Goal: Task Accomplishment & Management: Manage account settings

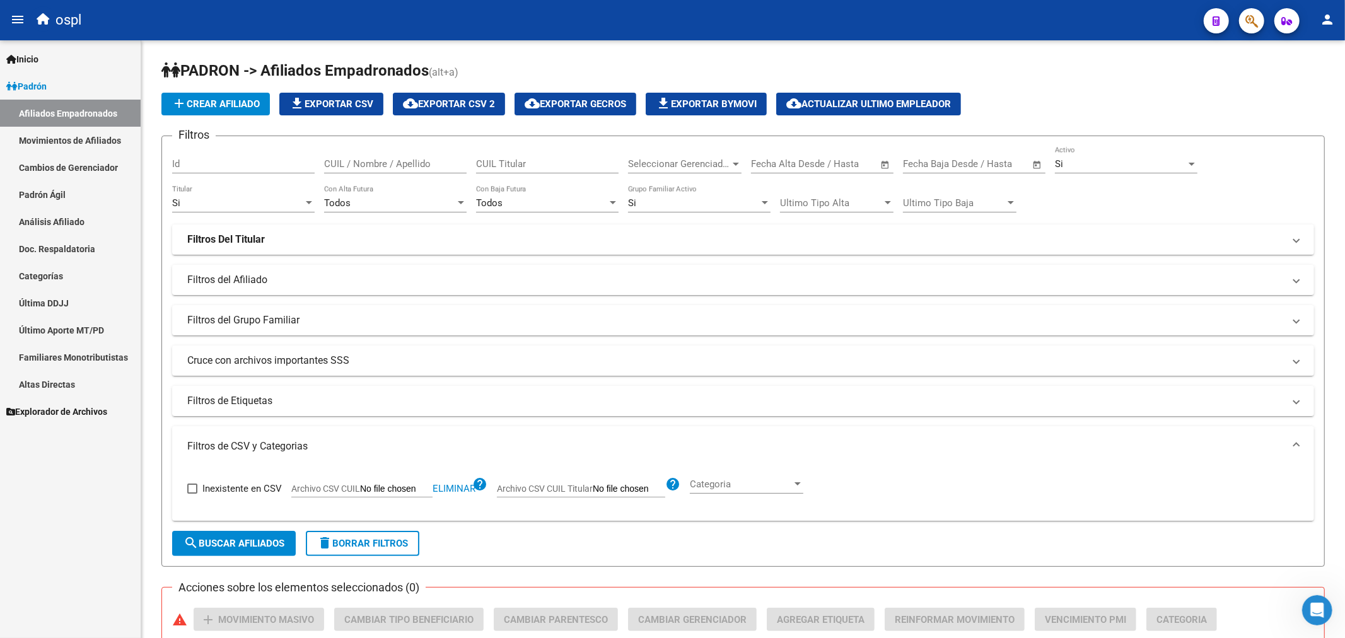
scroll to position [185, 0]
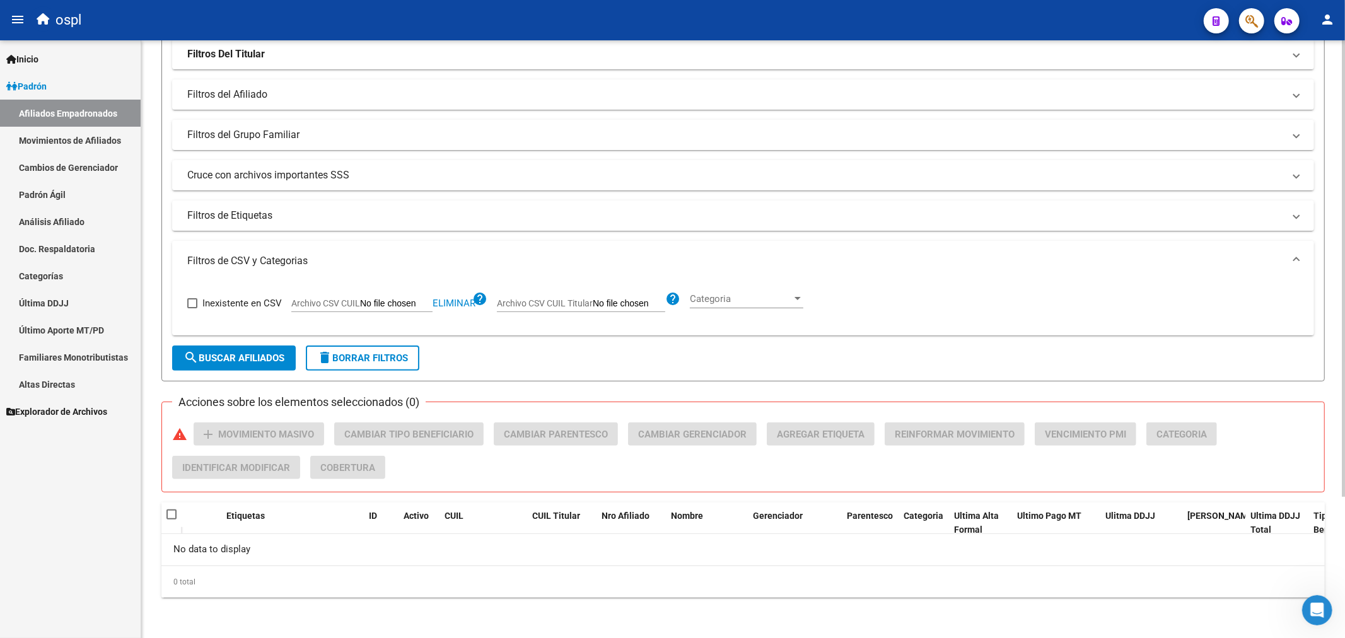
click at [380, 298] on app-file-filter "Archivo CSV CUIL Eliminar help" at bounding box center [389, 300] width 196 height 19
click at [412, 301] on input "Archivo CSV CUIL" at bounding box center [396, 303] width 73 height 11
type input "C:\fakepath\bajas_padrón.csv"
click at [257, 351] on button "search Buscar Afiliados" at bounding box center [234, 358] width 124 height 25
click at [248, 344] on form "Filtros Id CUIL / Nombre / Apellido CUIL Titular Seleccionar Gerenciador Selecc…" at bounding box center [743, 165] width 1164 height 431
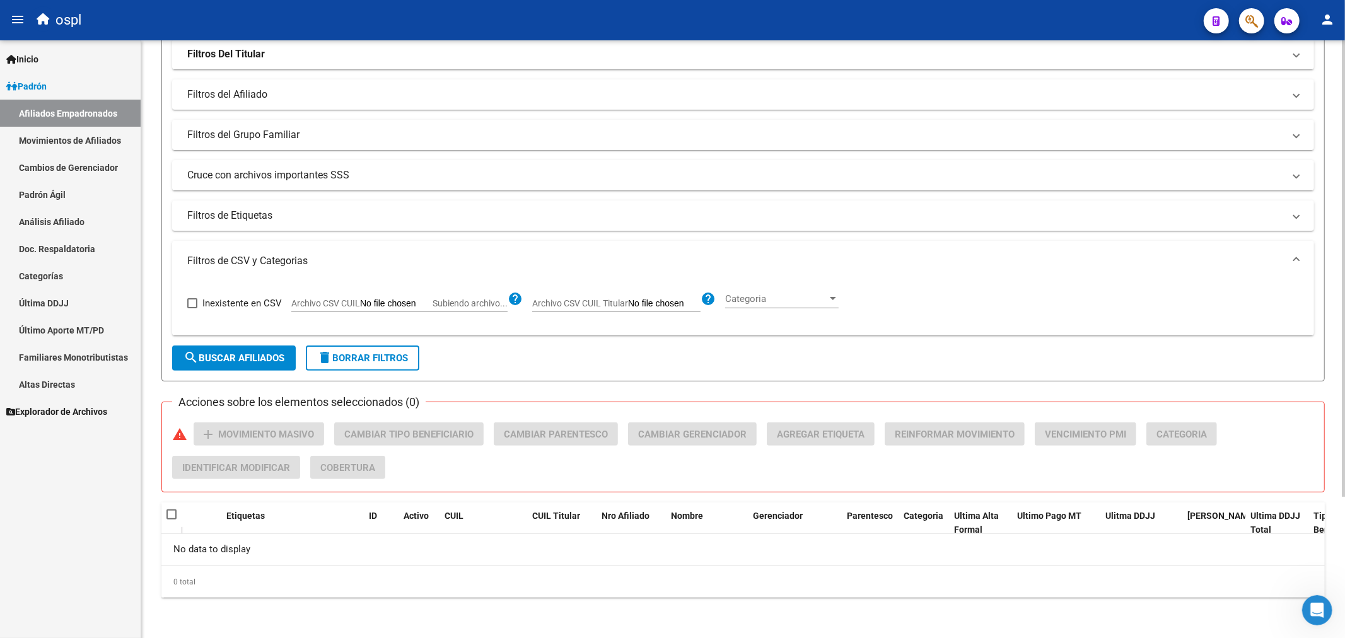
click at [247, 364] on button "search Buscar Afiliados" at bounding box center [234, 358] width 124 height 25
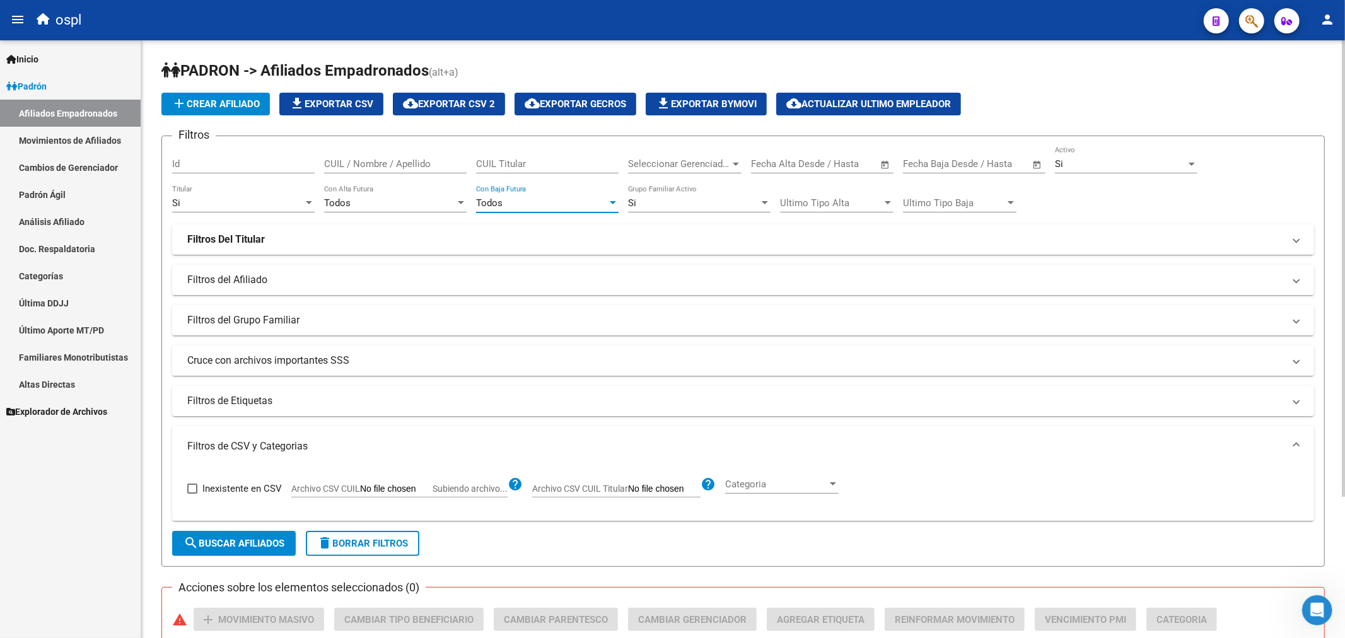
click at [520, 206] on div "Todos" at bounding box center [541, 202] width 131 height 11
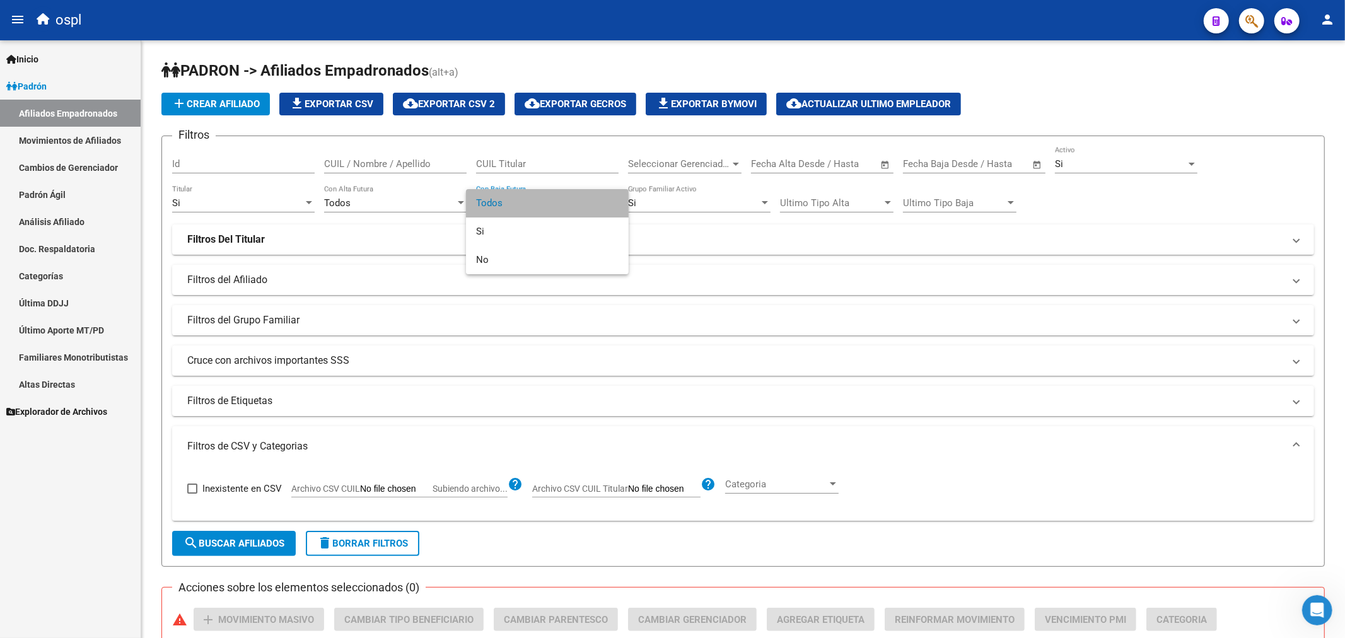
click at [508, 210] on span "Todos" at bounding box center [547, 203] width 143 height 28
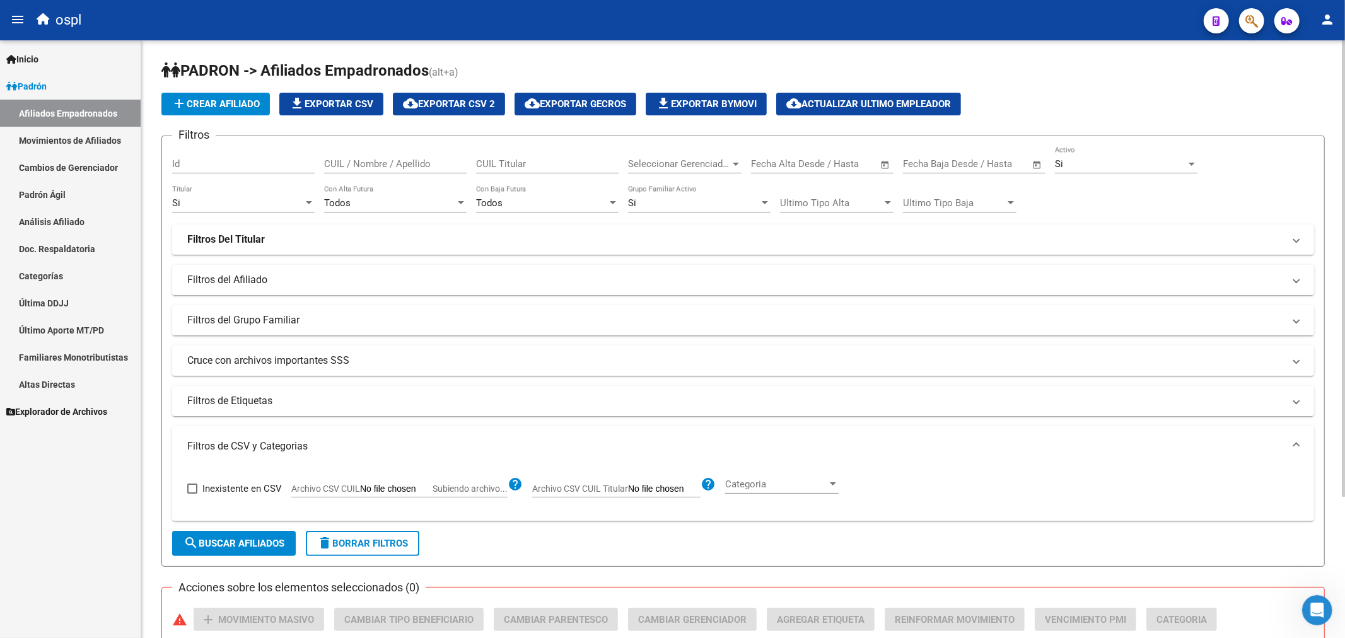
click at [408, 488] on input "Archivo CSV CUIL Subiendo archivo..." at bounding box center [396, 489] width 73 height 11
type input "C:\fakepath\bajas_padrón.csv"
click at [255, 531] on button "search Buscar Afiliados" at bounding box center [234, 543] width 124 height 25
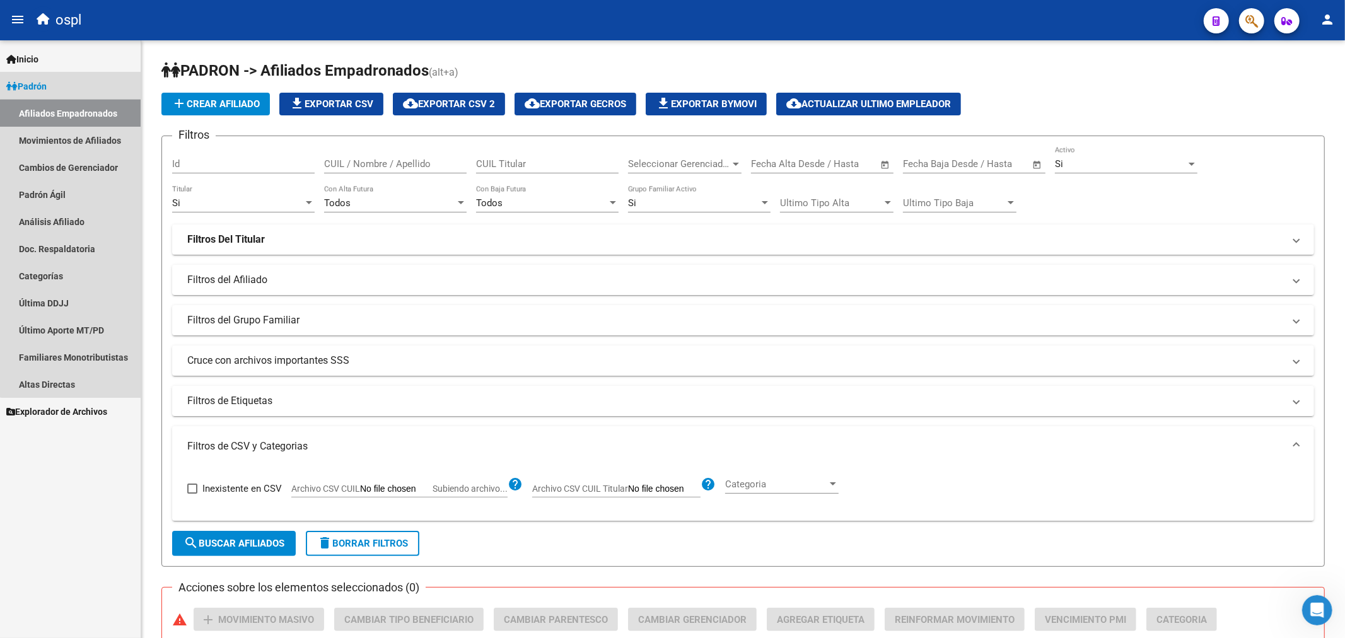
click at [81, 122] on link "Afiliados Empadronados" at bounding box center [70, 113] width 141 height 27
click at [112, 136] on link "Movimientos de Afiliados" at bounding box center [70, 140] width 141 height 27
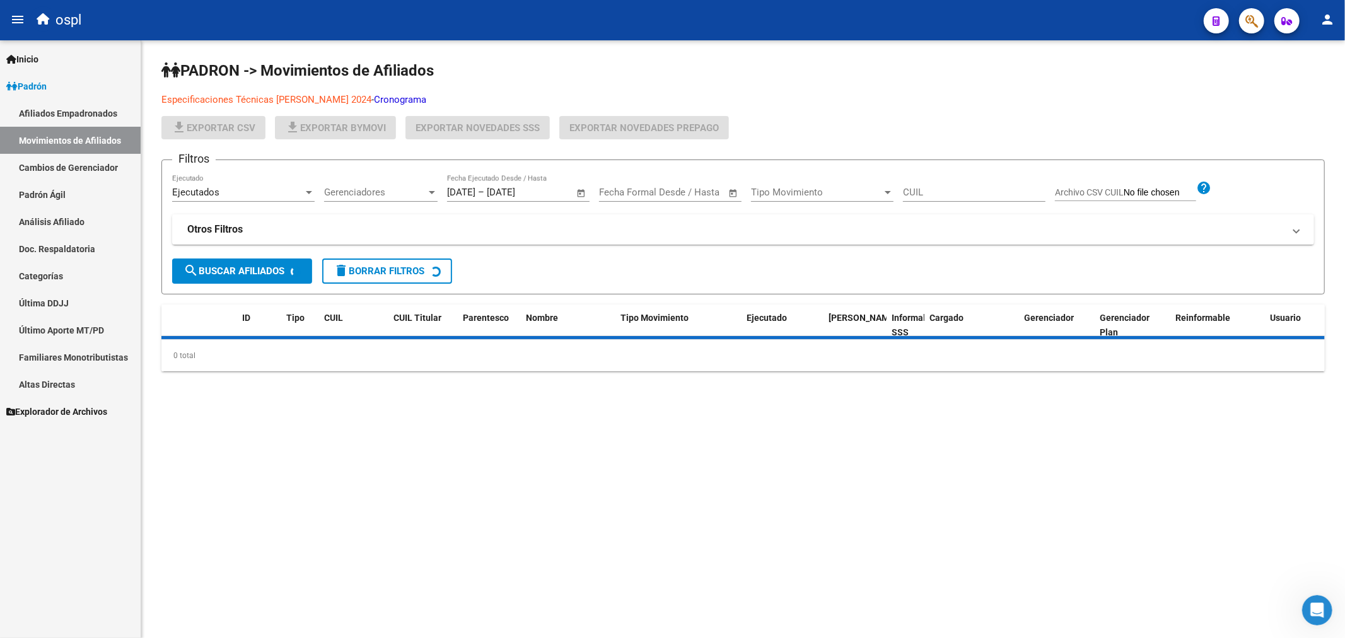
click at [95, 110] on link "Afiliados Empadronados" at bounding box center [70, 113] width 141 height 27
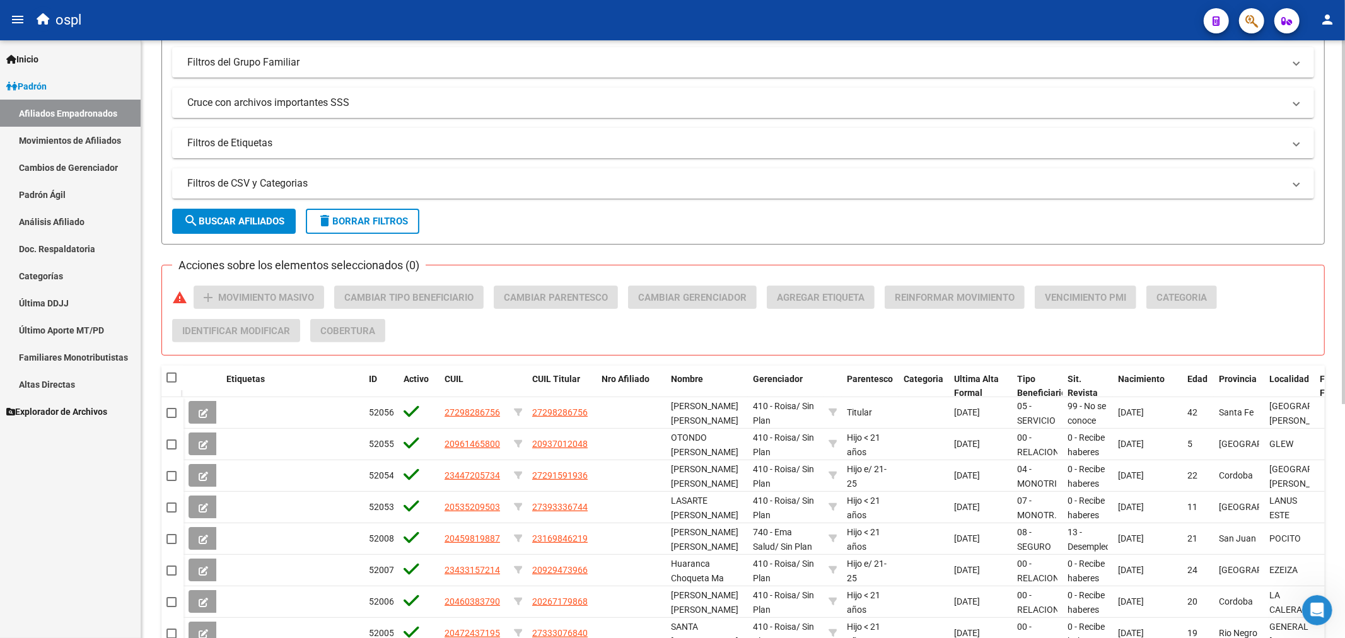
scroll to position [104, 0]
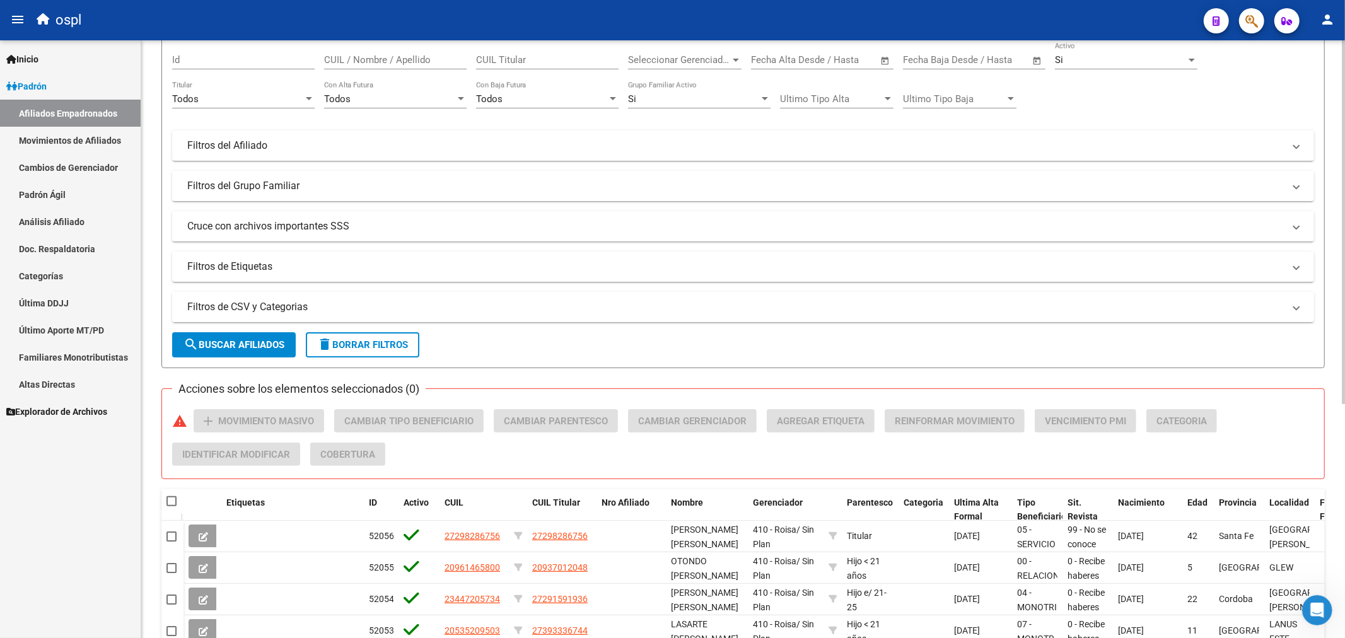
click at [292, 310] on mat-panel-title "Filtros de CSV y Categorias" at bounding box center [735, 307] width 1097 height 14
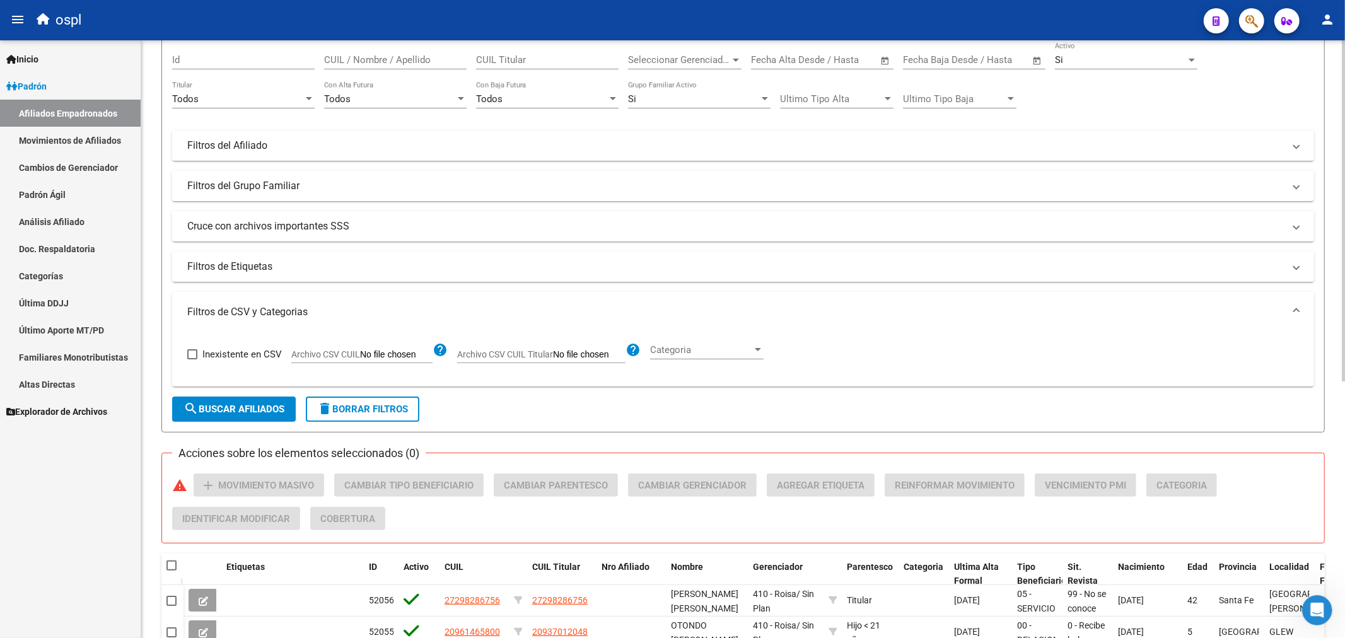
click at [247, 110] on div "Todos Titular" at bounding box center [243, 100] width 143 height 39
click at [247, 95] on div "Todos" at bounding box center [237, 98] width 131 height 11
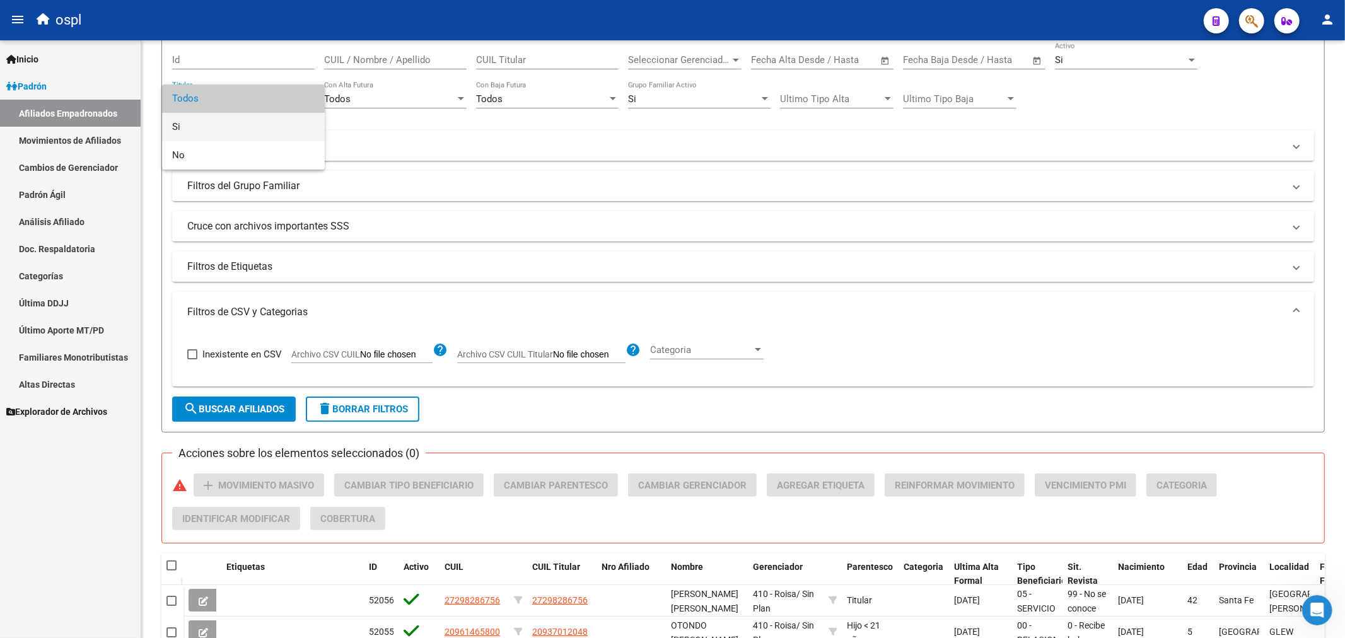
click at [236, 124] on span "Si" at bounding box center [243, 127] width 143 height 28
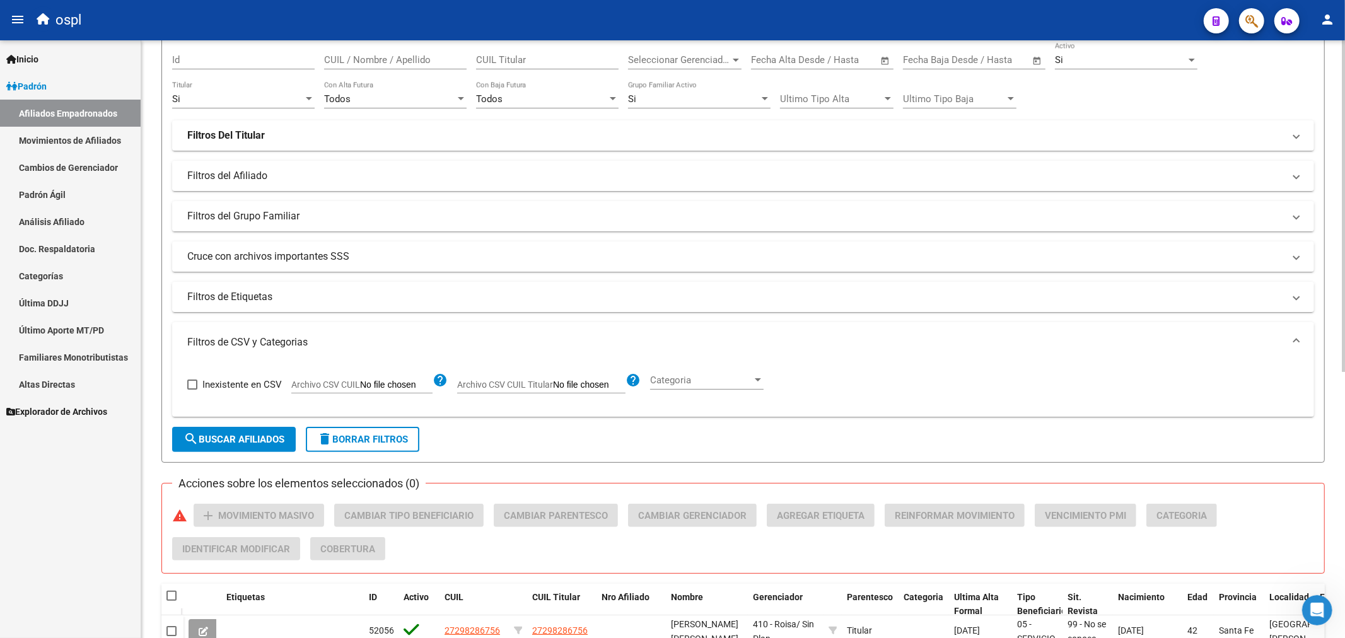
click at [360, 389] on input "Archivo CSV CUIL" at bounding box center [396, 385] width 73 height 11
type input "C:\fakepath\bajas_padrón.csv"
click at [260, 436] on span "search Buscar Afiliados" at bounding box center [234, 439] width 101 height 11
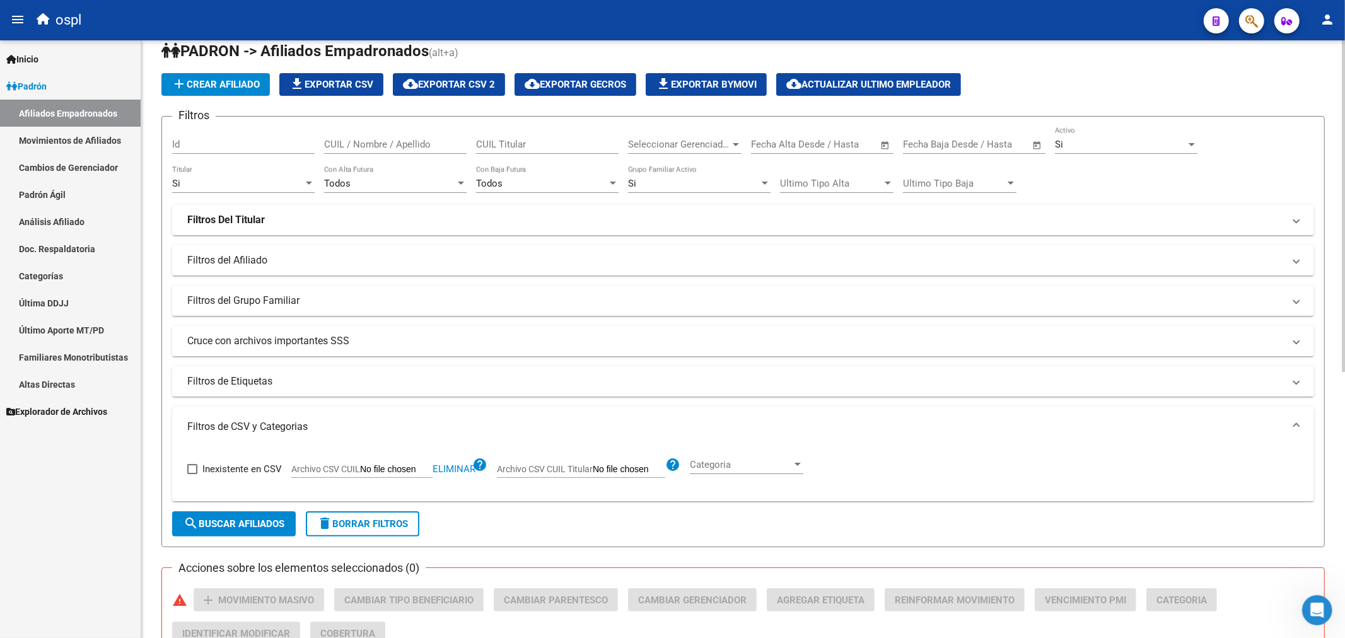
scroll to position [0, 0]
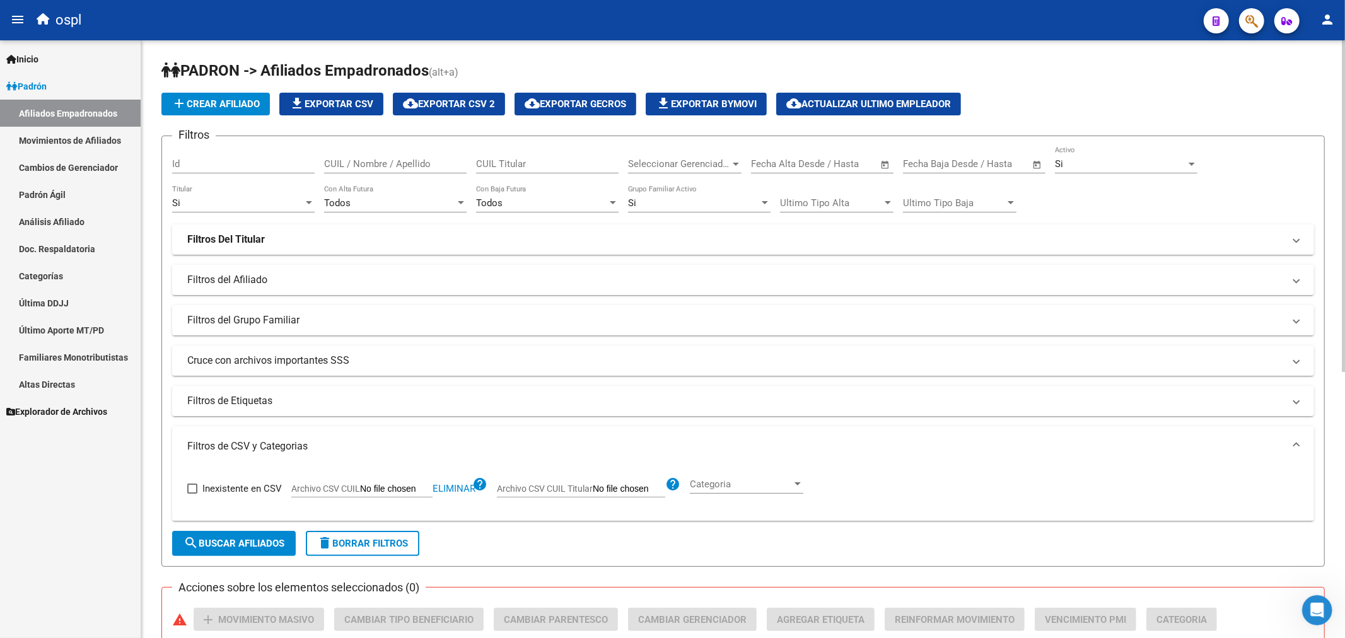
click at [260, 212] on div "Si Titular" at bounding box center [243, 198] width 143 height 27
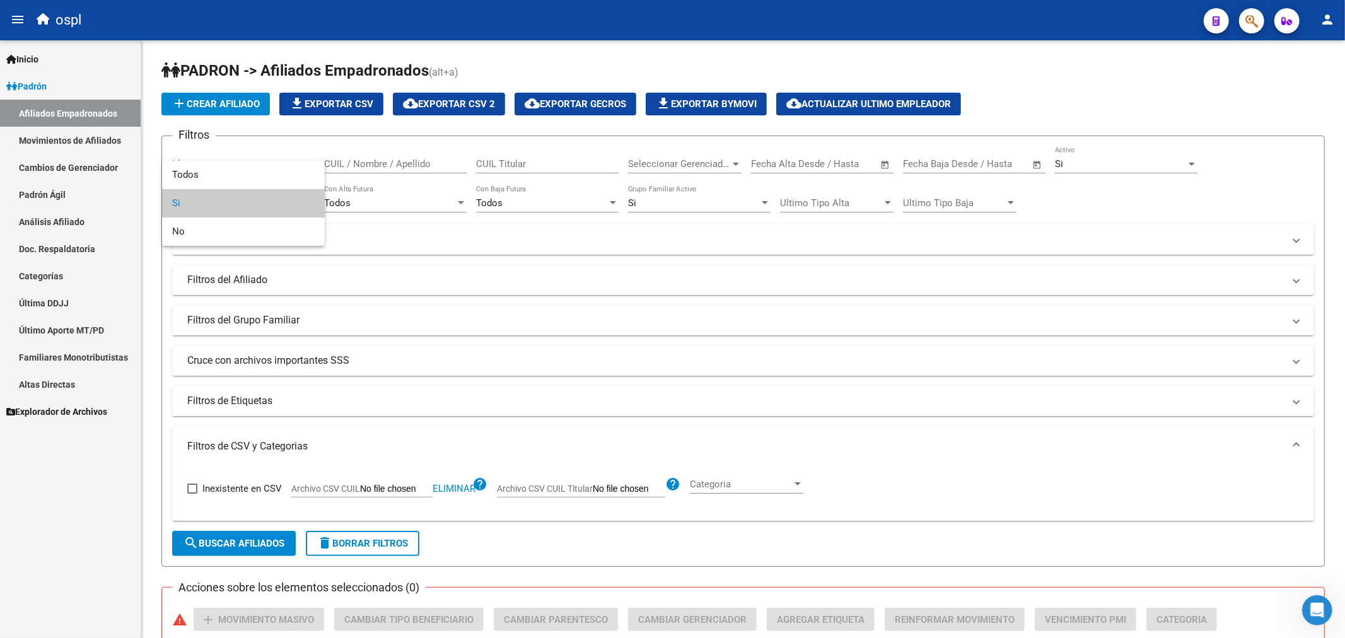
click at [252, 189] on span "Si" at bounding box center [243, 203] width 143 height 28
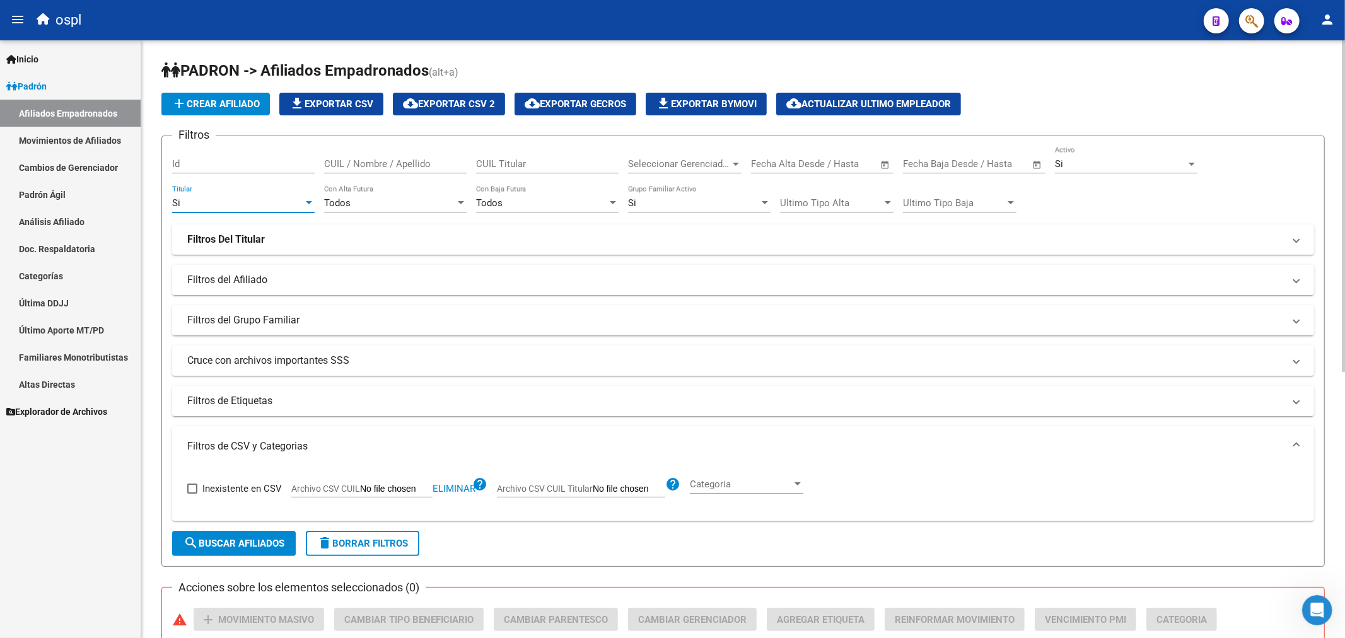
click at [252, 182] on div "Id" at bounding box center [243, 165] width 143 height 39
click at [248, 204] on div "Si" at bounding box center [237, 202] width 131 height 11
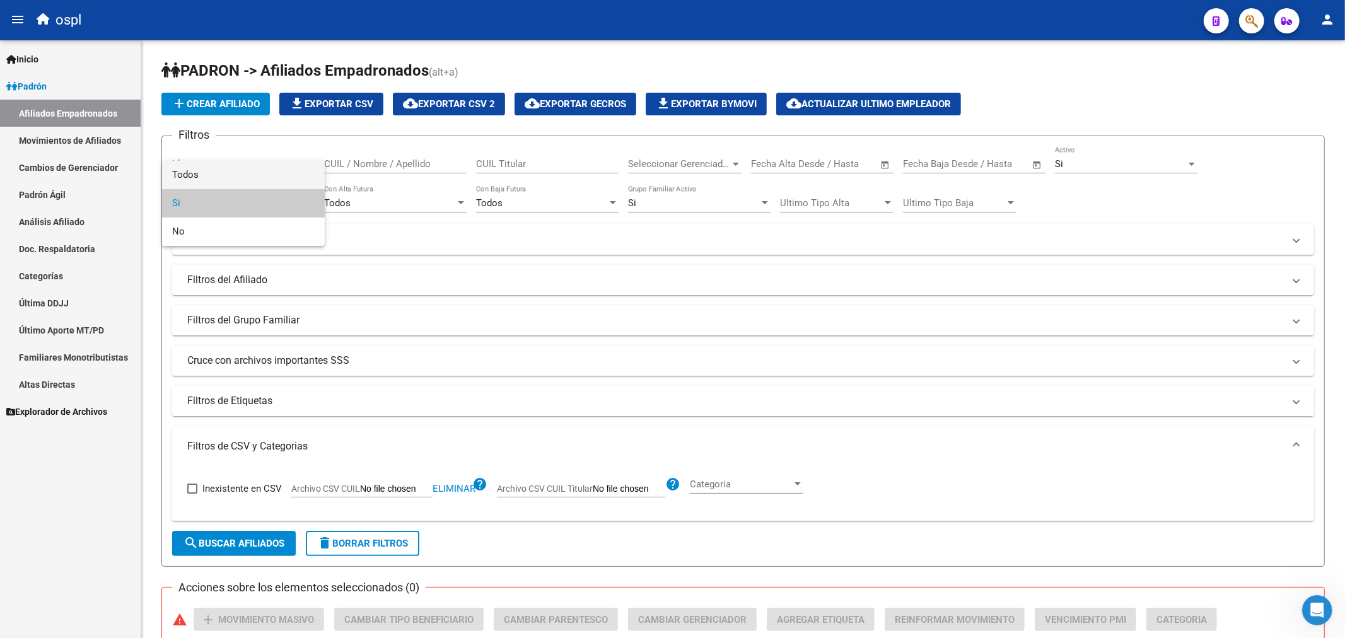
click at [255, 173] on span "Todos" at bounding box center [243, 175] width 143 height 28
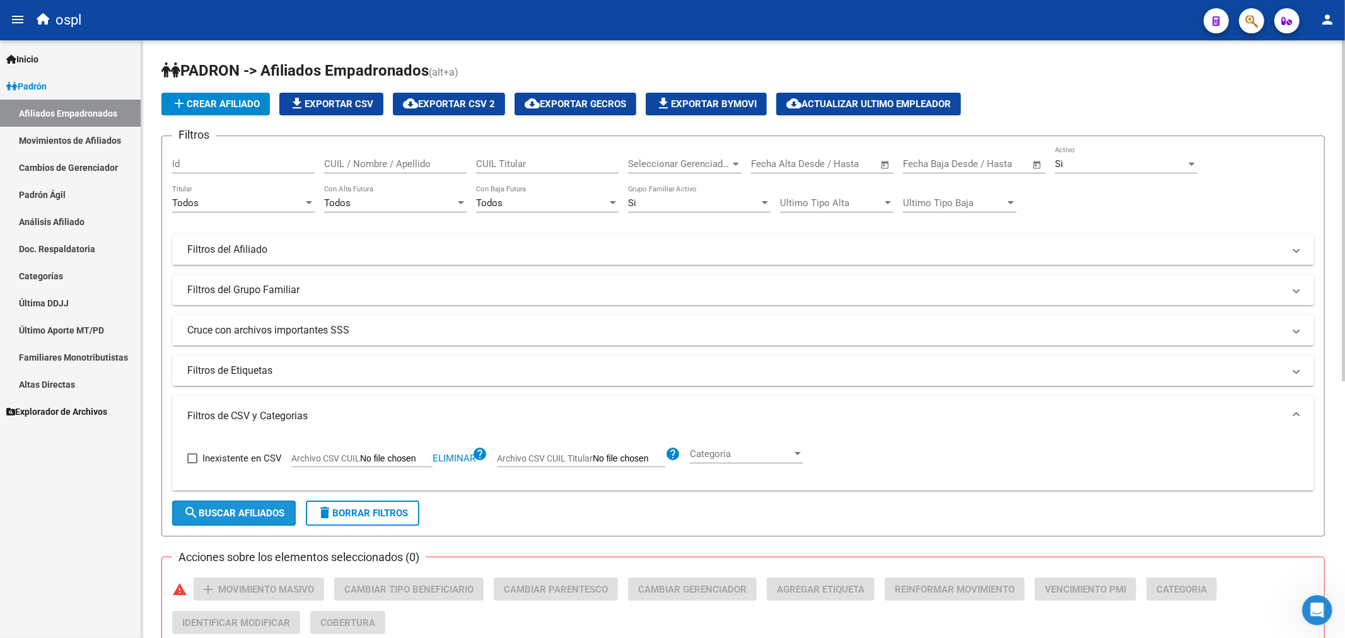
click at [262, 518] on span "search Buscar Afiliados" at bounding box center [234, 513] width 101 height 11
click at [209, 194] on div "Todos Titular" at bounding box center [243, 198] width 143 height 27
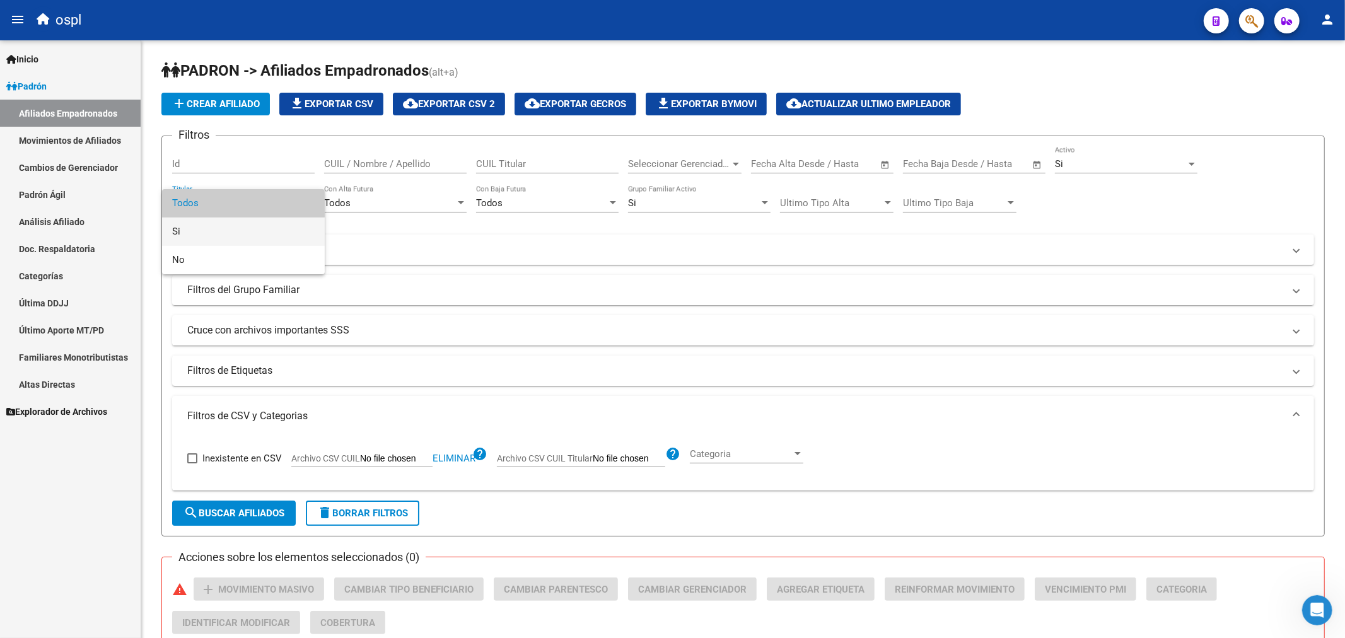
click at [207, 225] on span "Si" at bounding box center [243, 232] width 143 height 28
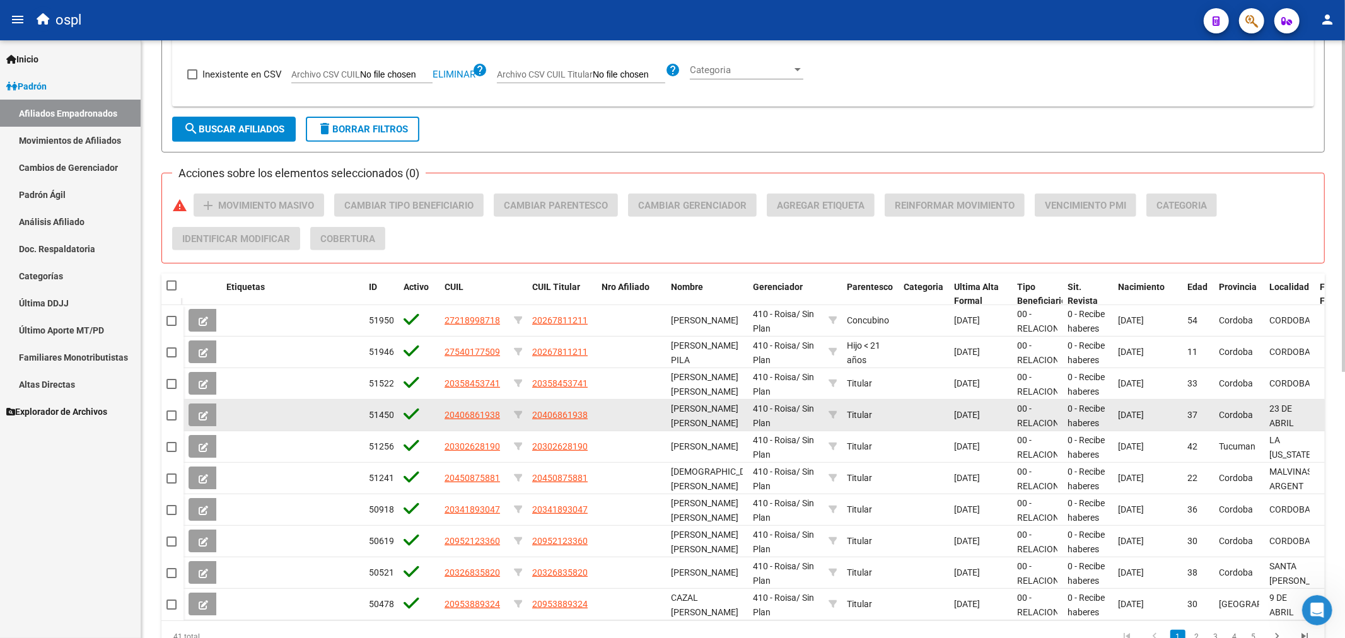
scroll to position [480, 0]
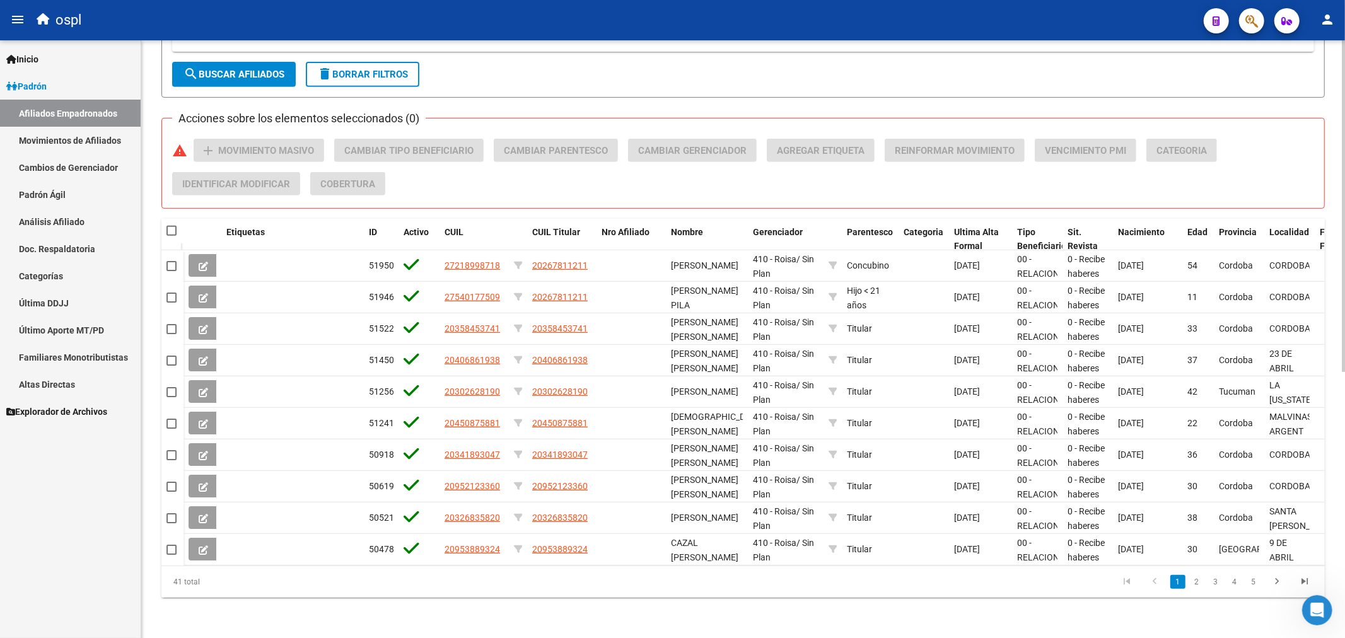
click at [229, 62] on button "search Buscar Afiliados" at bounding box center [234, 74] width 124 height 25
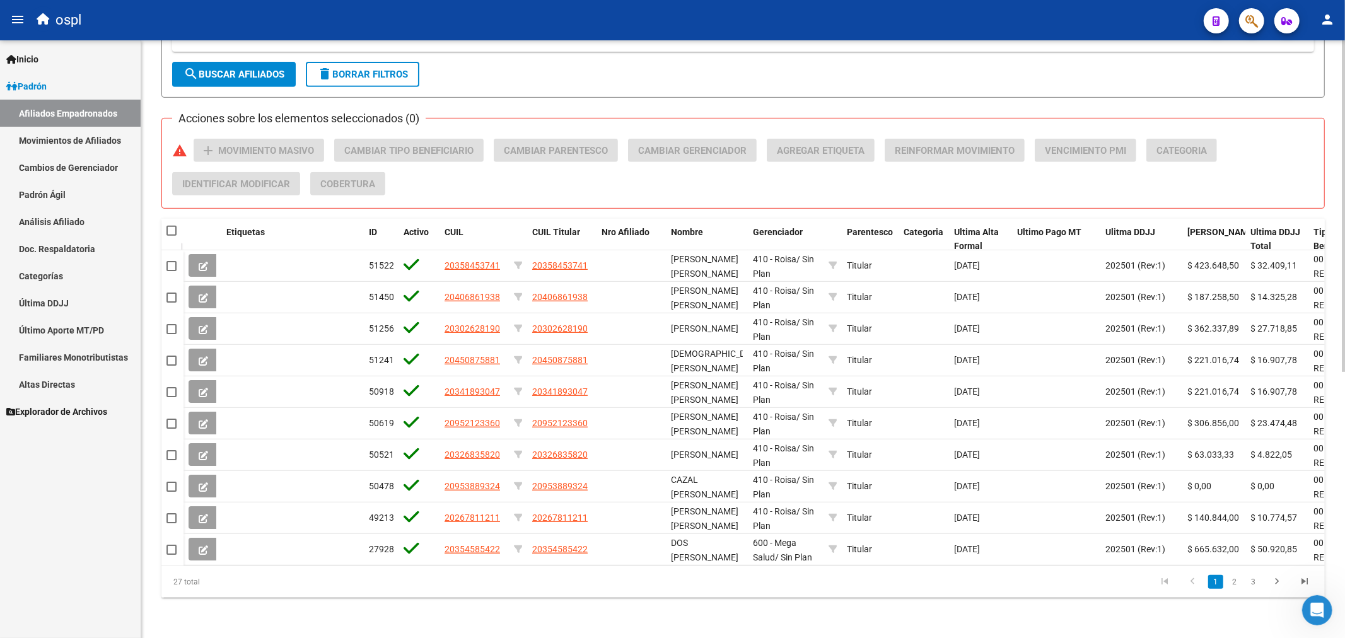
click at [172, 226] on span at bounding box center [172, 231] width 10 height 10
click at [172, 236] on input "checkbox" at bounding box center [171, 236] width 1 height 1
checkbox input "true"
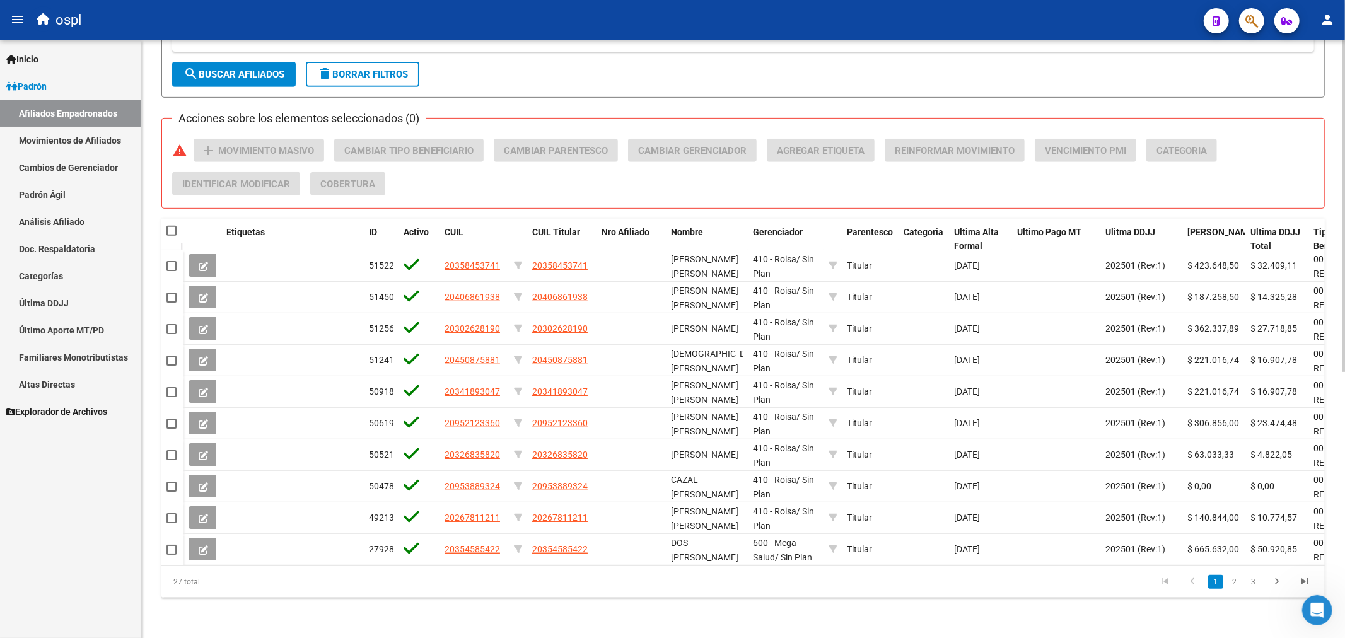
checkbox input "true"
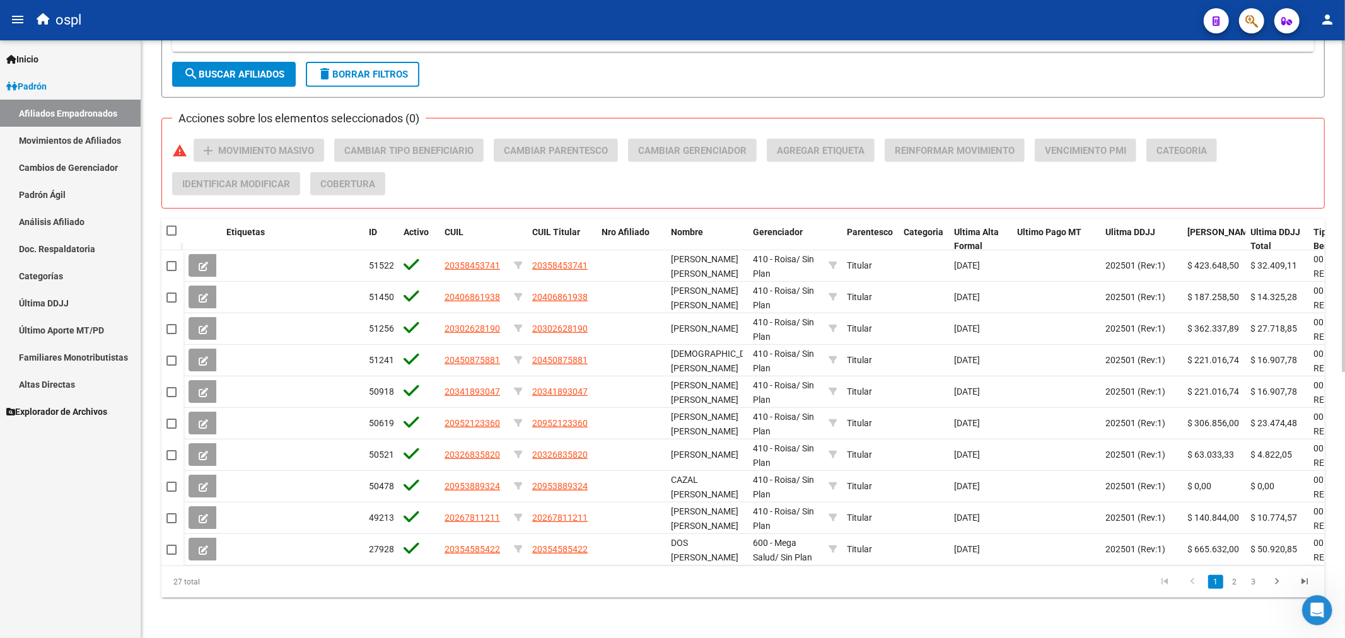
checkbox input "true"
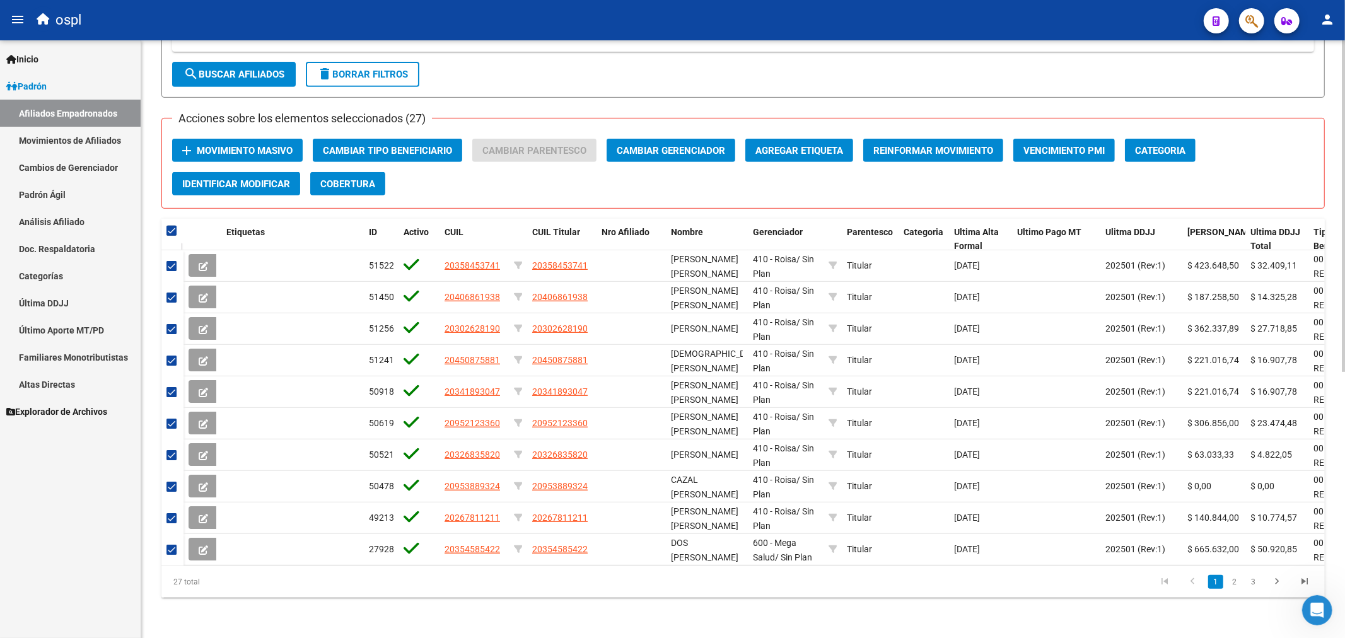
click at [249, 145] on span "Movimiento Masivo" at bounding box center [245, 150] width 96 height 11
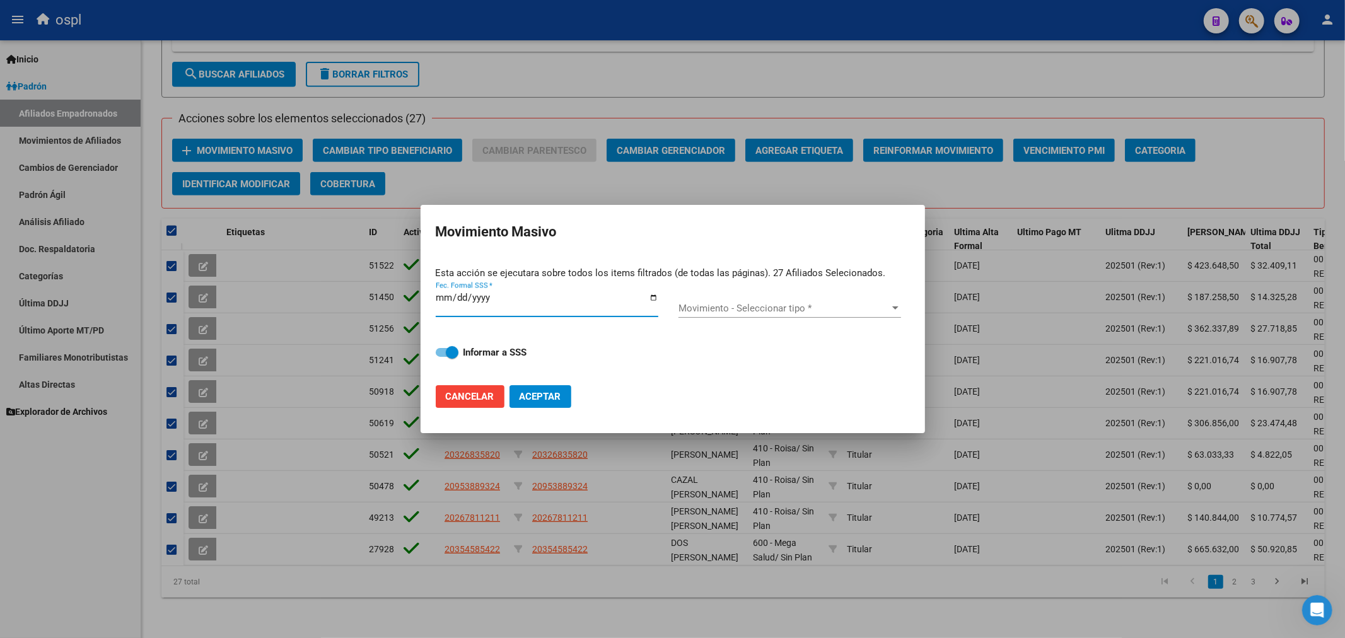
click at [653, 298] on input "Fec. Formal SSS *" at bounding box center [547, 303] width 223 height 20
type input "2025-09-11"
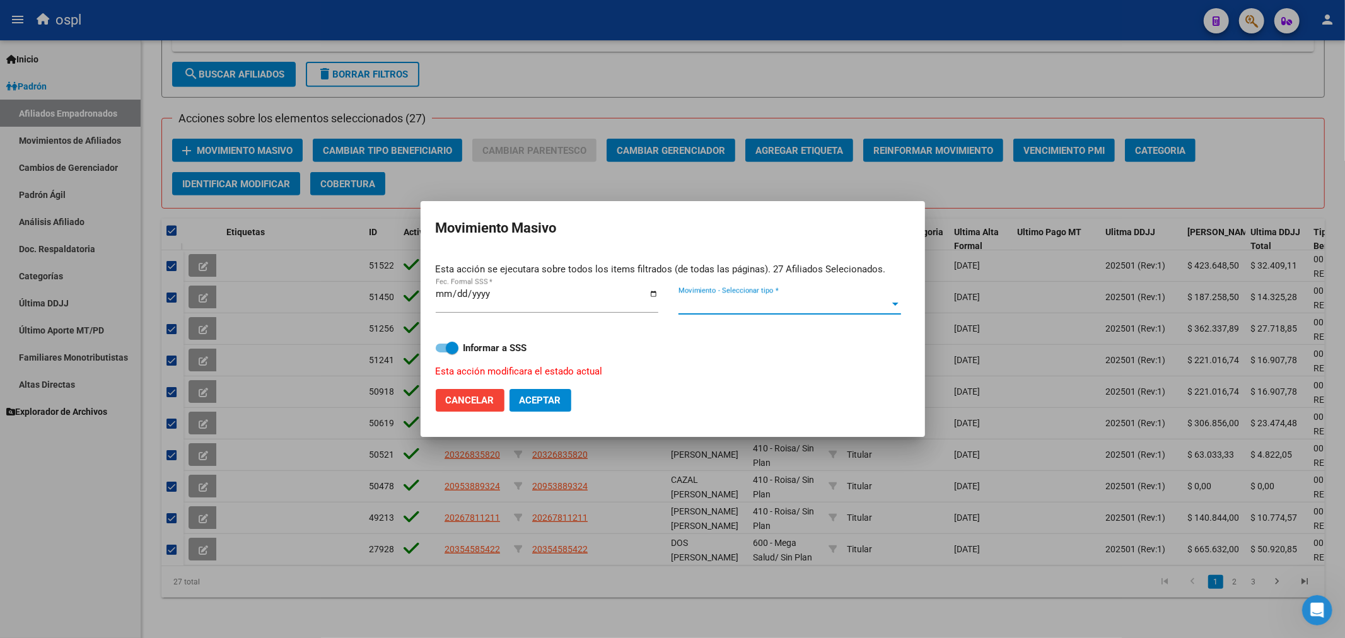
click at [726, 301] on span "Movimiento - Seleccionar tipo *" at bounding box center [784, 304] width 211 height 11
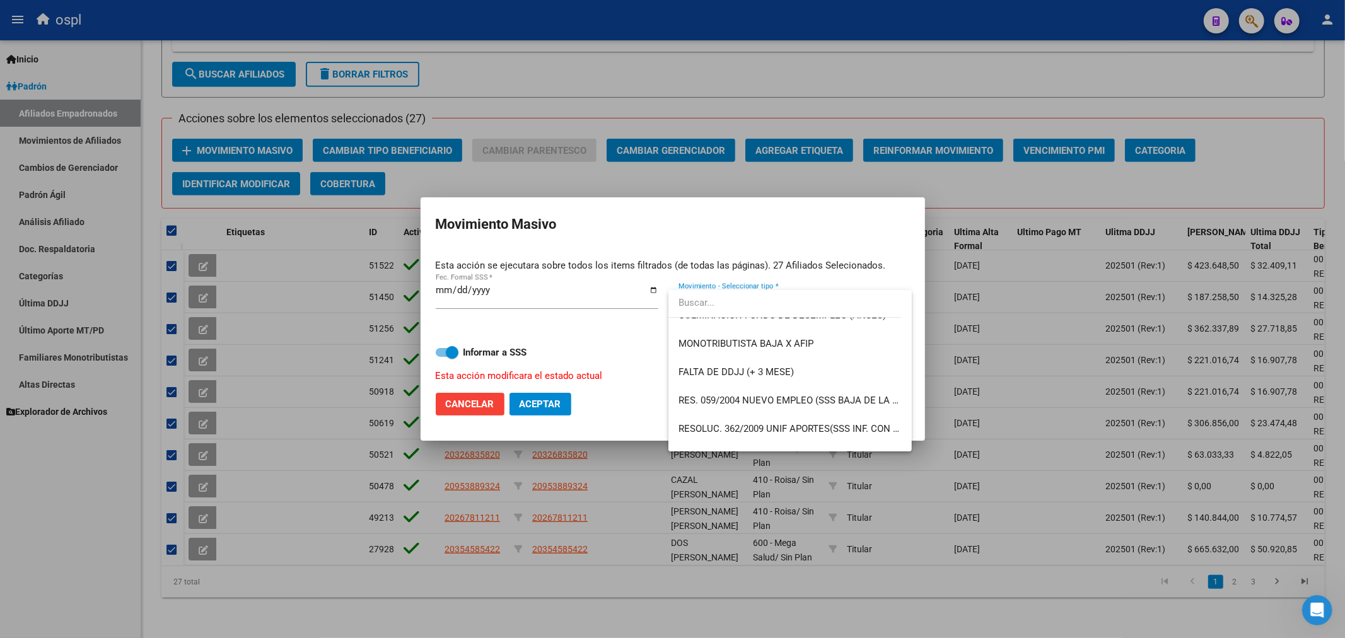
scroll to position [350, 0]
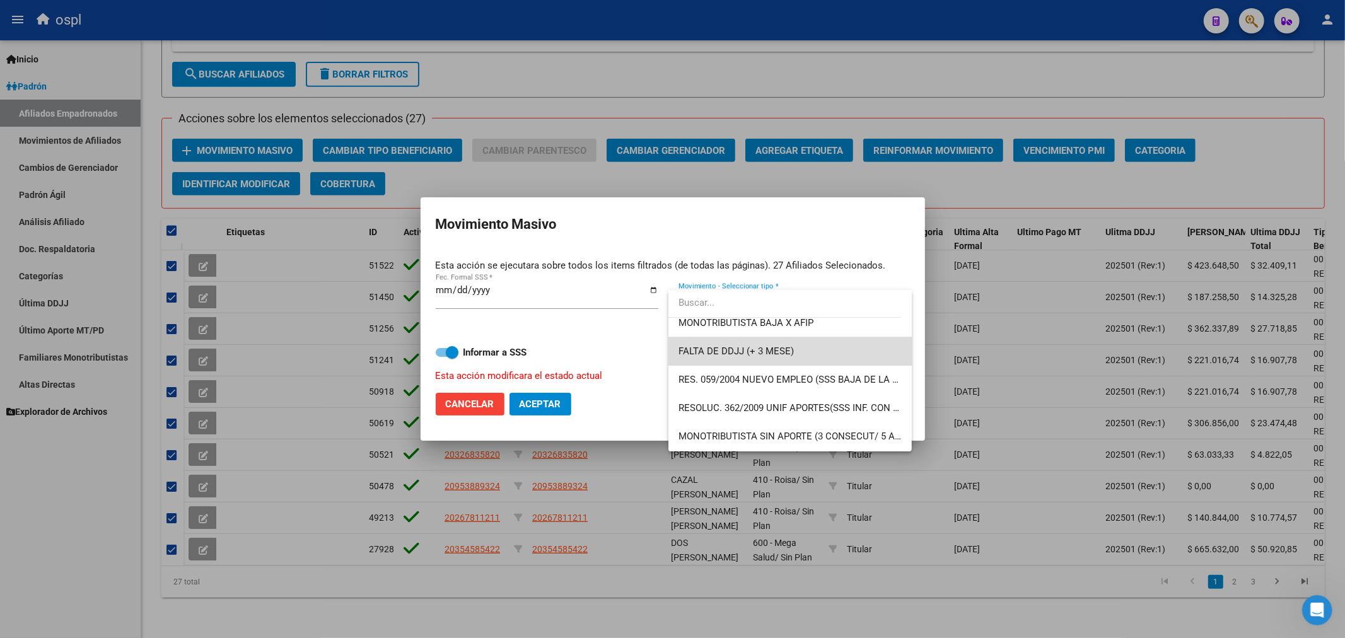
click at [801, 354] on span "FALTA DE DDJJ (+ 3 MESE)" at bounding box center [790, 351] width 223 height 28
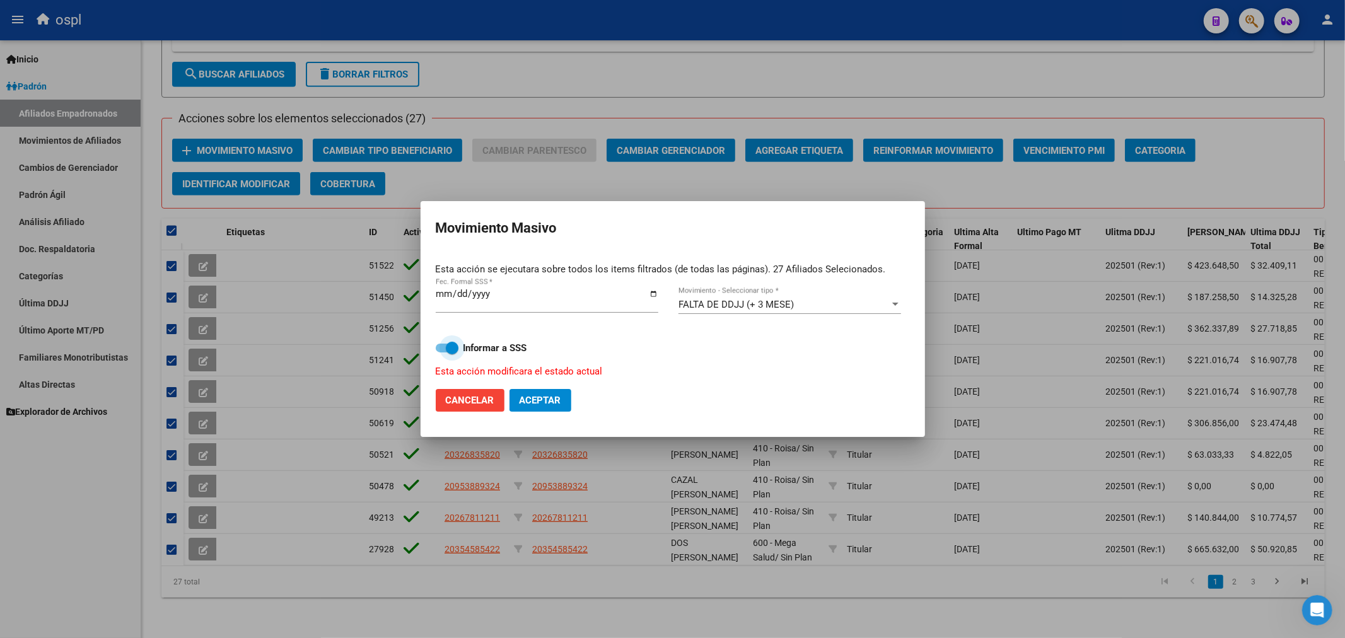
click at [448, 344] on span at bounding box center [452, 348] width 13 height 13
click at [442, 353] on input "Informar a SSS" at bounding box center [441, 353] width 1 height 1
checkbox input "false"
click at [555, 398] on span "Aceptar" at bounding box center [541, 400] width 42 height 11
checkbox input "false"
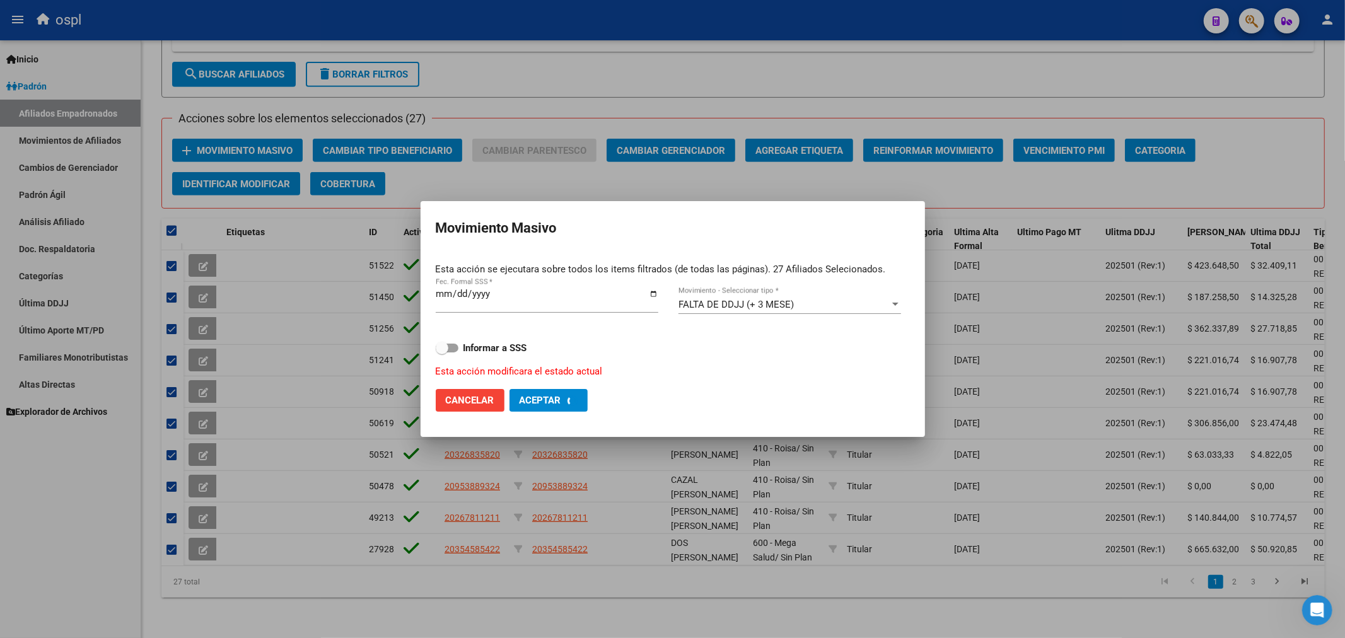
checkbox input "false"
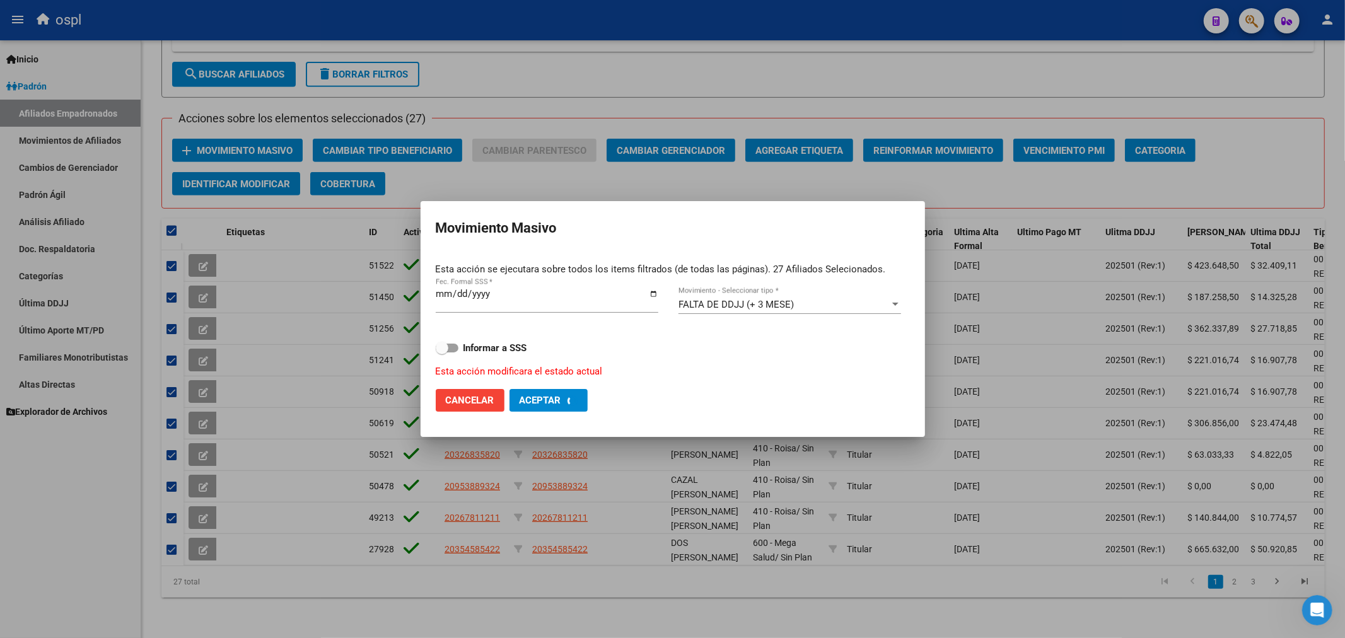
checkbox input "false"
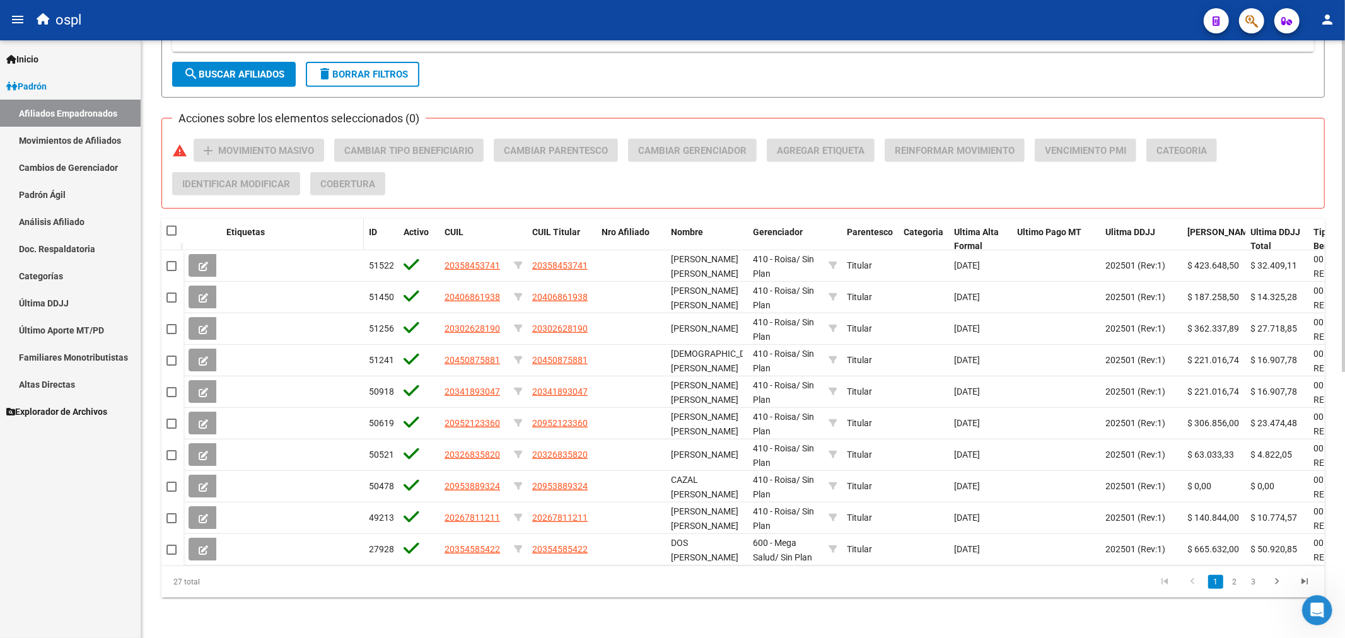
scroll to position [0, 0]
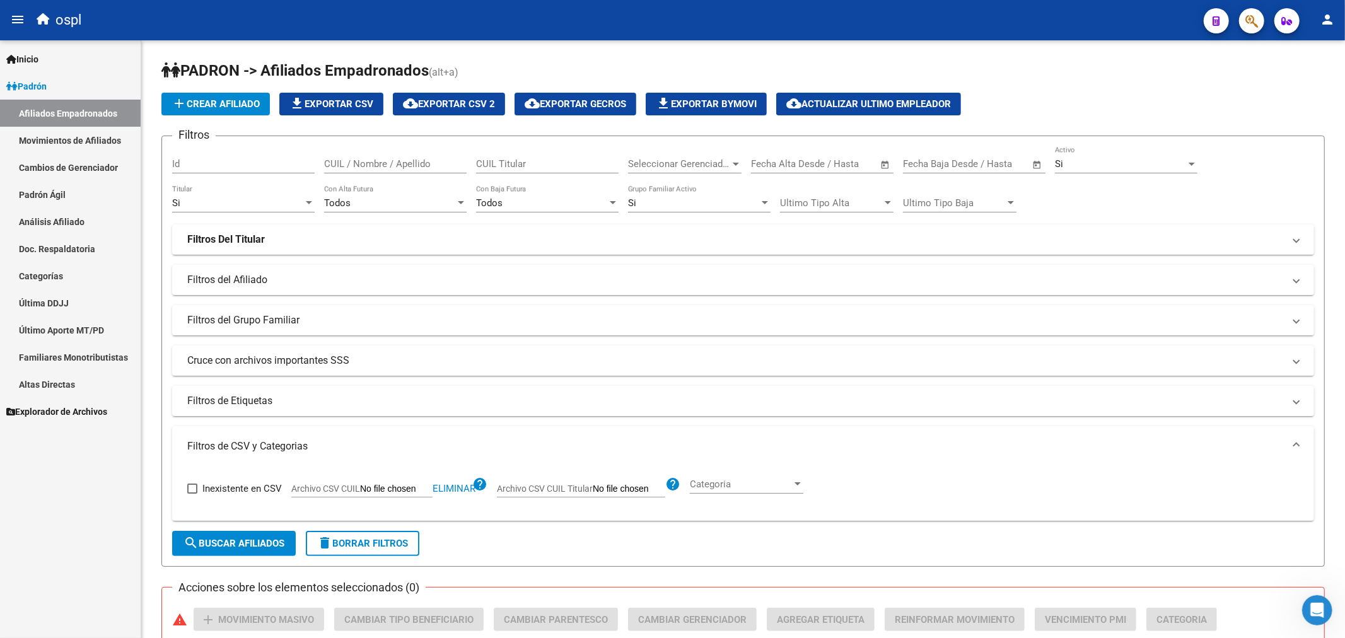
click at [67, 108] on link "Afiliados Empadronados" at bounding box center [70, 113] width 141 height 27
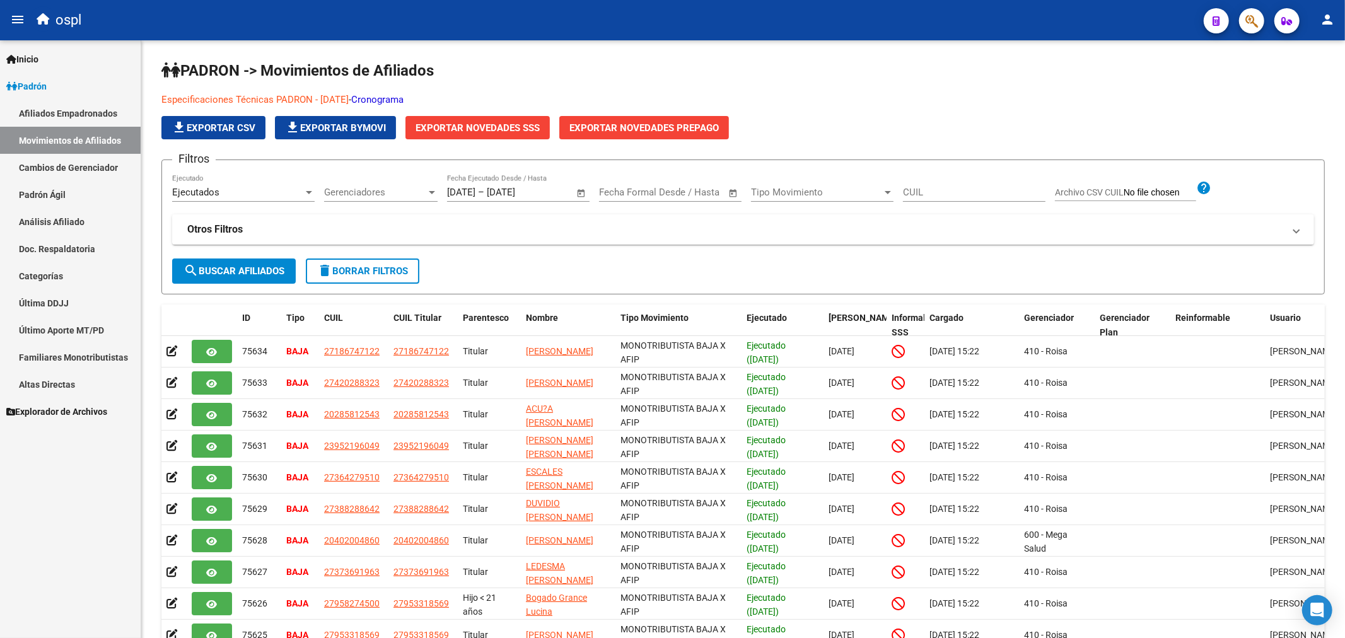
click at [105, 122] on link "Afiliados Empadronados" at bounding box center [70, 113] width 141 height 27
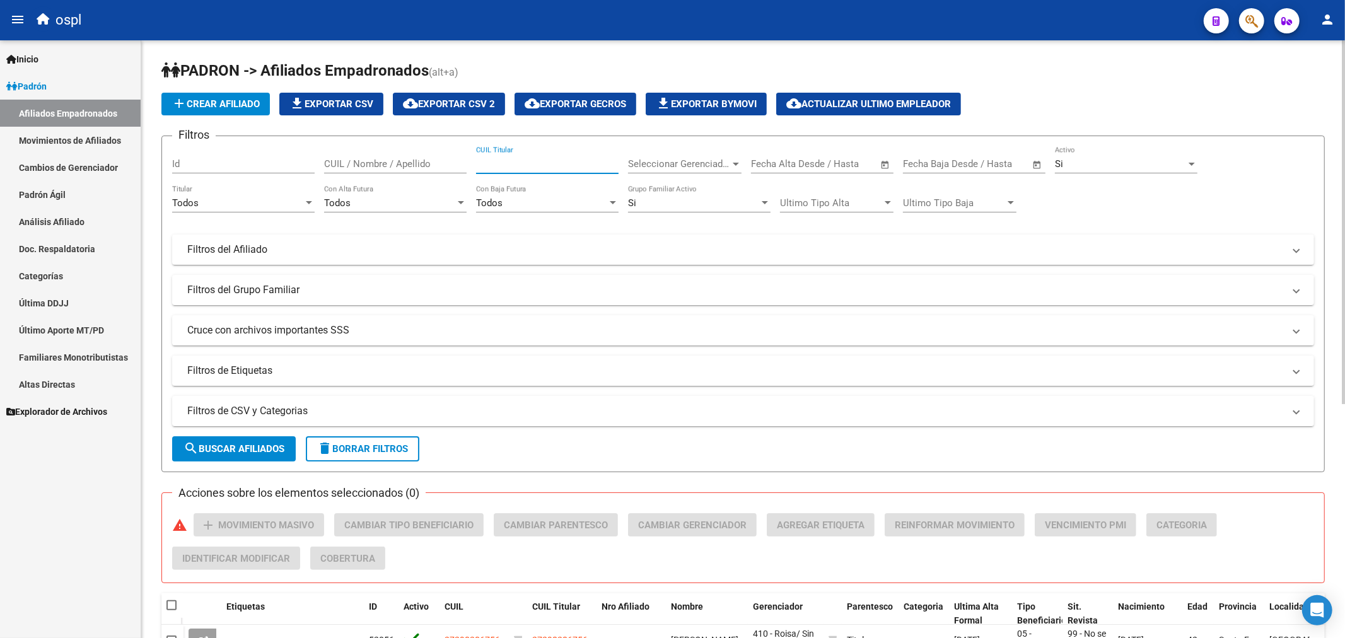
click at [511, 161] on input "CUIL Titular" at bounding box center [547, 163] width 143 height 11
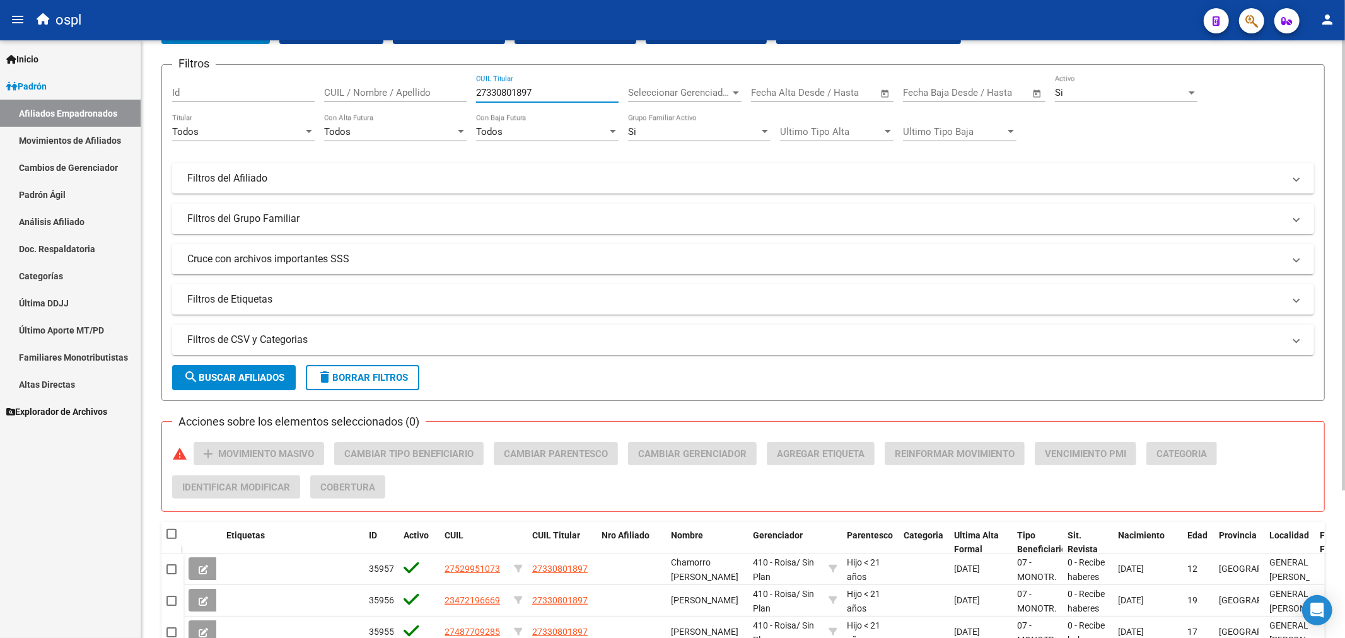
scroll to position [196, 0]
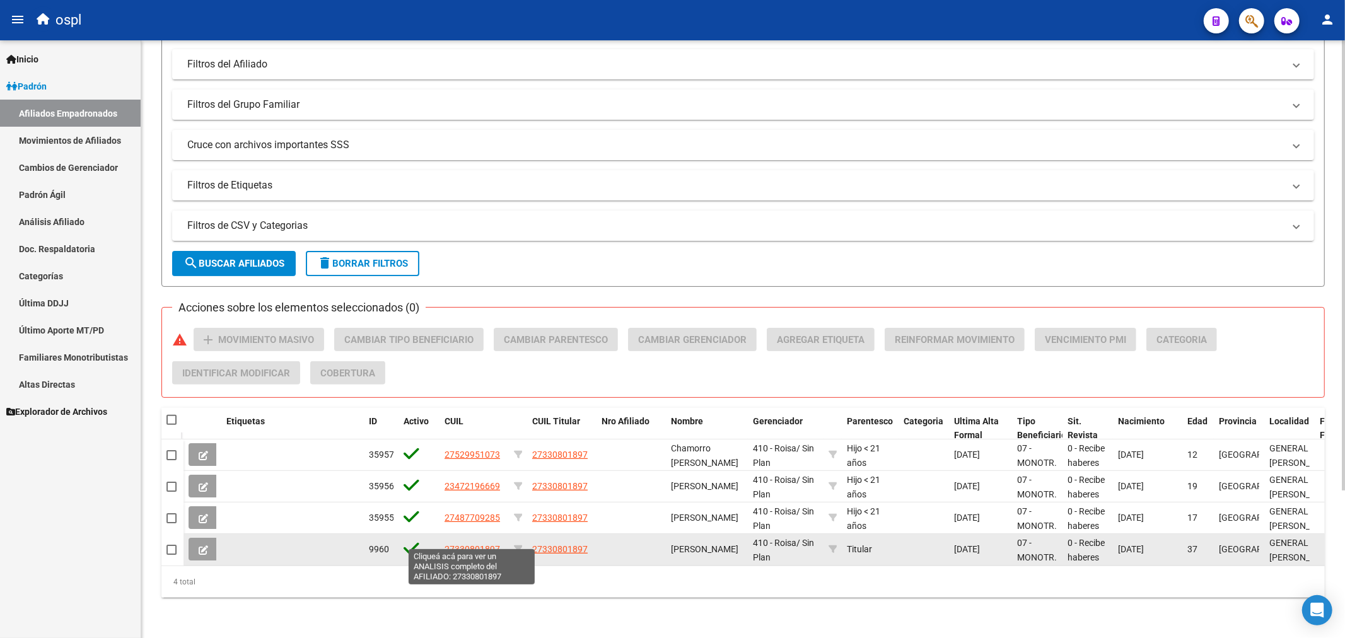
click at [458, 544] on span "27330801897" at bounding box center [473, 549] width 56 height 10
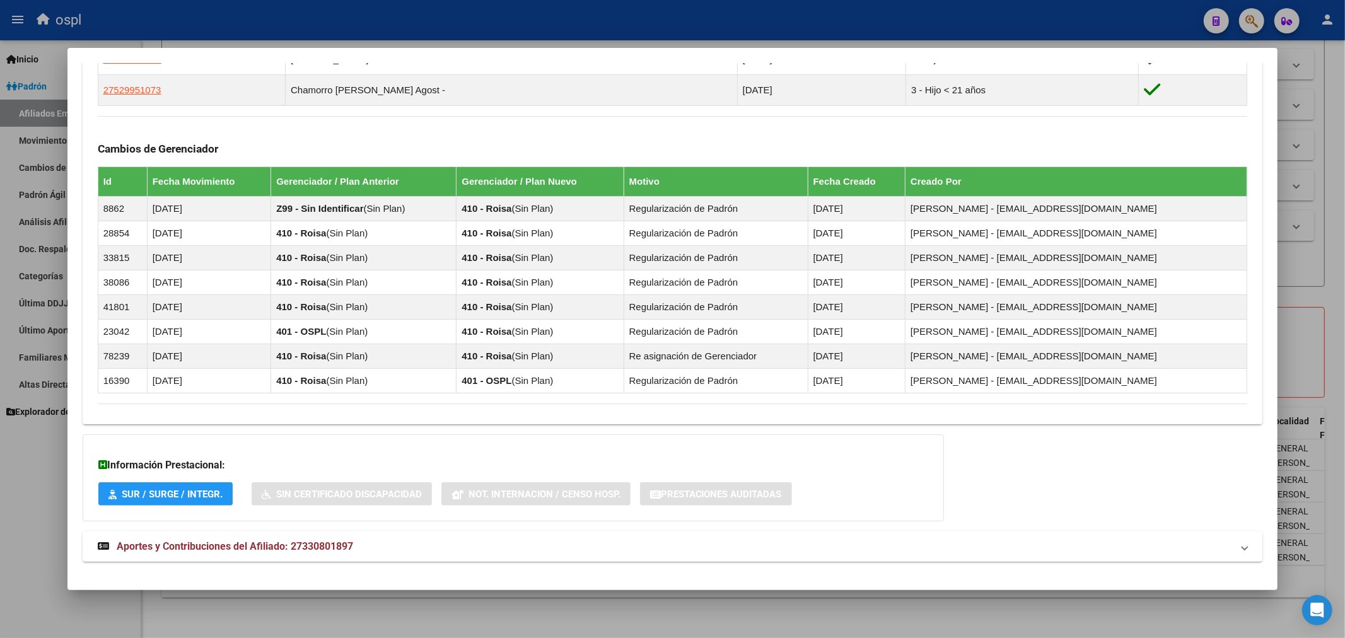
scroll to position [803, 0]
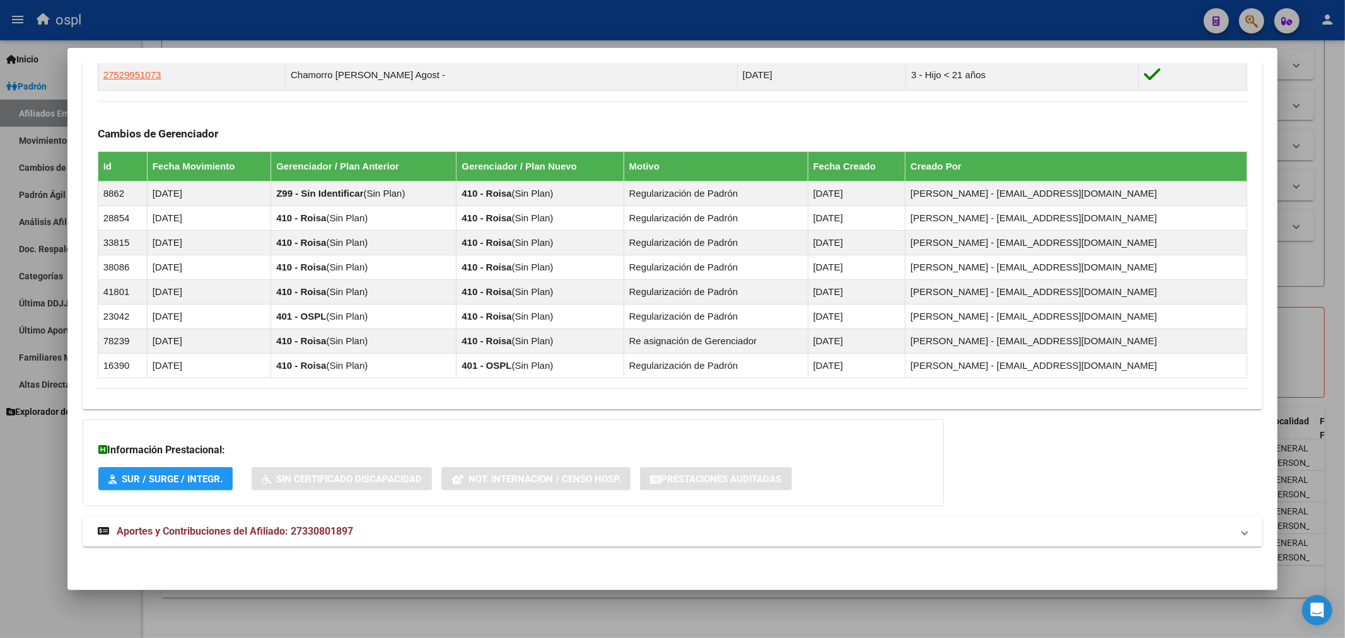
click at [206, 535] on span "Aportes y Contribuciones del Afiliado: 27330801897" at bounding box center [235, 531] width 237 height 12
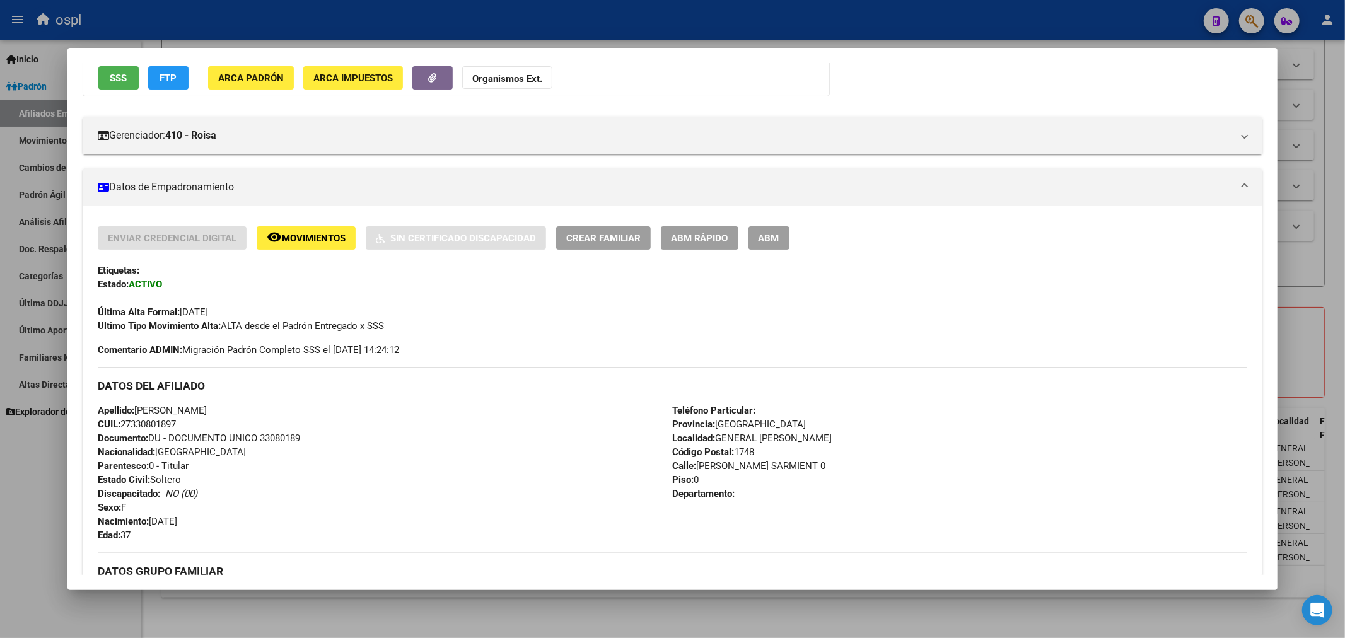
scroll to position [216, 0]
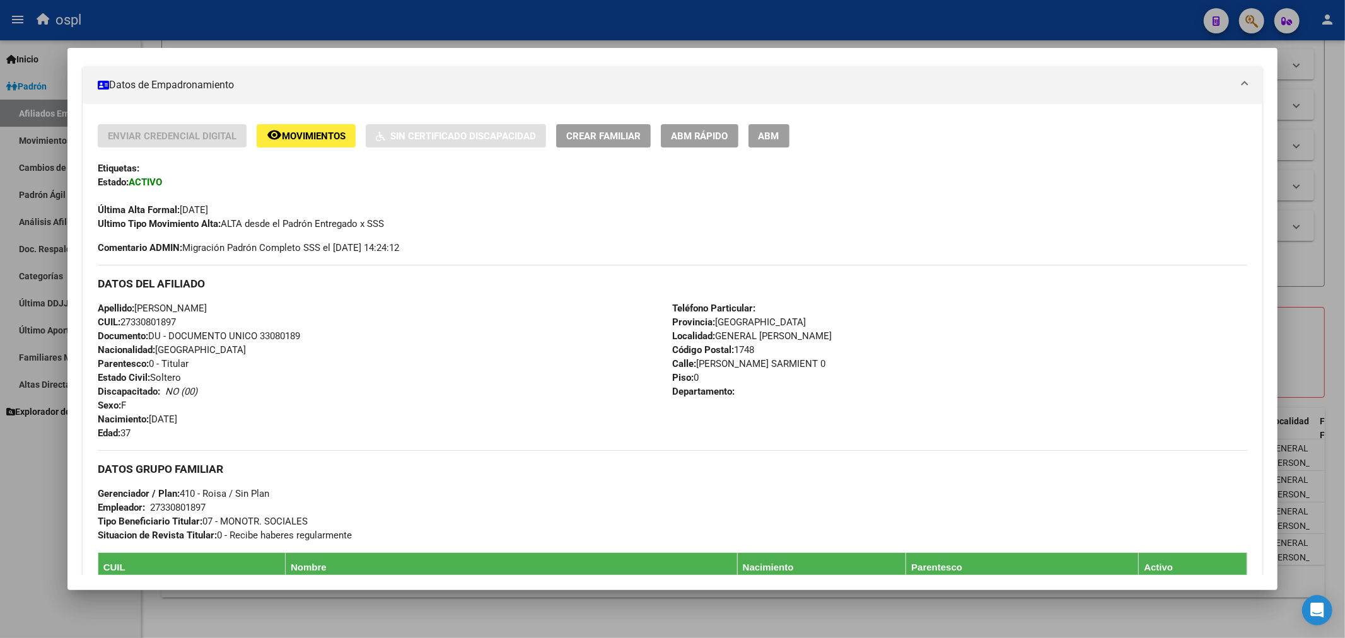
click at [1319, 286] on div at bounding box center [672, 319] width 1345 height 638
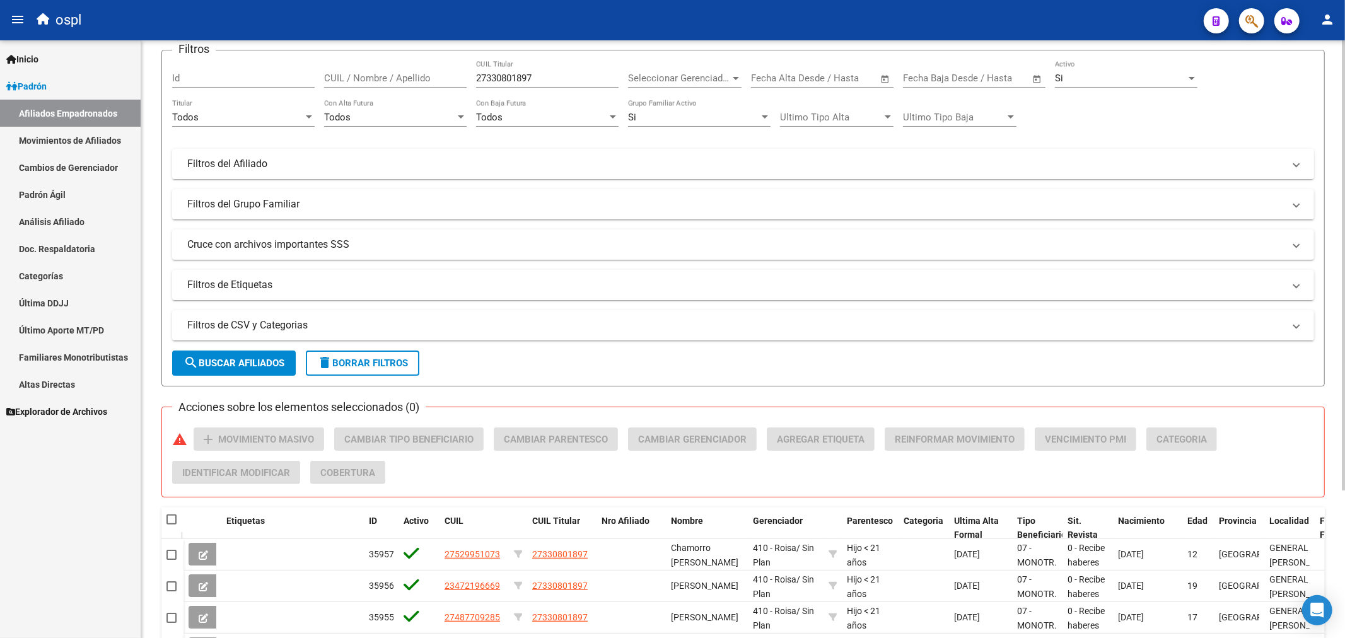
scroll to position [0, 0]
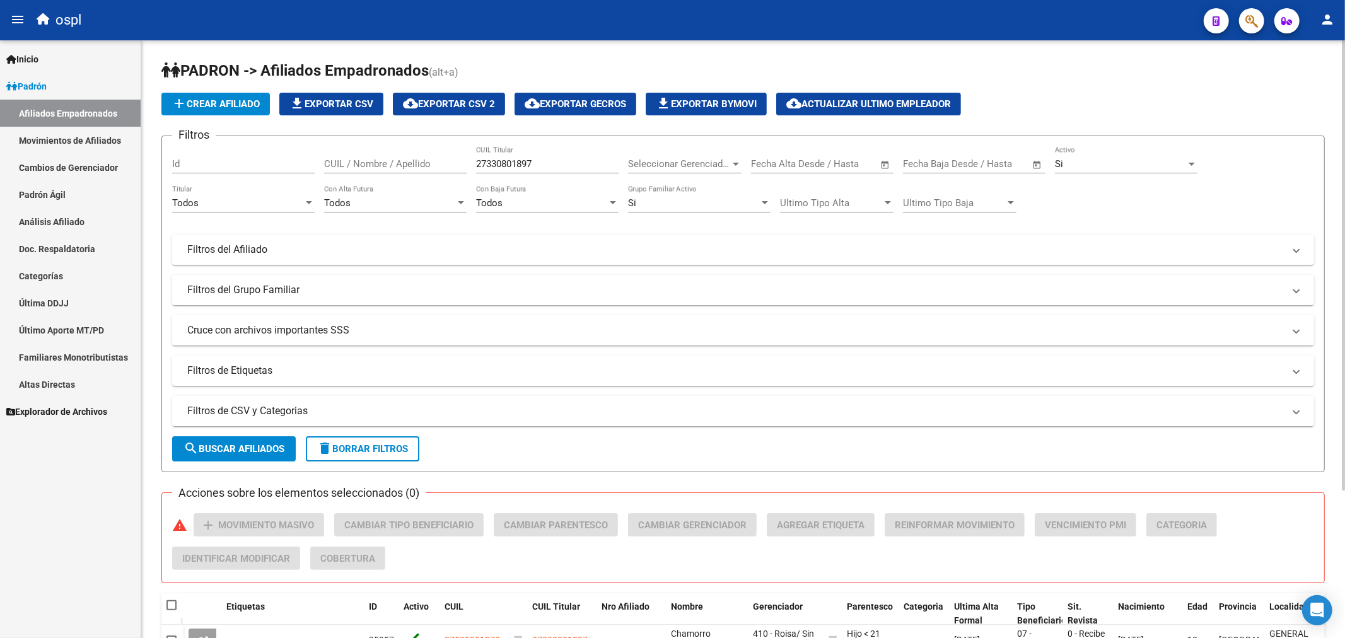
click at [513, 166] on input "27330801897" at bounding box center [547, 163] width 143 height 11
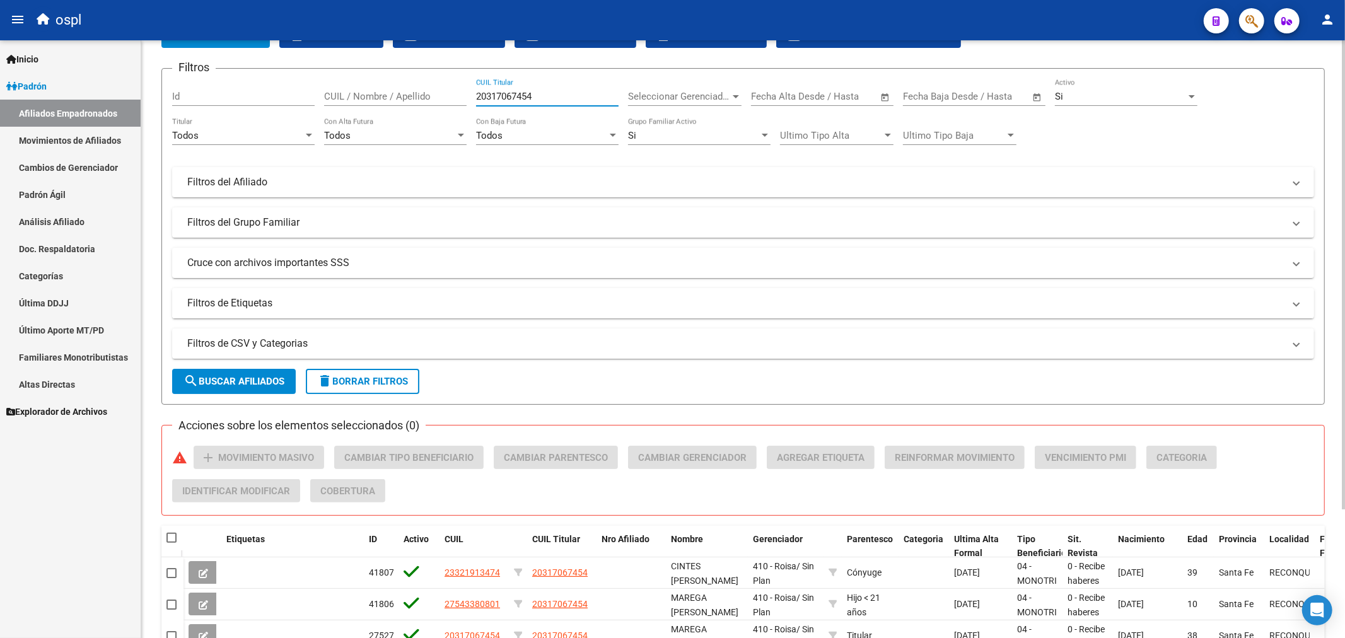
scroll to position [164, 0]
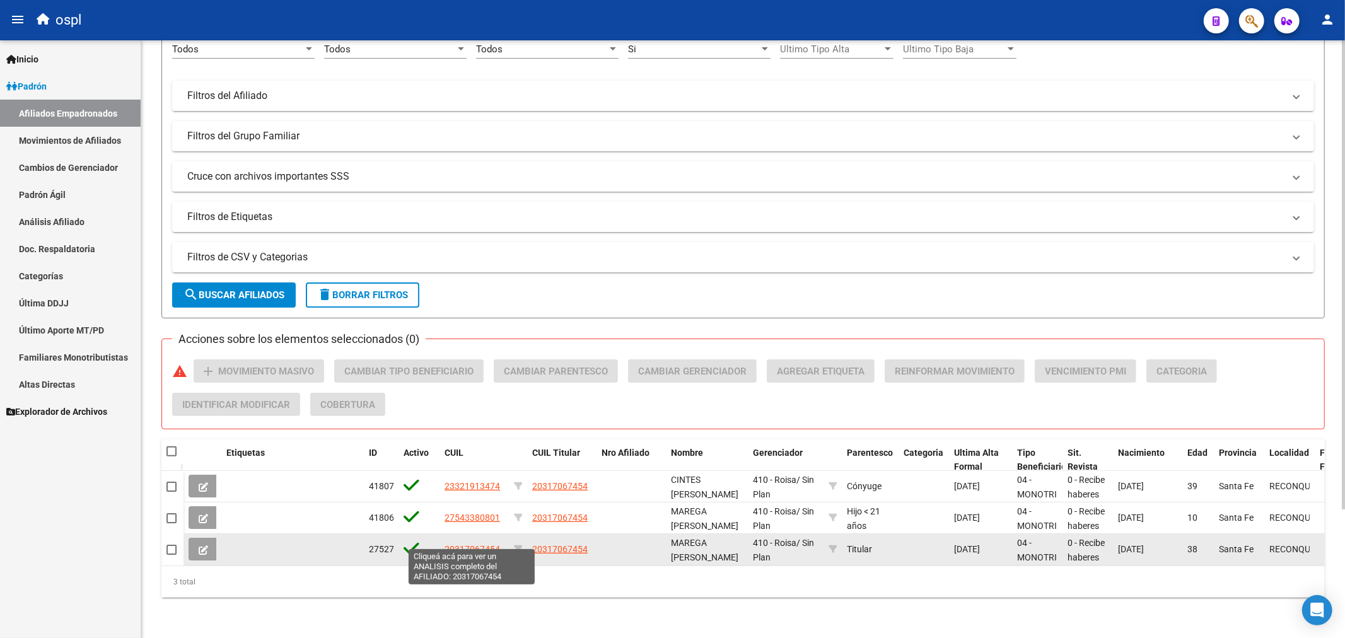
type input "20317067454"
click at [475, 544] on span "20317067454" at bounding box center [473, 549] width 56 height 10
type textarea "20317067454"
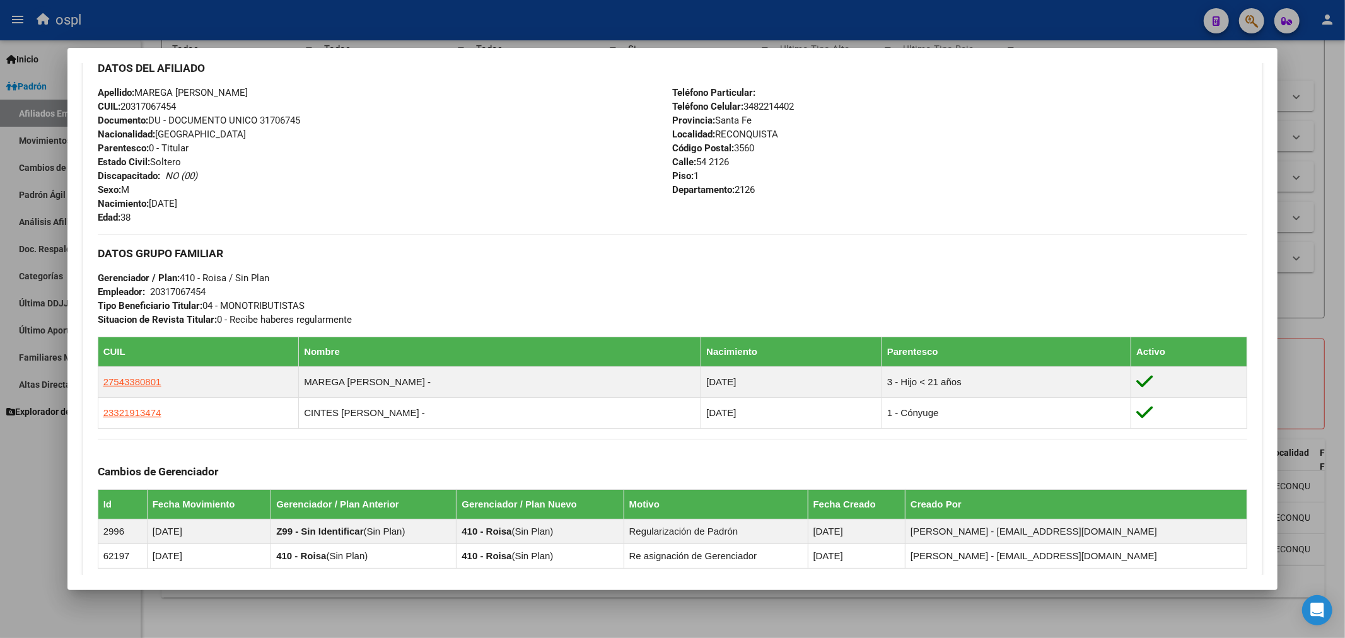
scroll to position [624, 0]
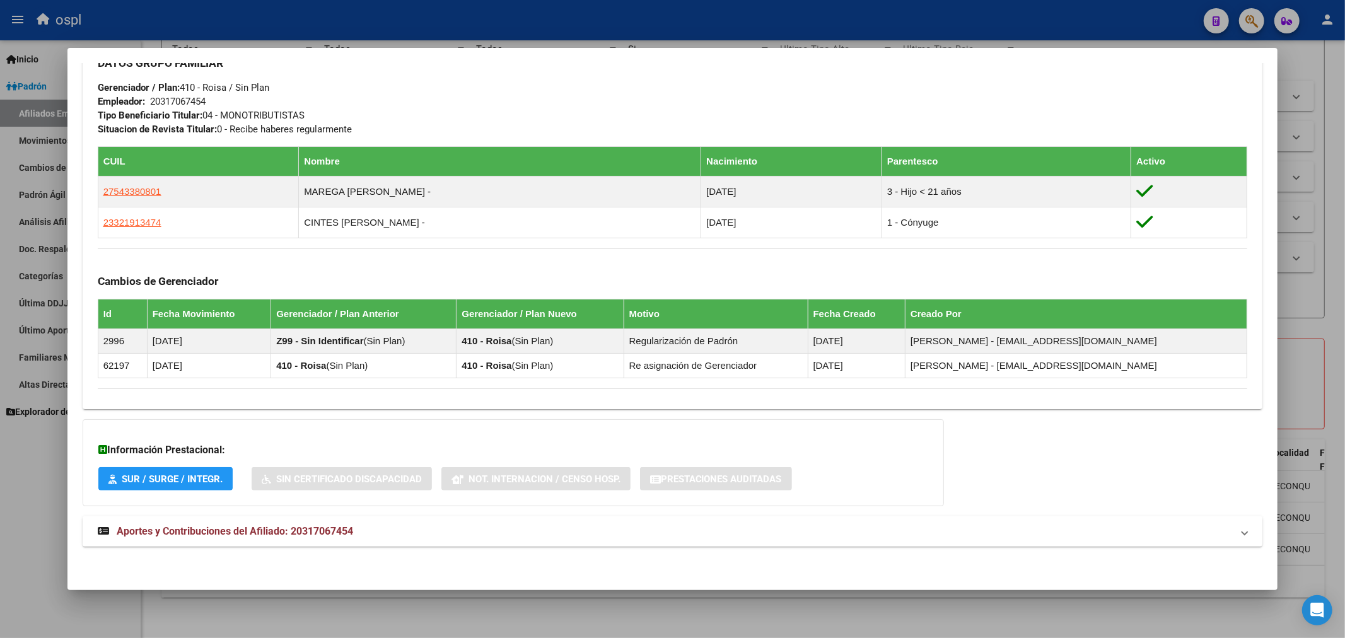
click at [237, 536] on span "Aportes y Contribuciones del Afiliado: 20317067454" at bounding box center [235, 531] width 237 height 12
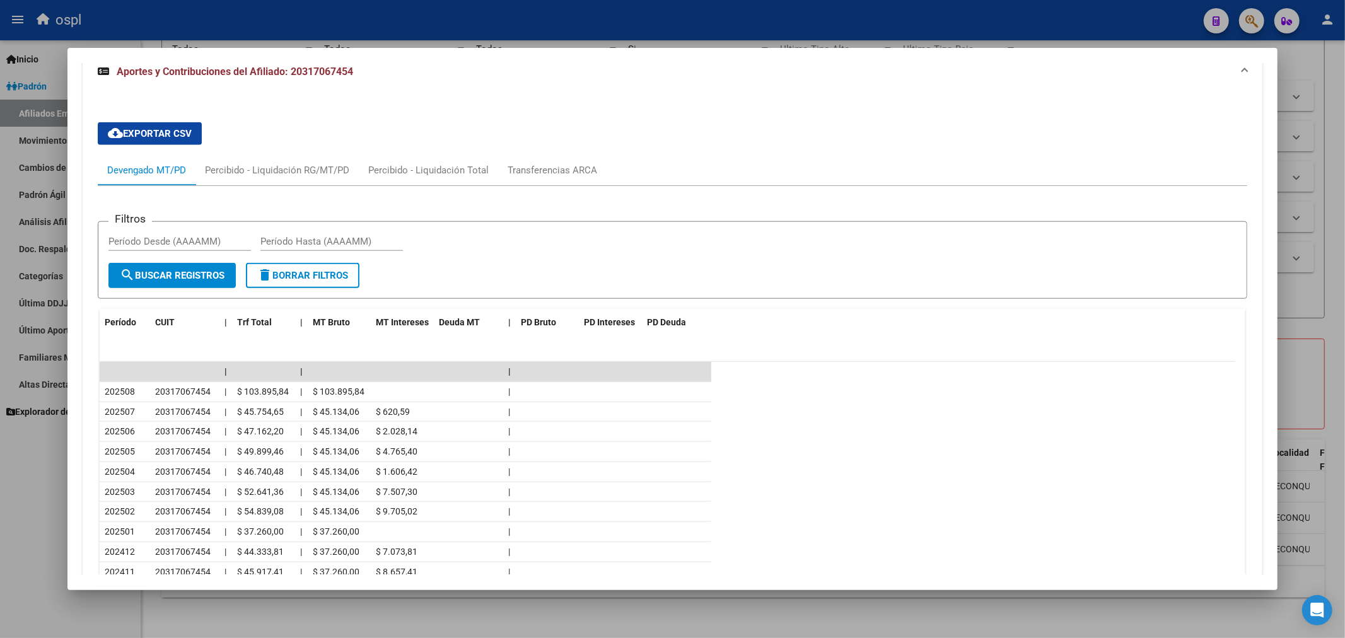
scroll to position [1188, 0]
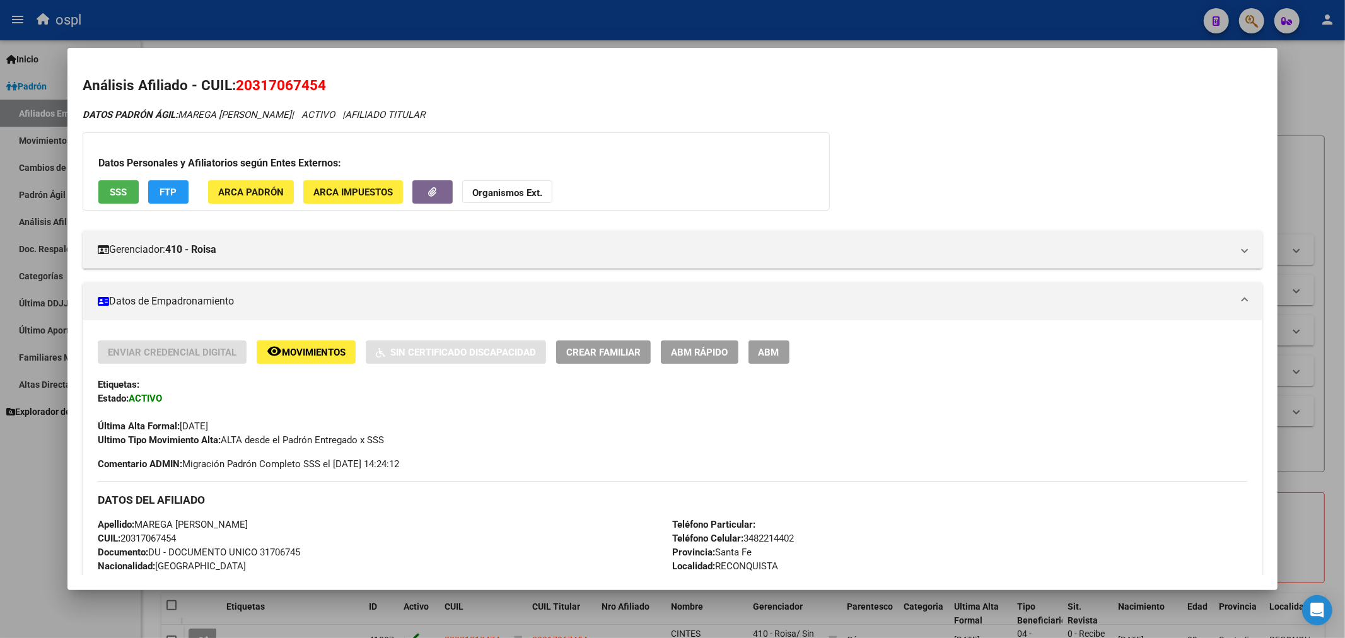
scroll to position [1188, 0]
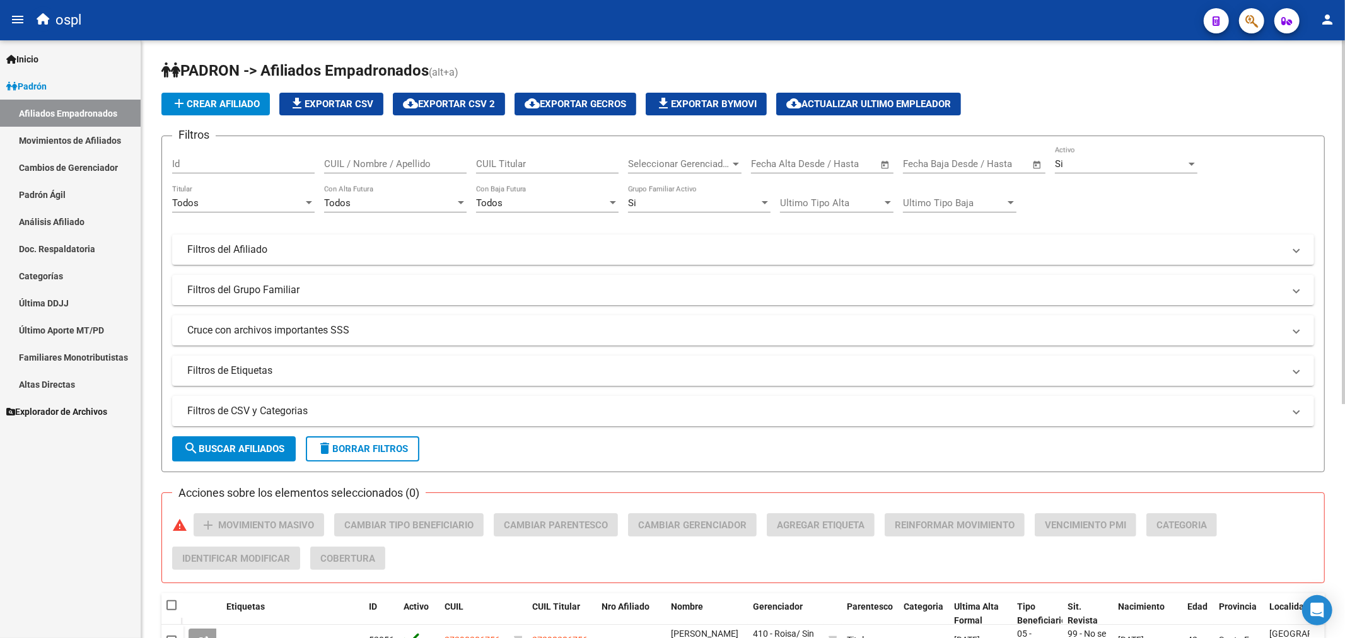
click at [590, 165] on input "CUIL Titular" at bounding box center [547, 163] width 143 height 11
click at [250, 209] on div "Todos Titular" at bounding box center [243, 198] width 143 height 27
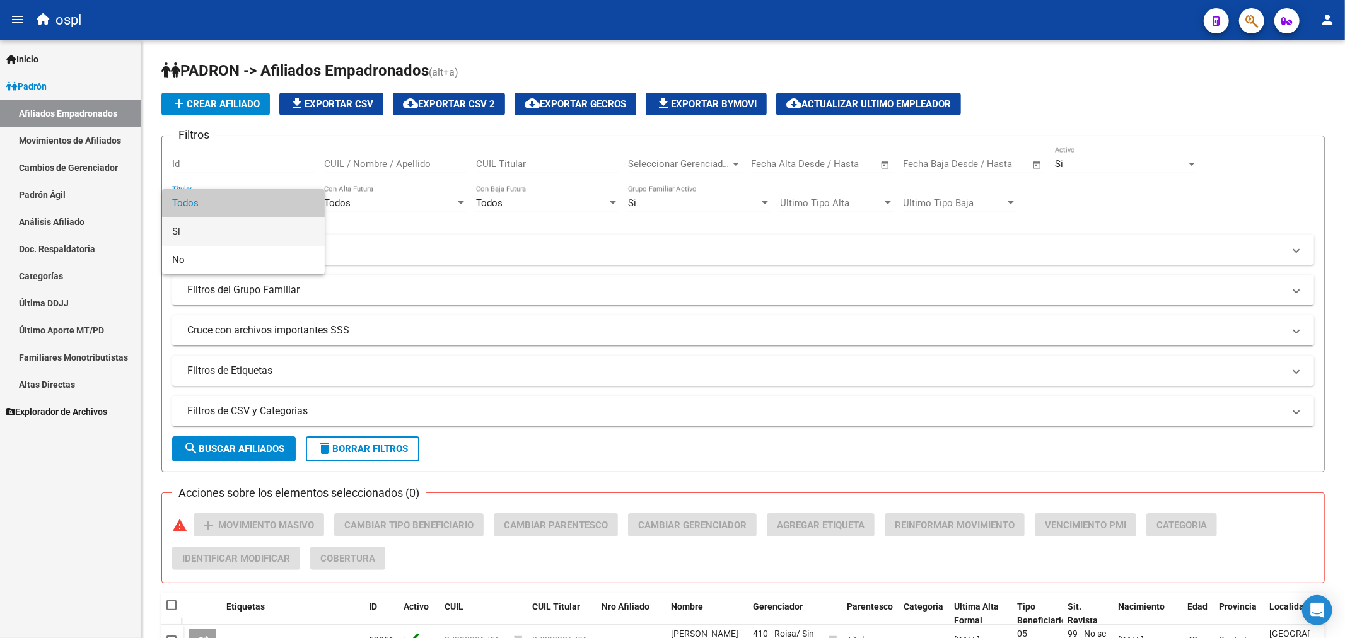
click at [240, 230] on span "Si" at bounding box center [243, 232] width 143 height 28
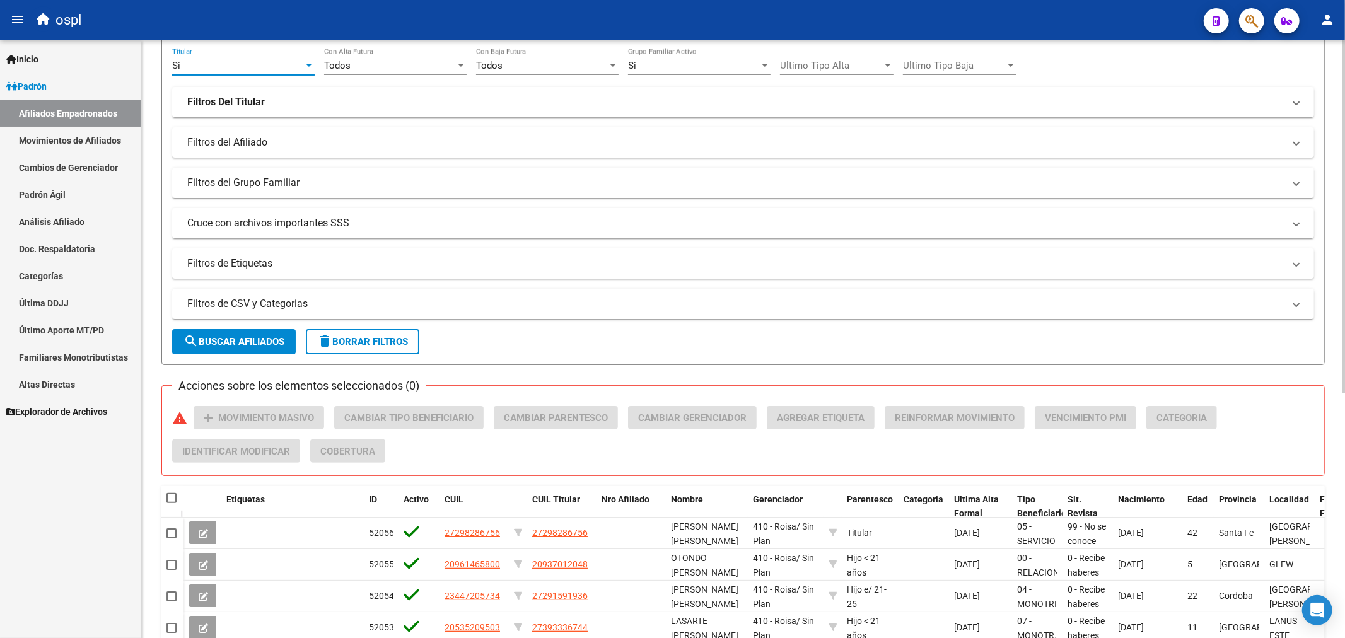
scroll to position [140, 0]
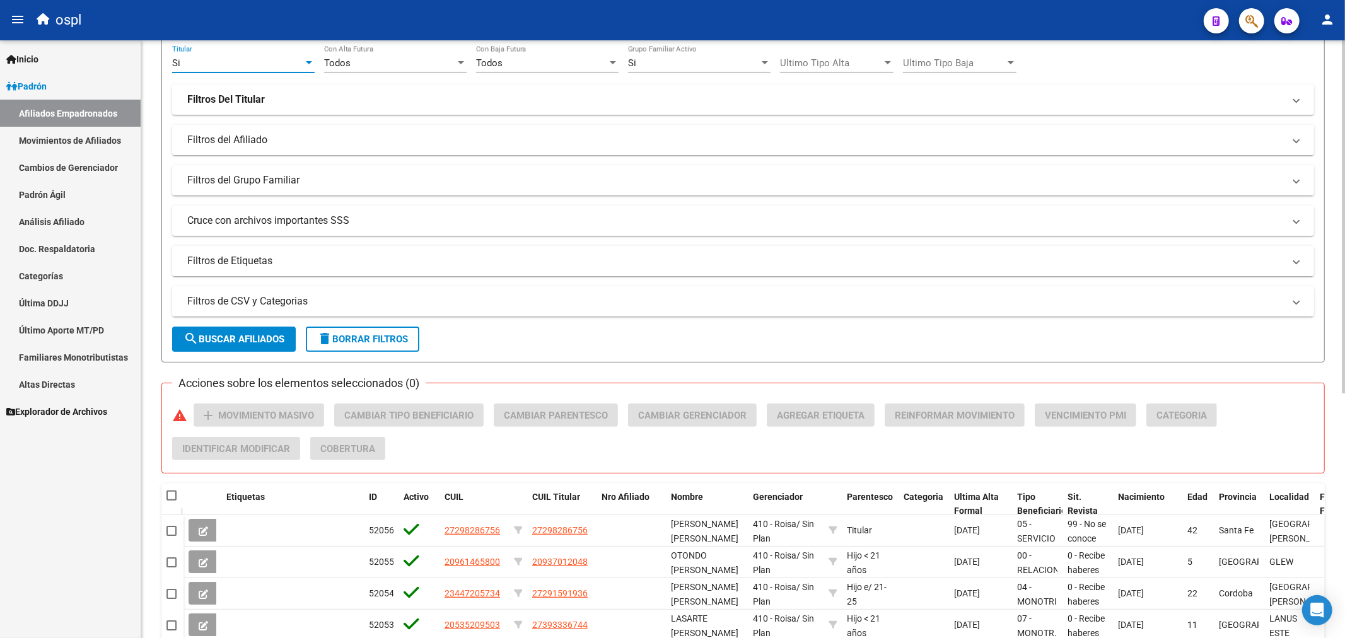
click at [291, 309] on mat-expansion-panel-header "Filtros de CSV y Categorias" at bounding box center [743, 301] width 1142 height 30
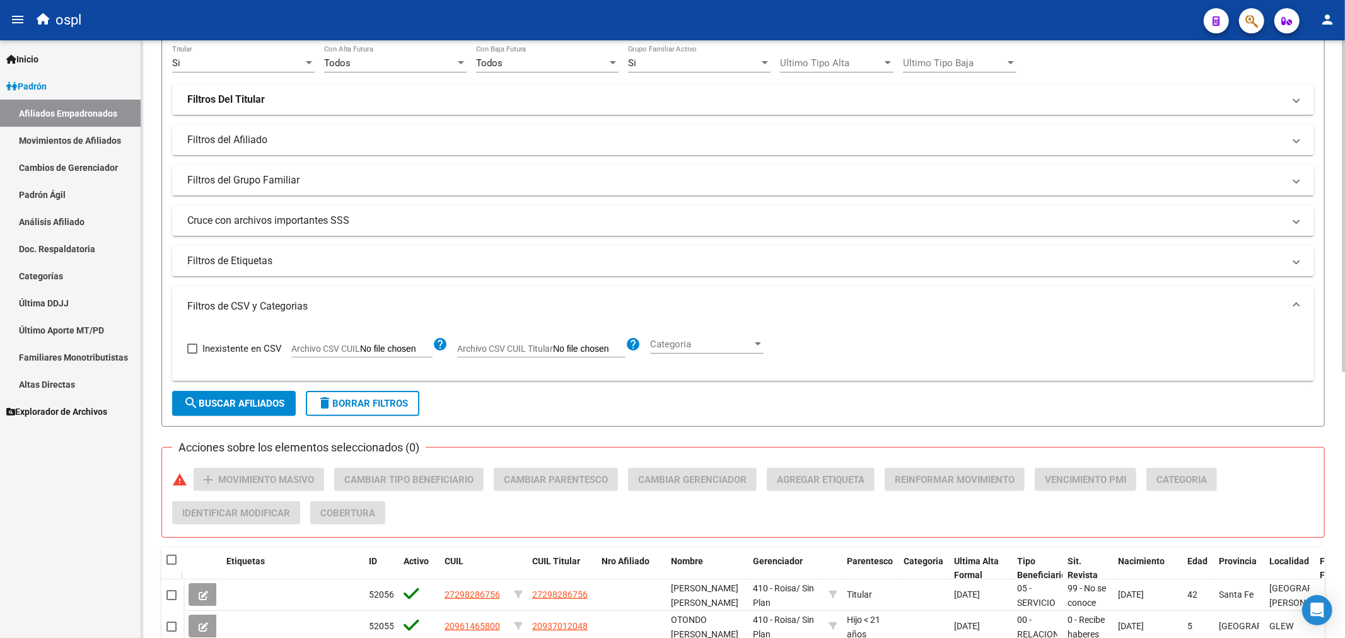
click at [381, 342] on app-file-filter "Archivo CSV CUIL help" at bounding box center [369, 346] width 156 height 19
click at [372, 349] on input "Archivo CSV CUIL" at bounding box center [396, 349] width 73 height 11
type input "C:\fakepath\bajas_padrón.csv"
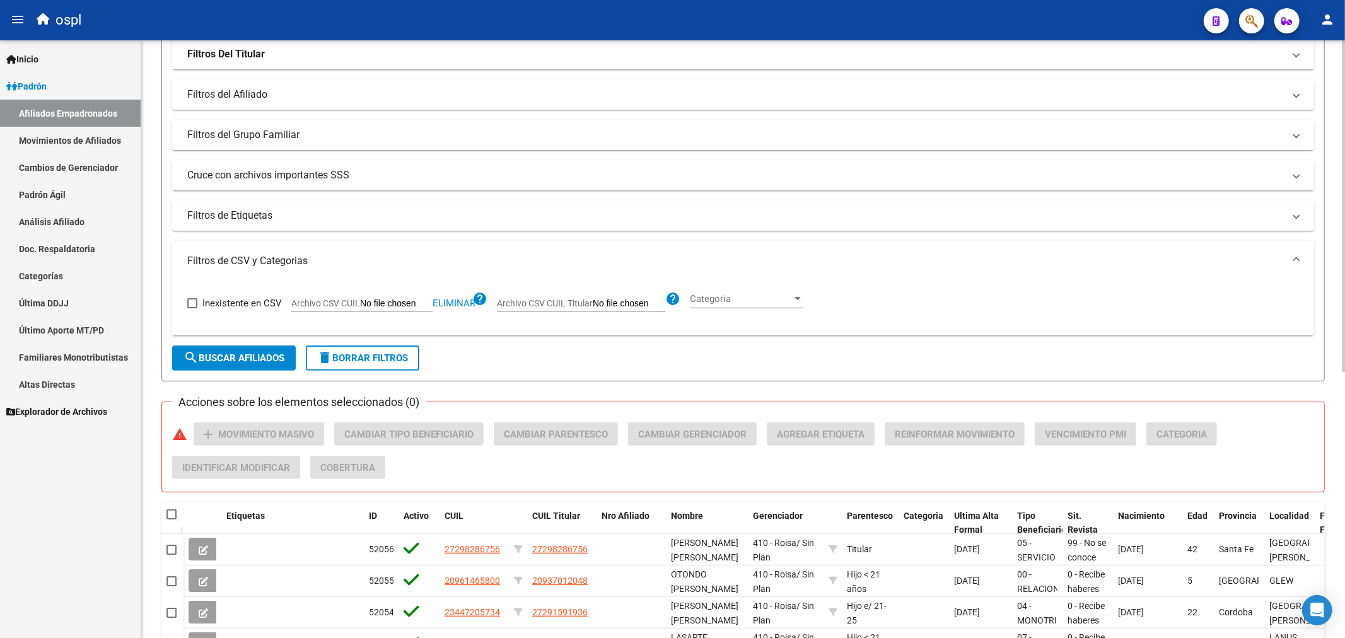
scroll to position [210, 0]
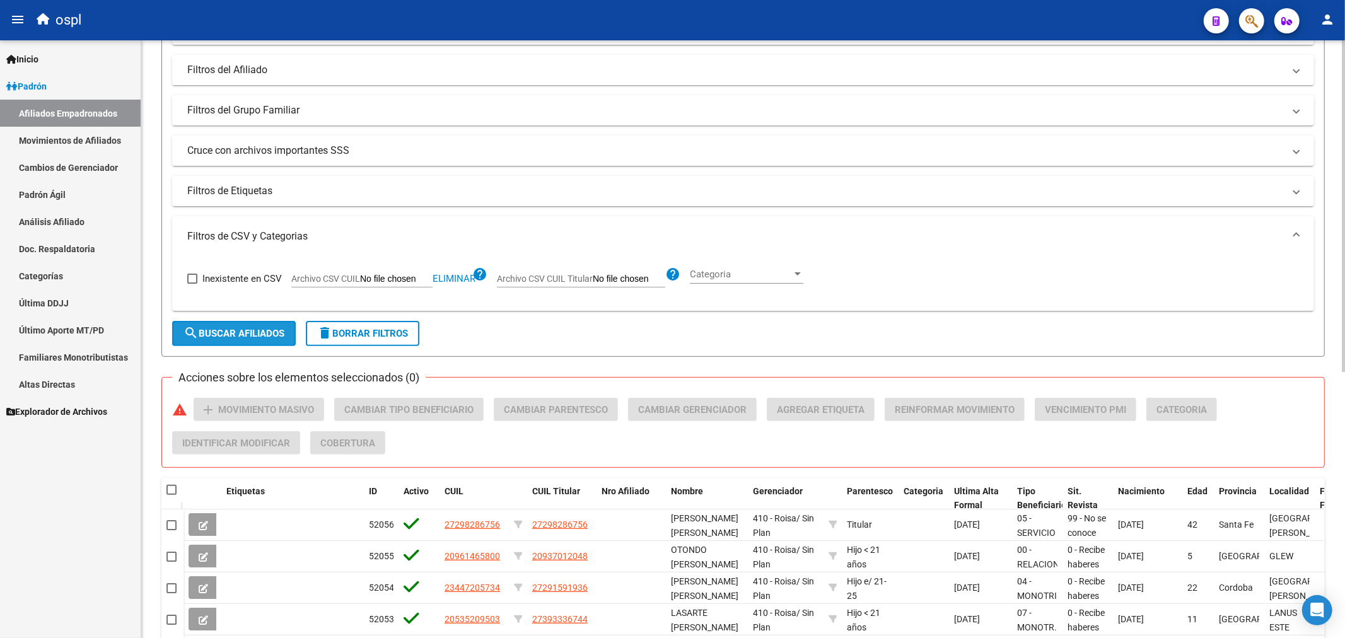
click at [257, 328] on span "search Buscar Afiliados" at bounding box center [234, 333] width 101 height 11
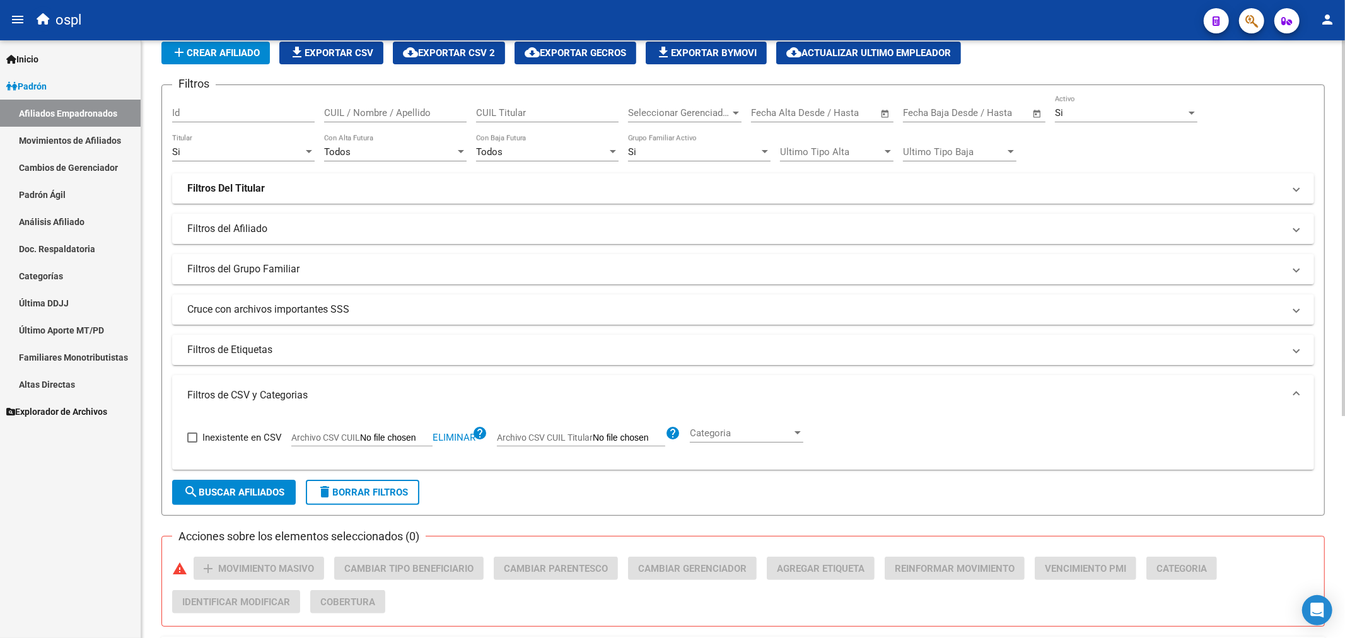
scroll to position [0, 0]
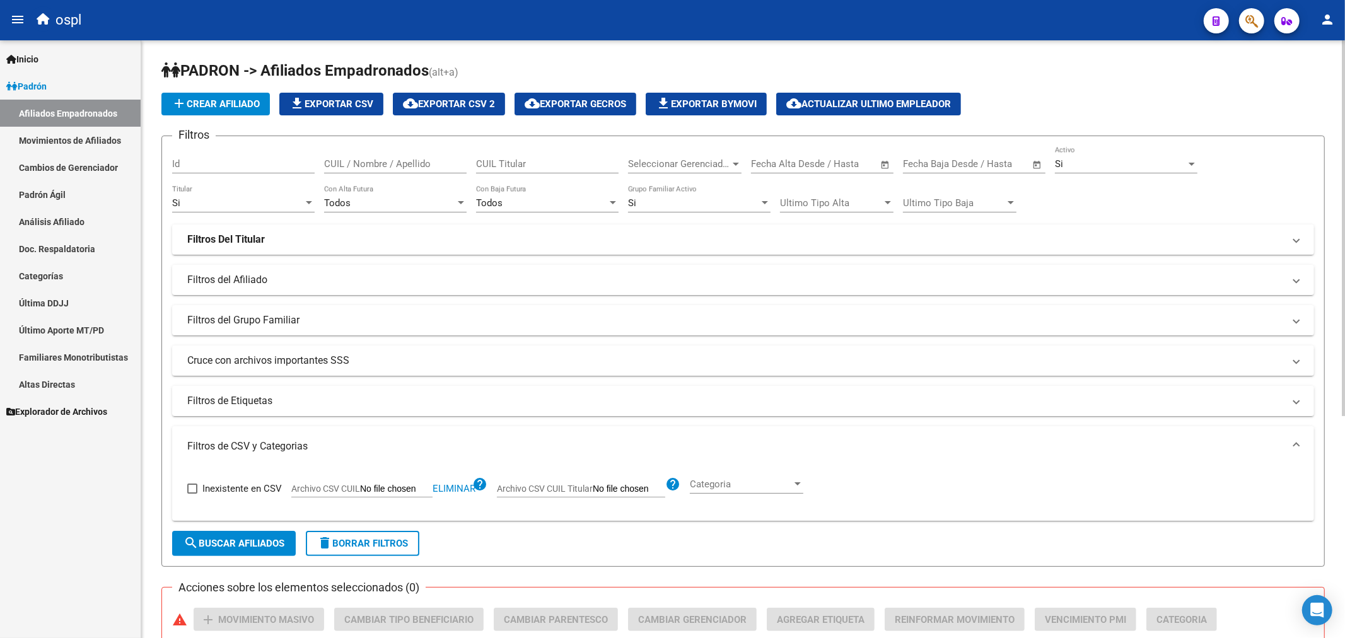
click at [256, 216] on div "Si Titular" at bounding box center [243, 204] width 143 height 39
click at [255, 206] on div "Si" at bounding box center [237, 202] width 131 height 11
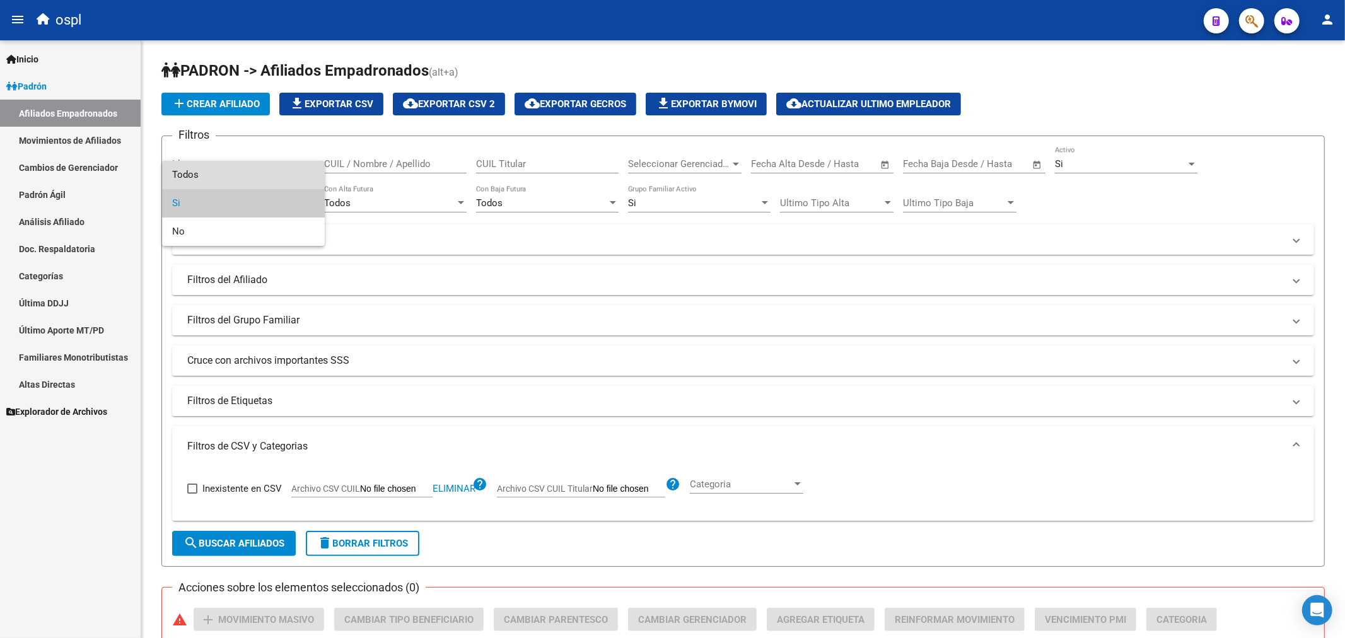
click at [244, 178] on span "Todos" at bounding box center [243, 175] width 143 height 28
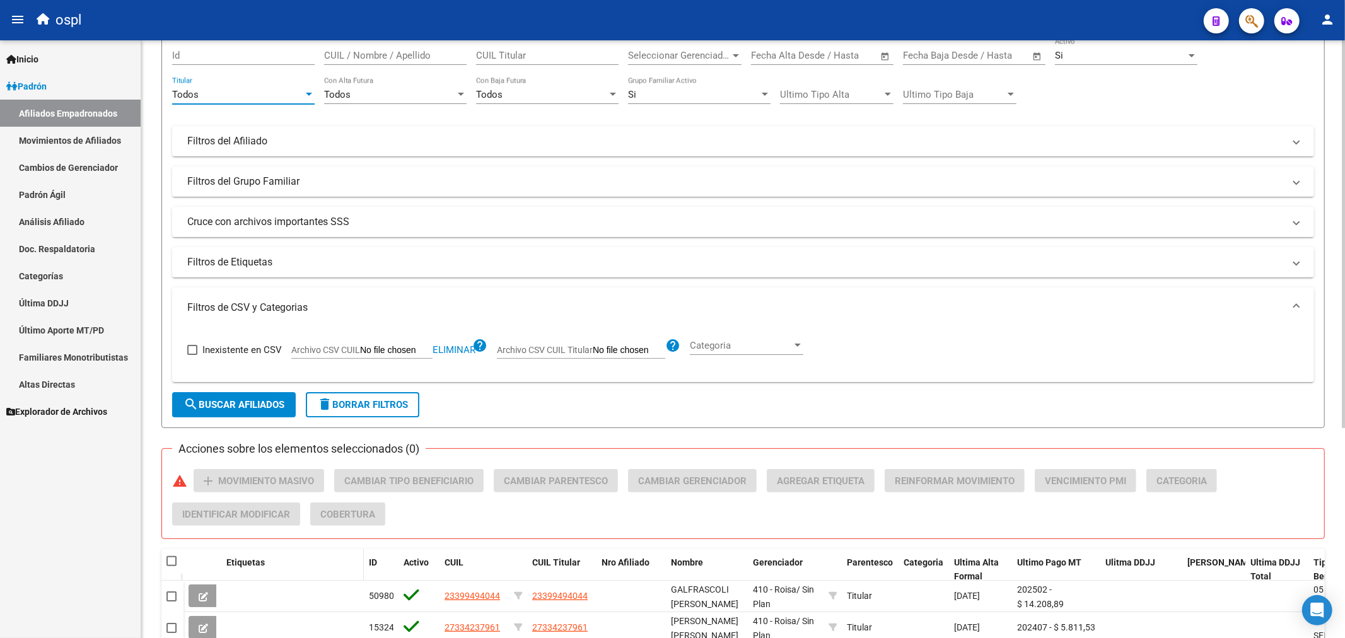
scroll to position [323, 0]
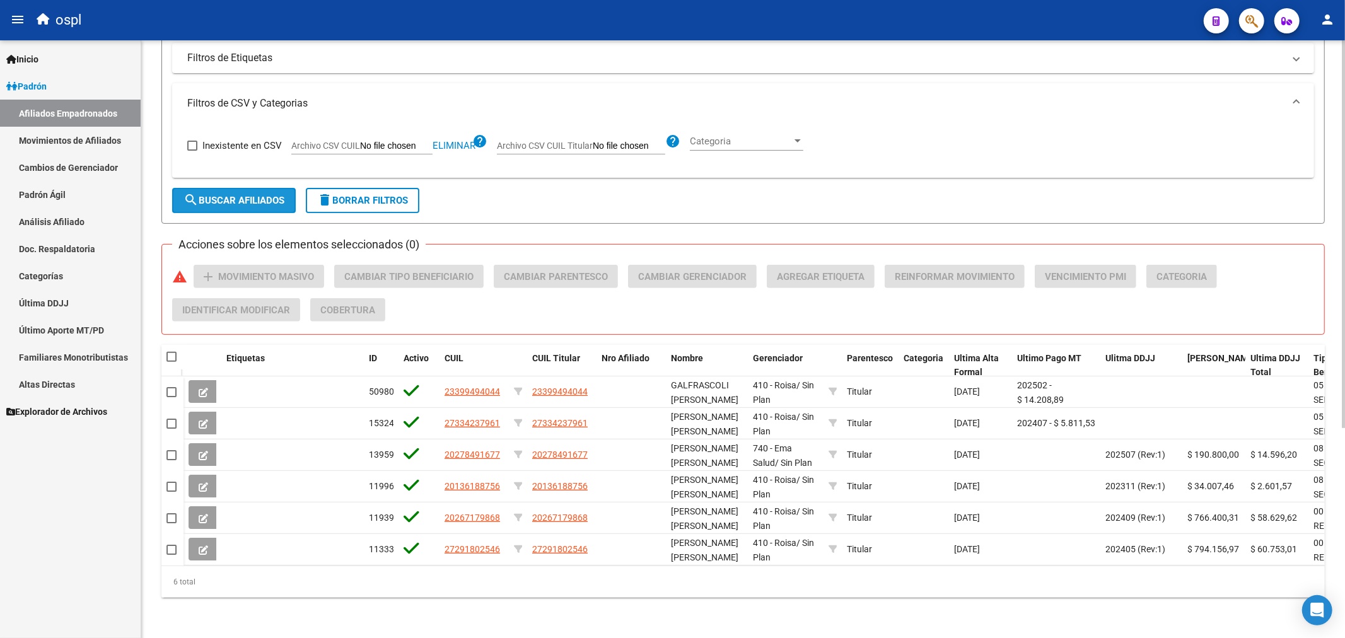
click at [252, 195] on span "search Buscar Afiliados" at bounding box center [234, 200] width 101 height 11
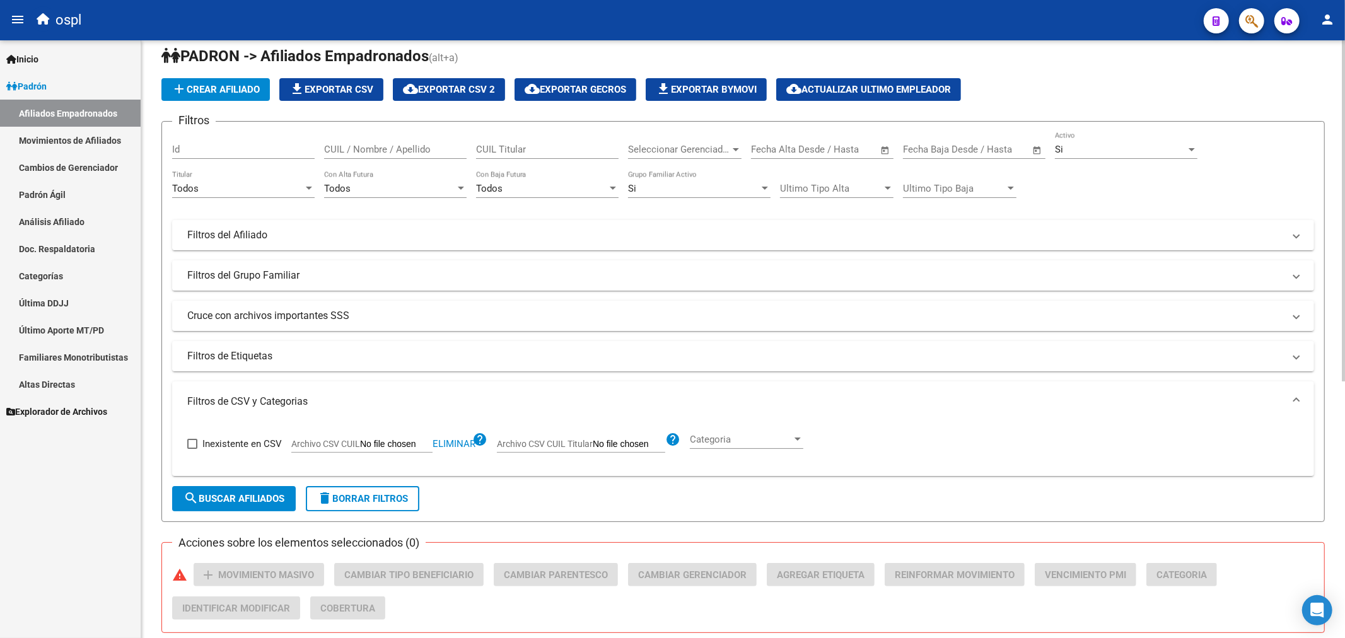
scroll to position [0, 0]
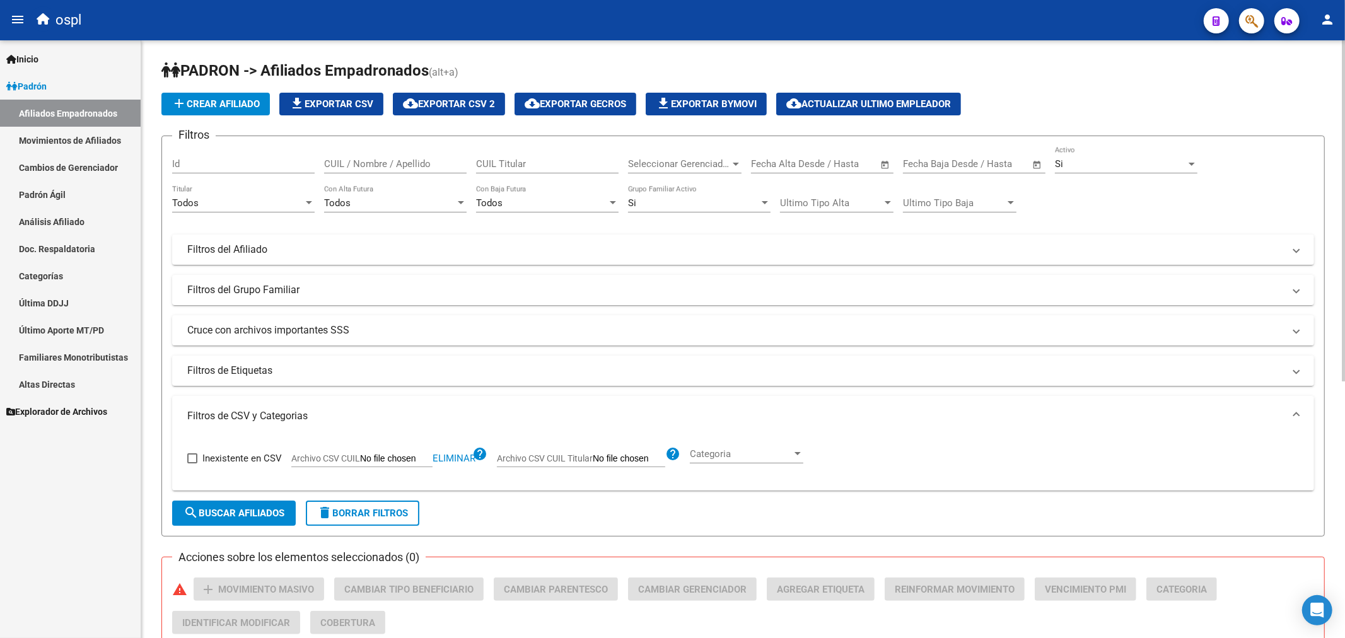
click at [262, 217] on div "Todos Titular" at bounding box center [243, 204] width 143 height 39
click at [262, 211] on div "Todos Titular" at bounding box center [243, 198] width 143 height 27
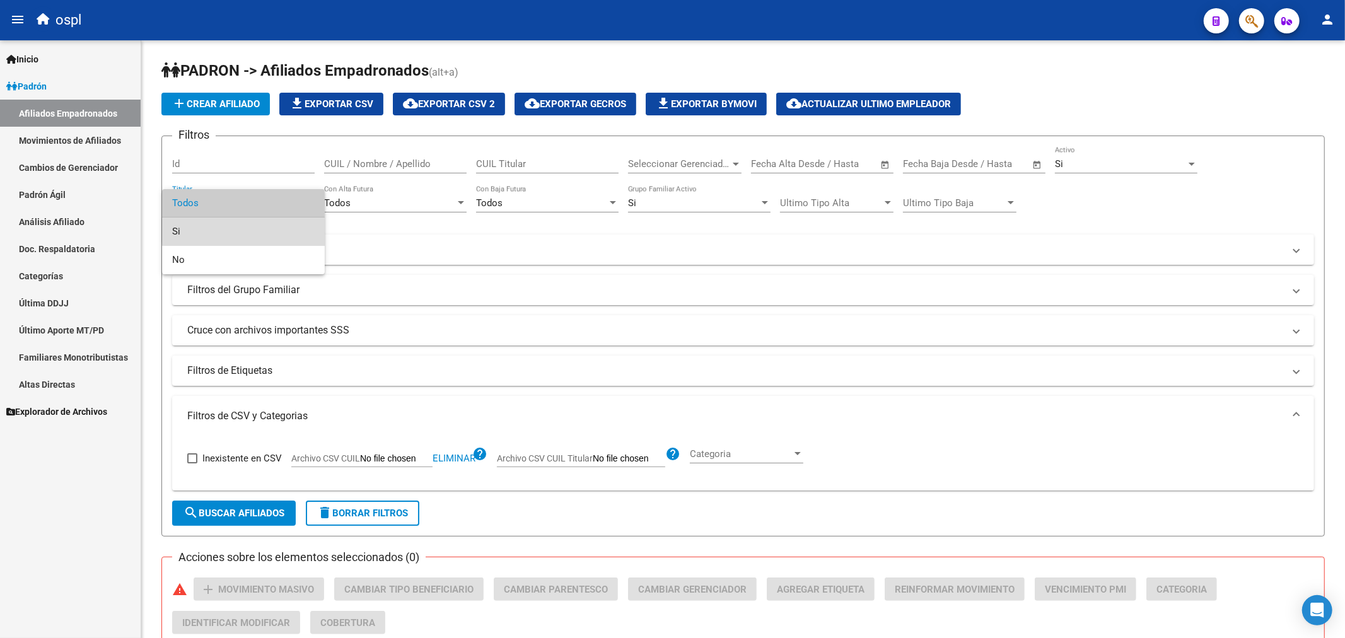
click at [253, 230] on span "Si" at bounding box center [243, 232] width 143 height 28
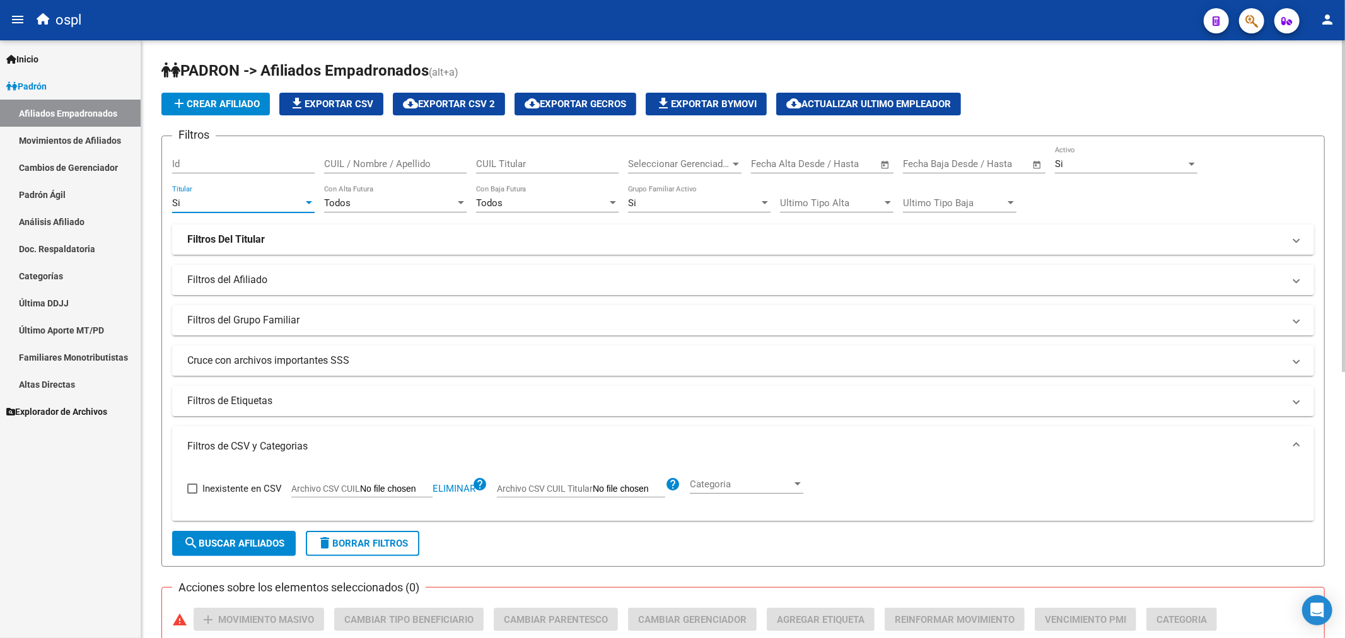
scroll to position [480, 0]
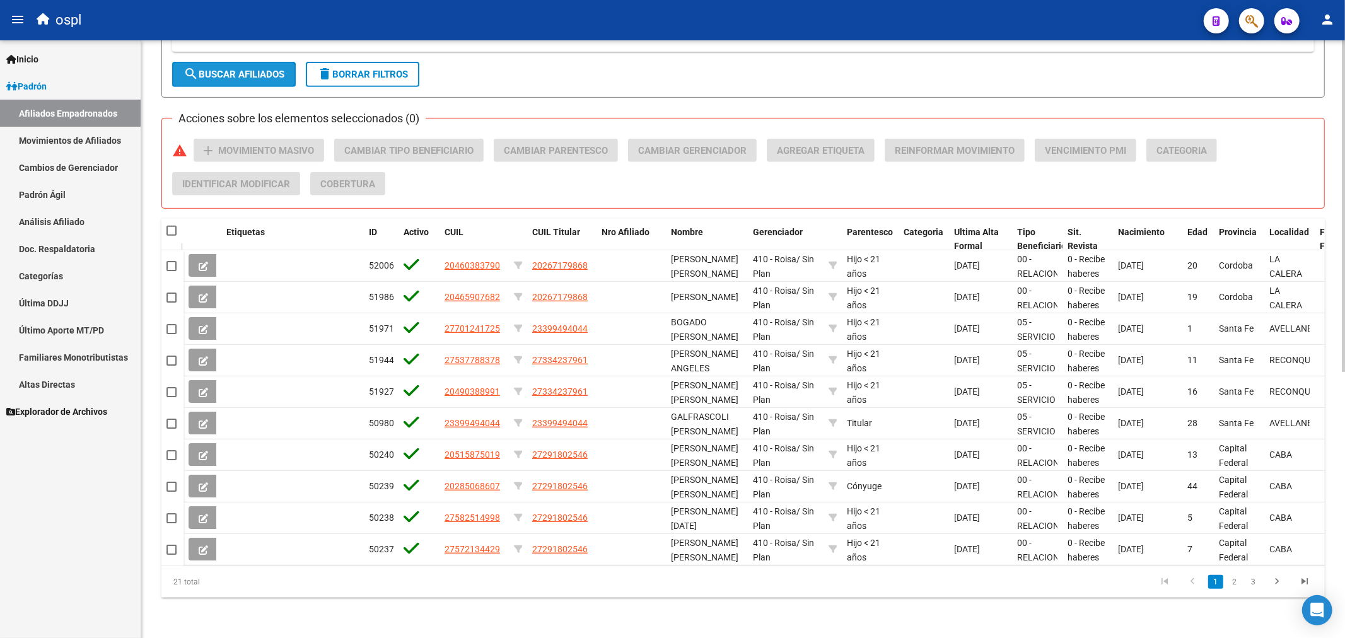
click at [248, 69] on span "search Buscar Afiliados" at bounding box center [234, 74] width 101 height 11
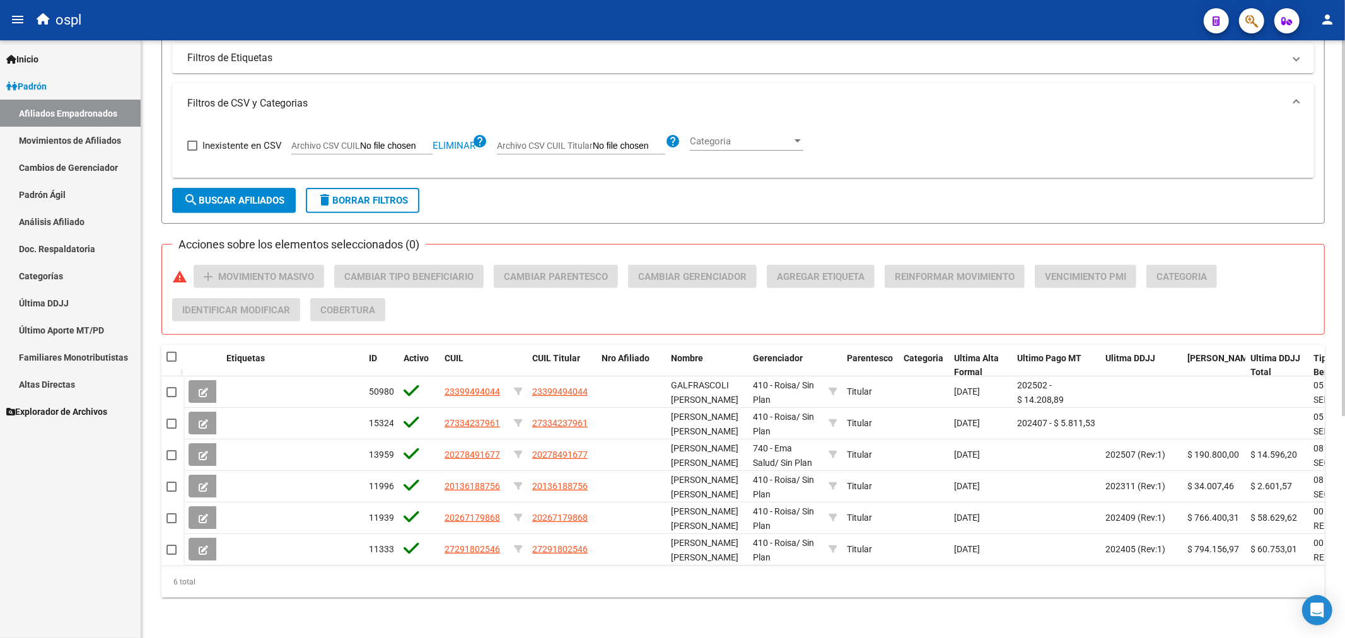
scroll to position [354, 0]
click at [174, 345] on datatable-header-cell at bounding box center [172, 357] width 22 height 25
click at [174, 352] on span at bounding box center [172, 357] width 10 height 10
click at [172, 362] on input "checkbox" at bounding box center [171, 362] width 1 height 1
checkbox input "true"
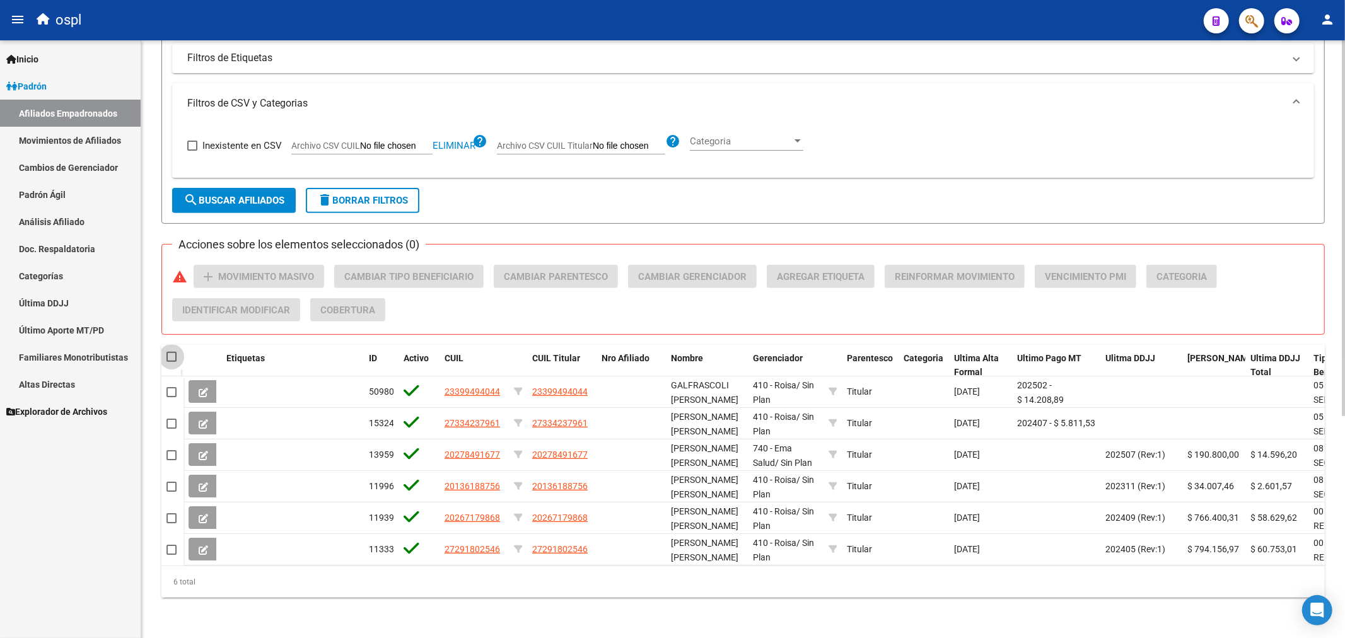
checkbox input "true"
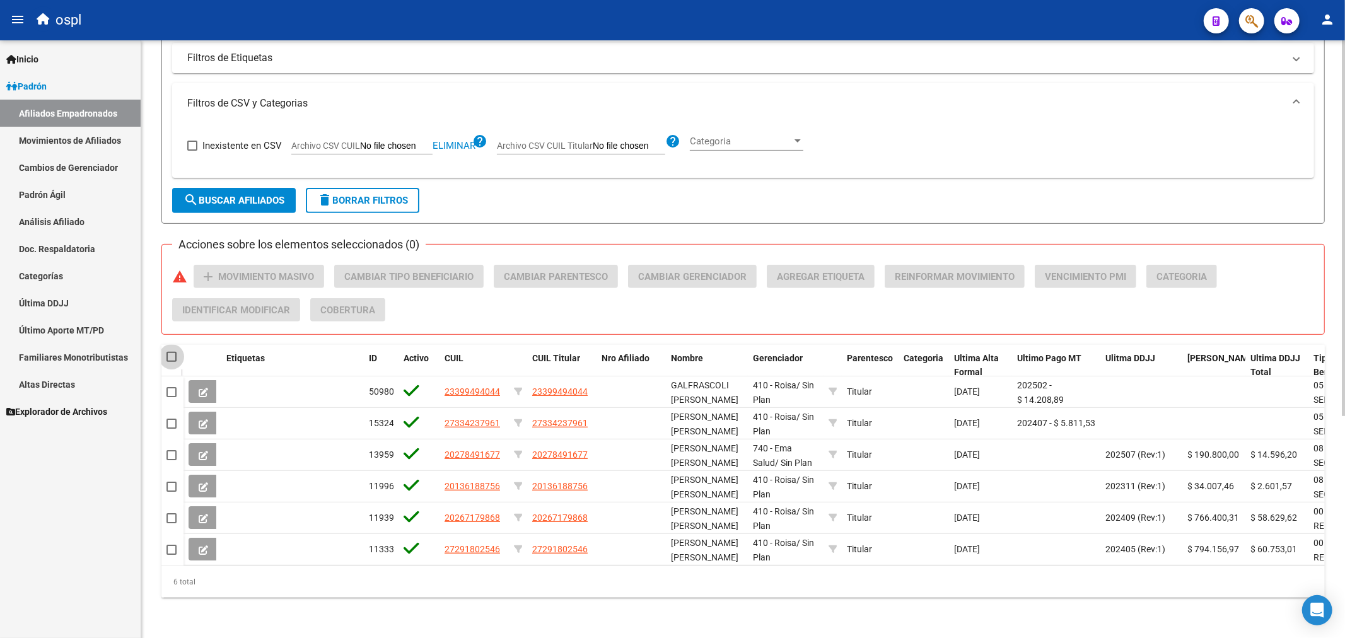
checkbox input "true"
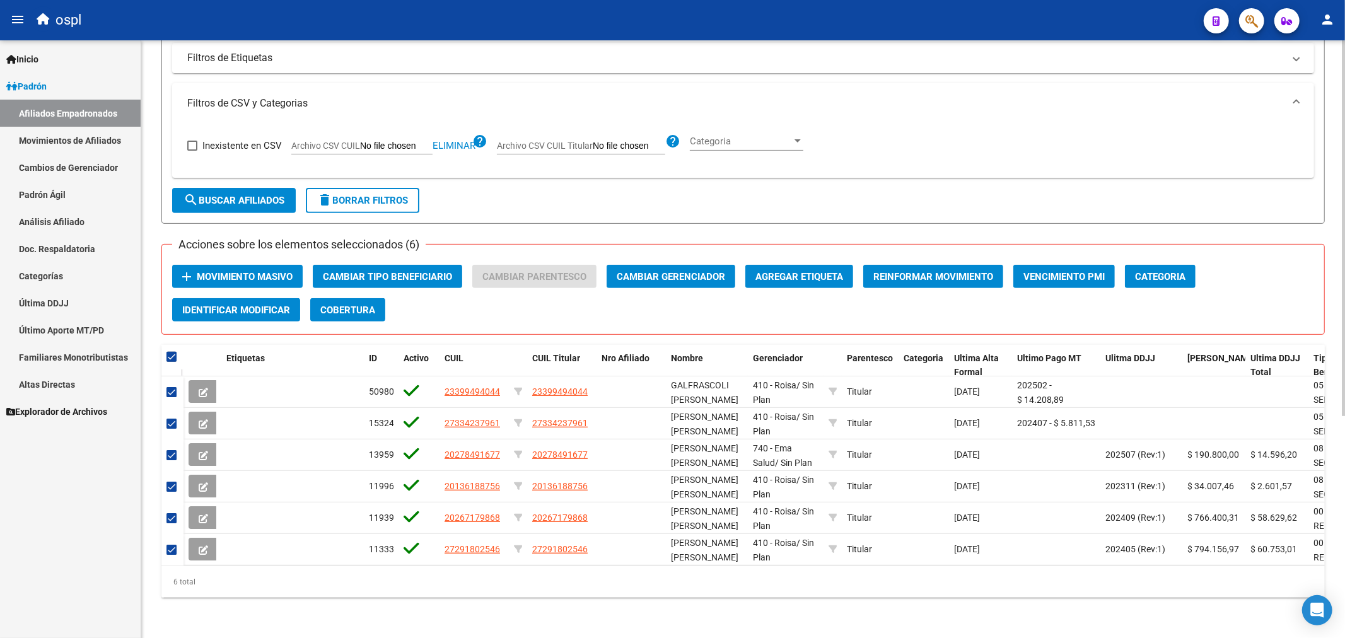
click at [219, 271] on span "Movimiento Masivo" at bounding box center [245, 276] width 96 height 11
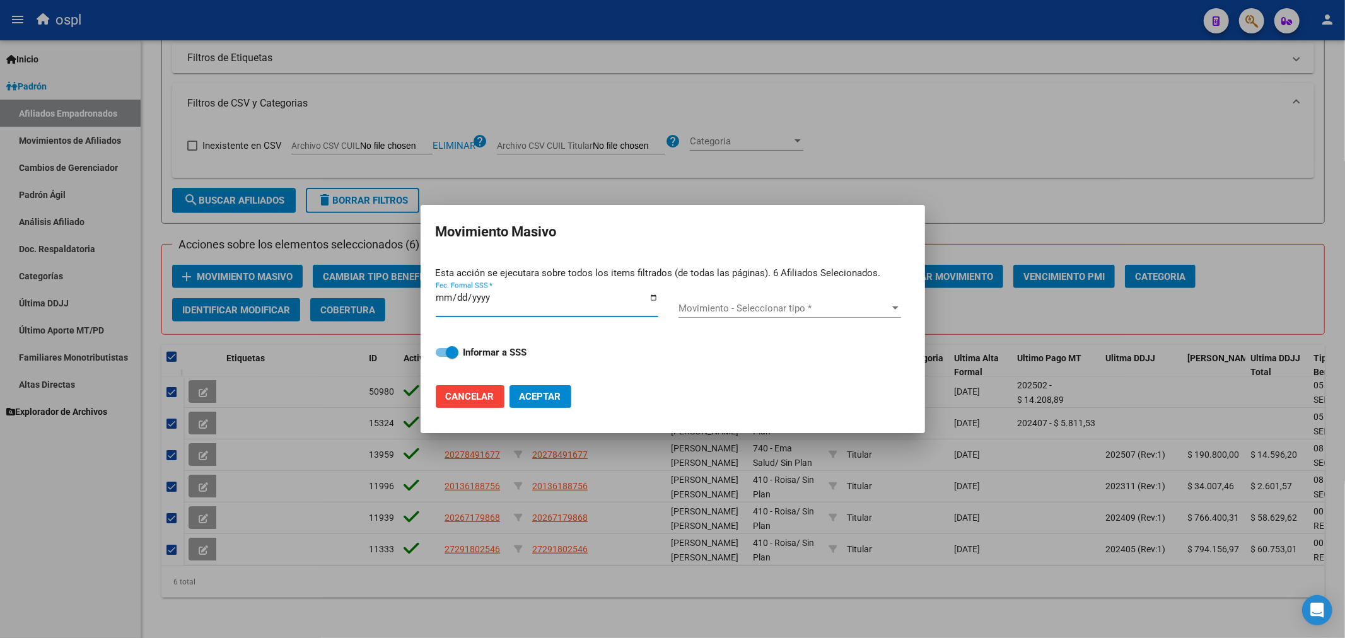
click at [650, 301] on input "Fec. Formal SSS *" at bounding box center [547, 303] width 223 height 20
type input "2025-09-11"
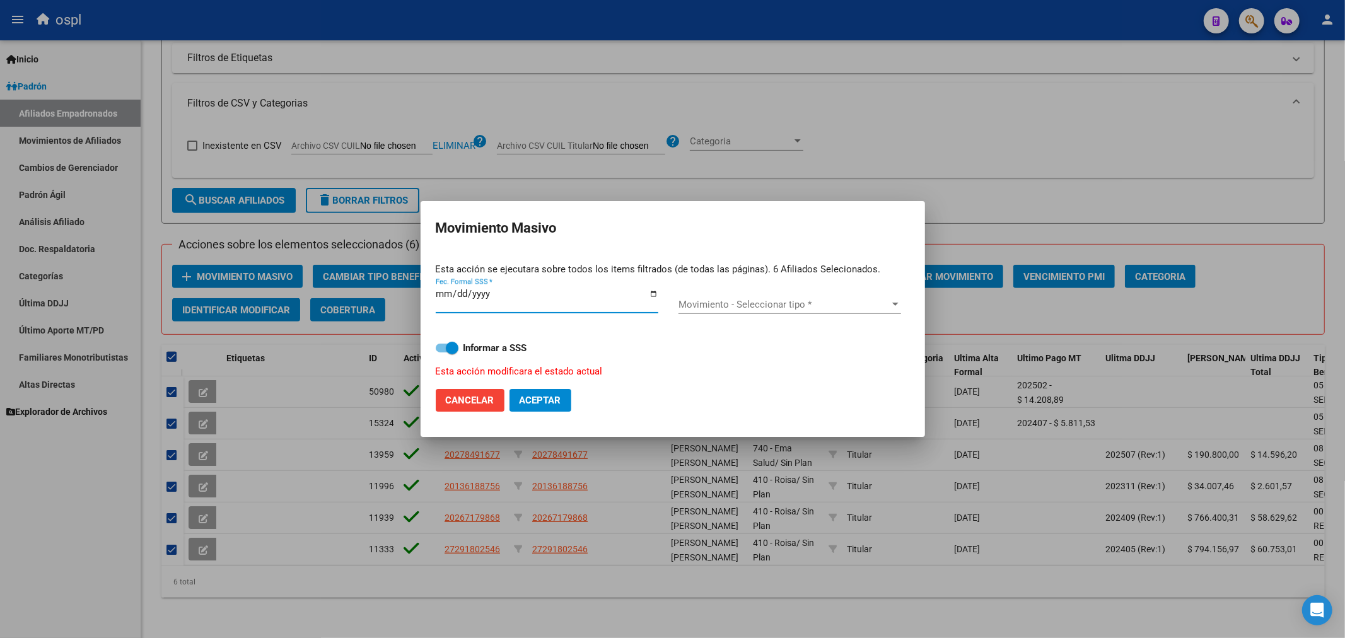
click at [697, 303] on span "Movimiento - Seleccionar tipo *" at bounding box center [784, 304] width 211 height 11
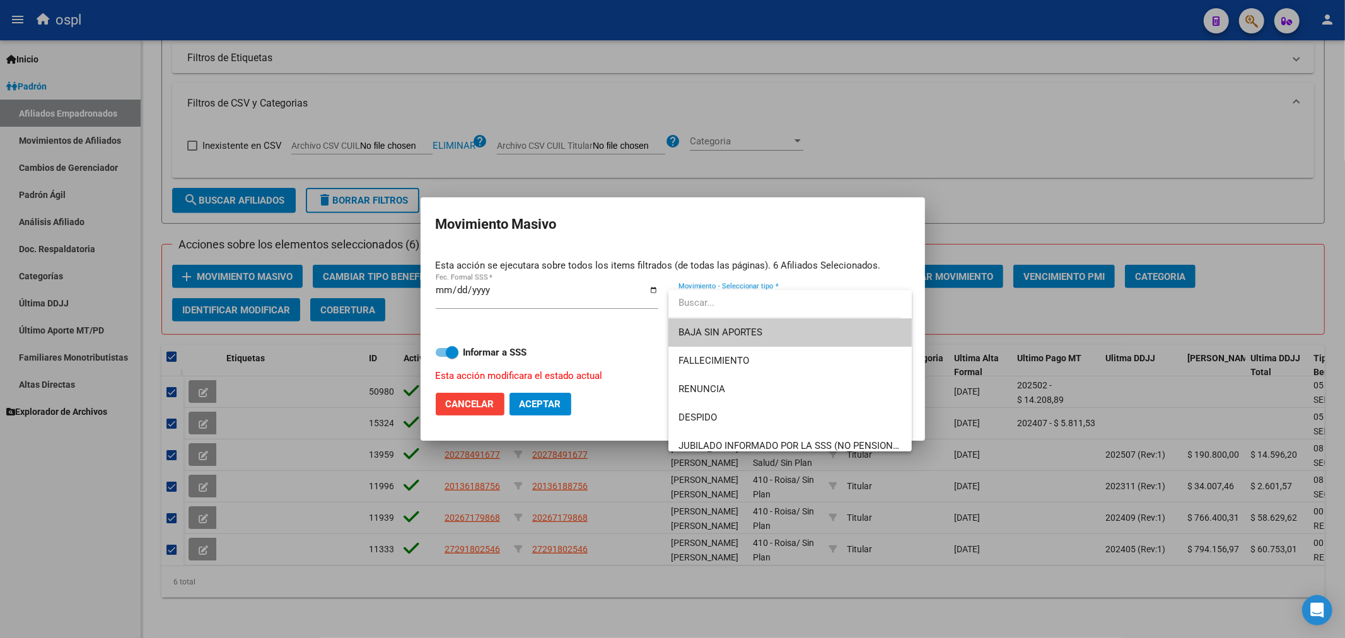
click at [448, 344] on div at bounding box center [672, 319] width 1345 height 638
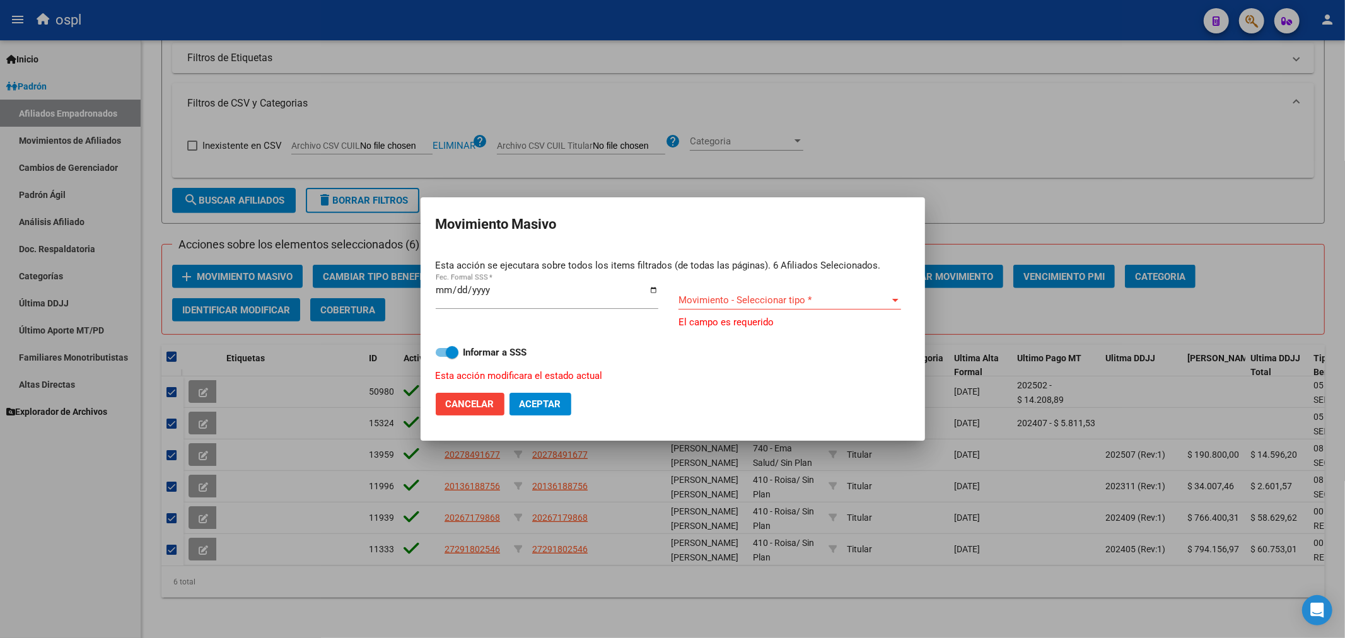
click at [448, 345] on label "Informar a SSS" at bounding box center [673, 352] width 474 height 15
click at [442, 357] on input "Informar a SSS" at bounding box center [441, 357] width 1 height 1
checkbox input "false"
click at [708, 295] on span "Movimiento - Seleccionar tipo *" at bounding box center [784, 300] width 211 height 11
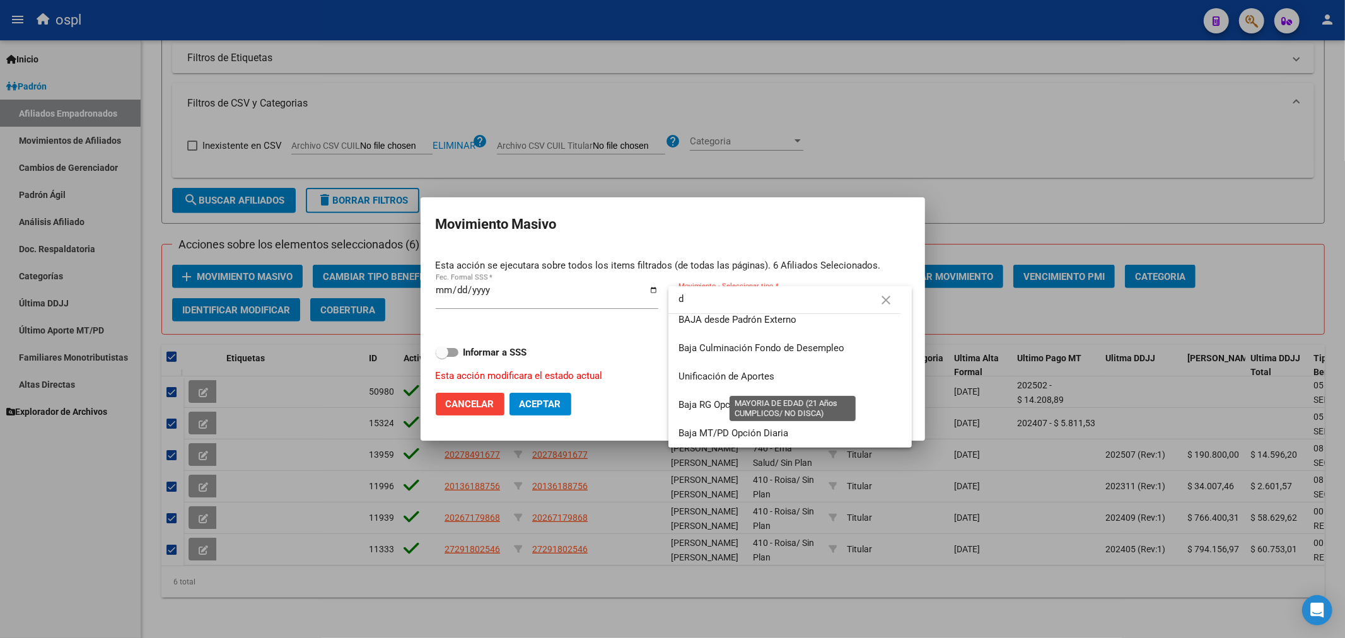
scroll to position [0, 0]
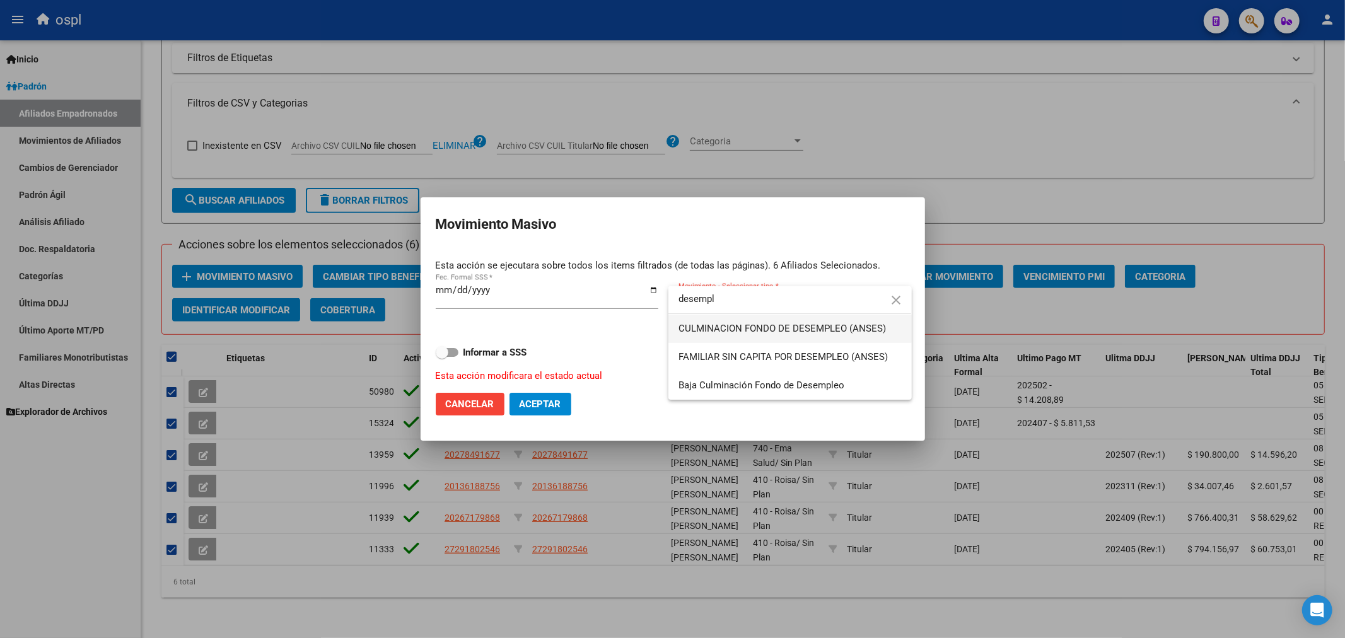
type input "desempl"
click at [795, 339] on span "CULMINACION FONDO DE DESEMPLEO (ANSES)" at bounding box center [790, 329] width 223 height 28
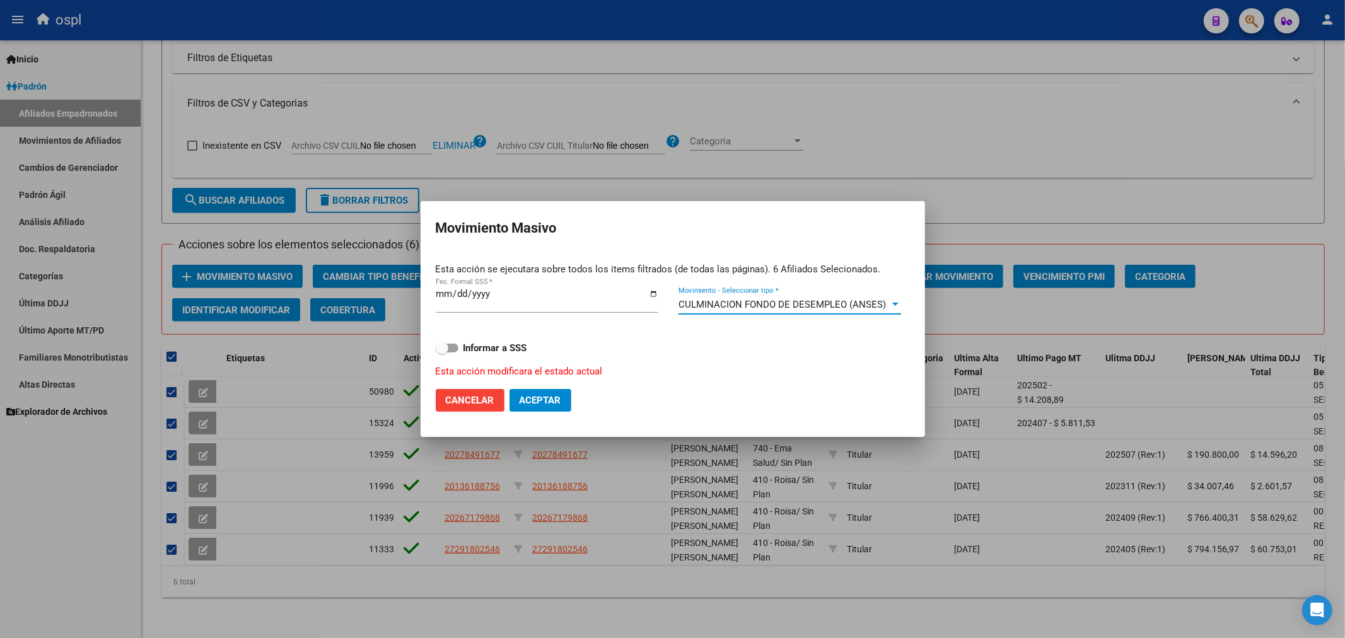
click at [552, 402] on span "Aceptar" at bounding box center [541, 400] width 42 height 11
checkbox input "false"
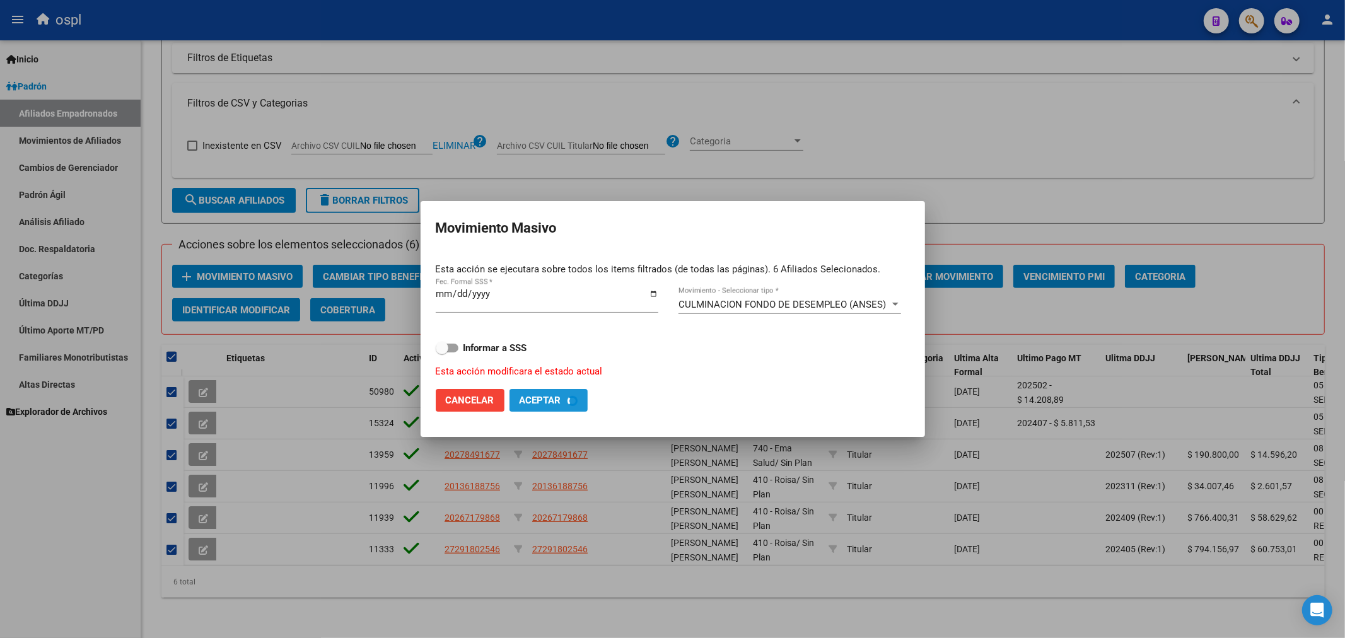
checkbox input "false"
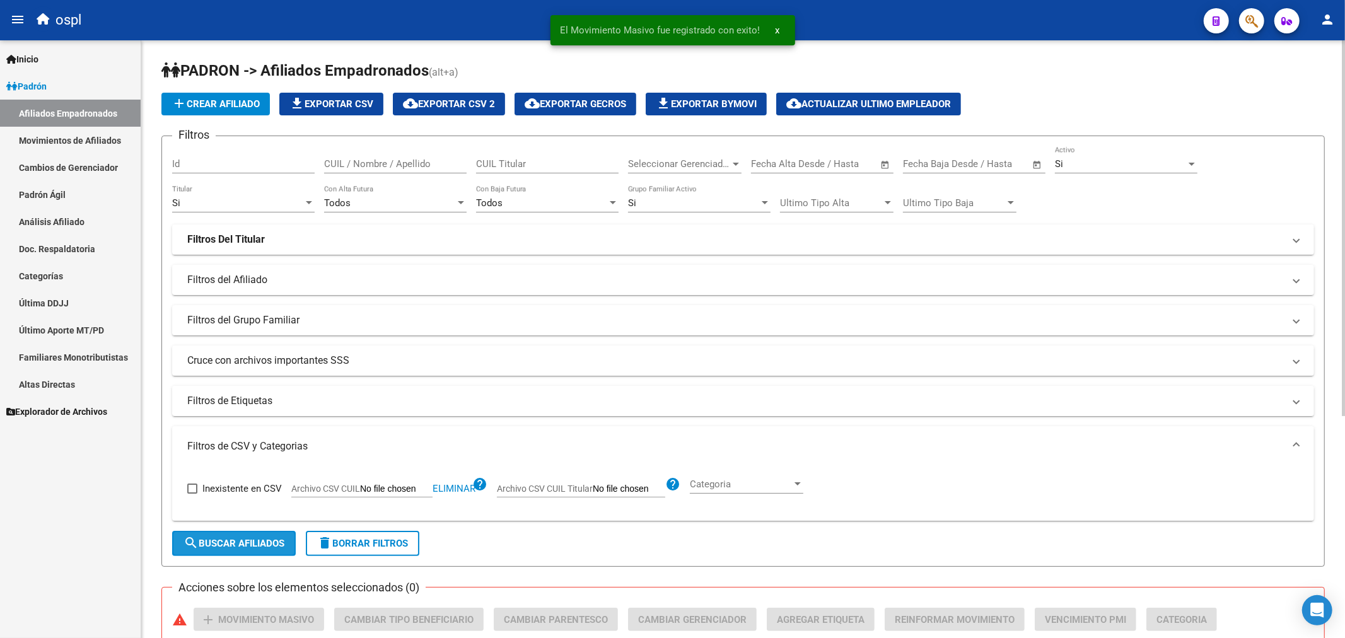
click at [235, 539] on span "search Buscar Afiliados" at bounding box center [234, 543] width 101 height 11
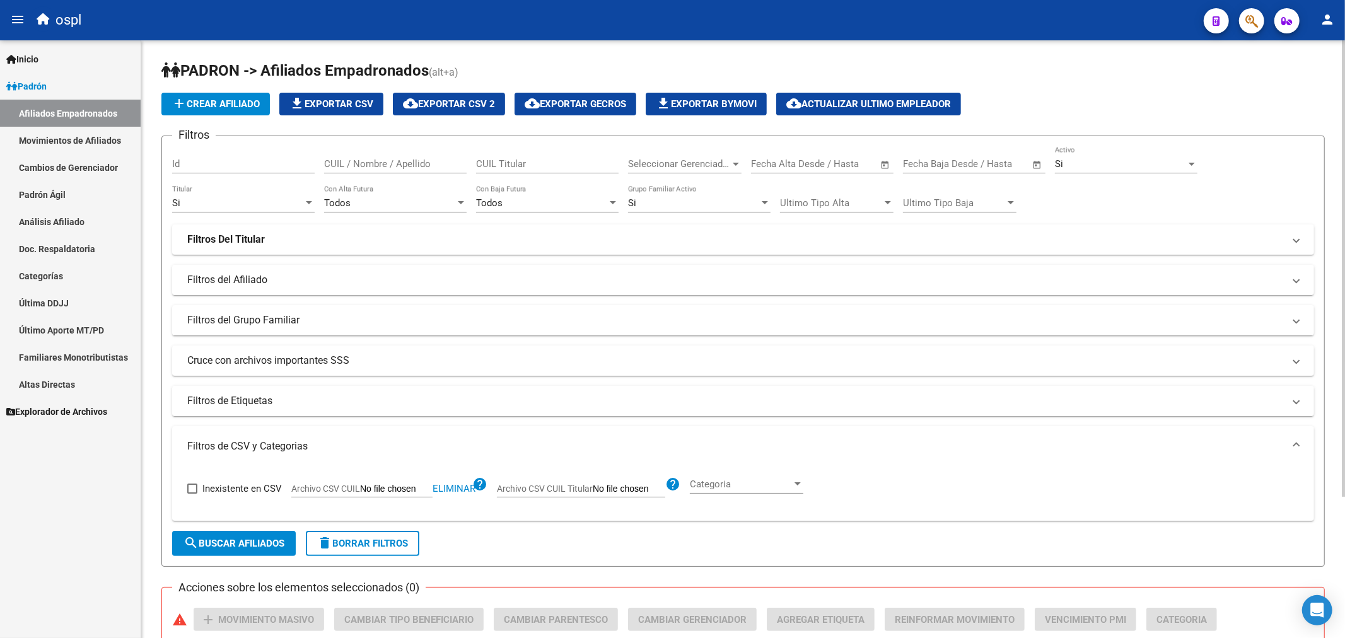
click at [188, 203] on div "Si" at bounding box center [237, 202] width 131 height 11
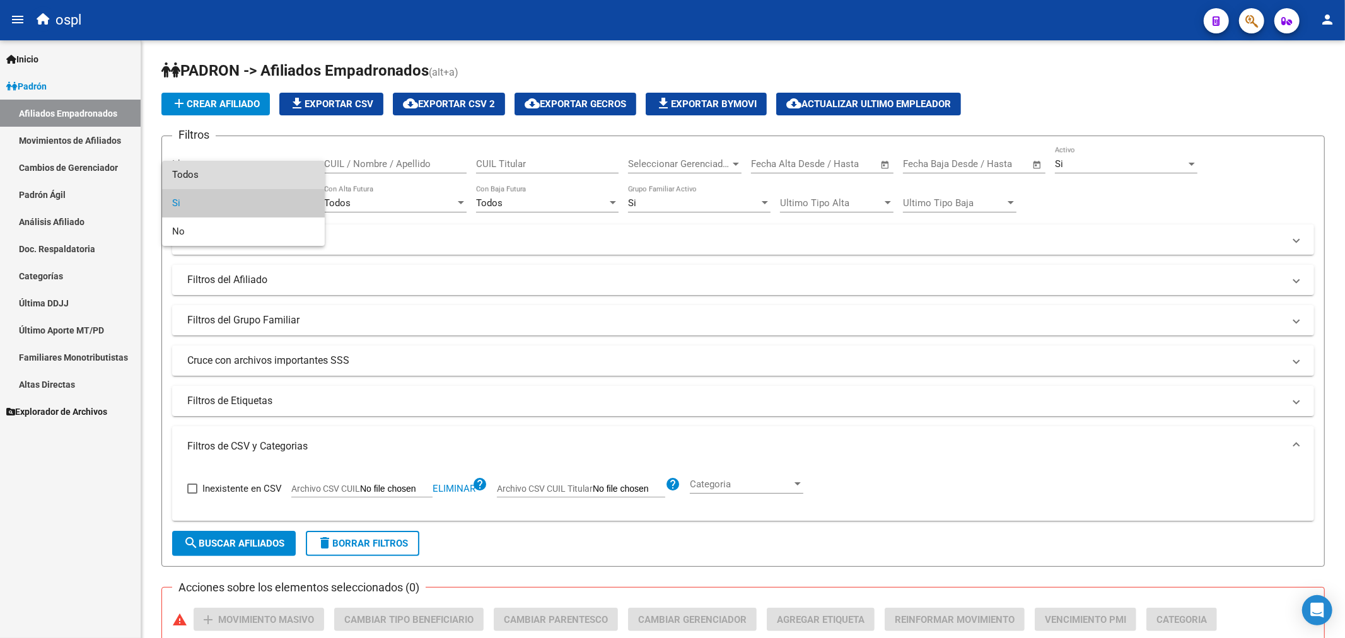
click at [203, 175] on span "Todos" at bounding box center [243, 175] width 143 height 28
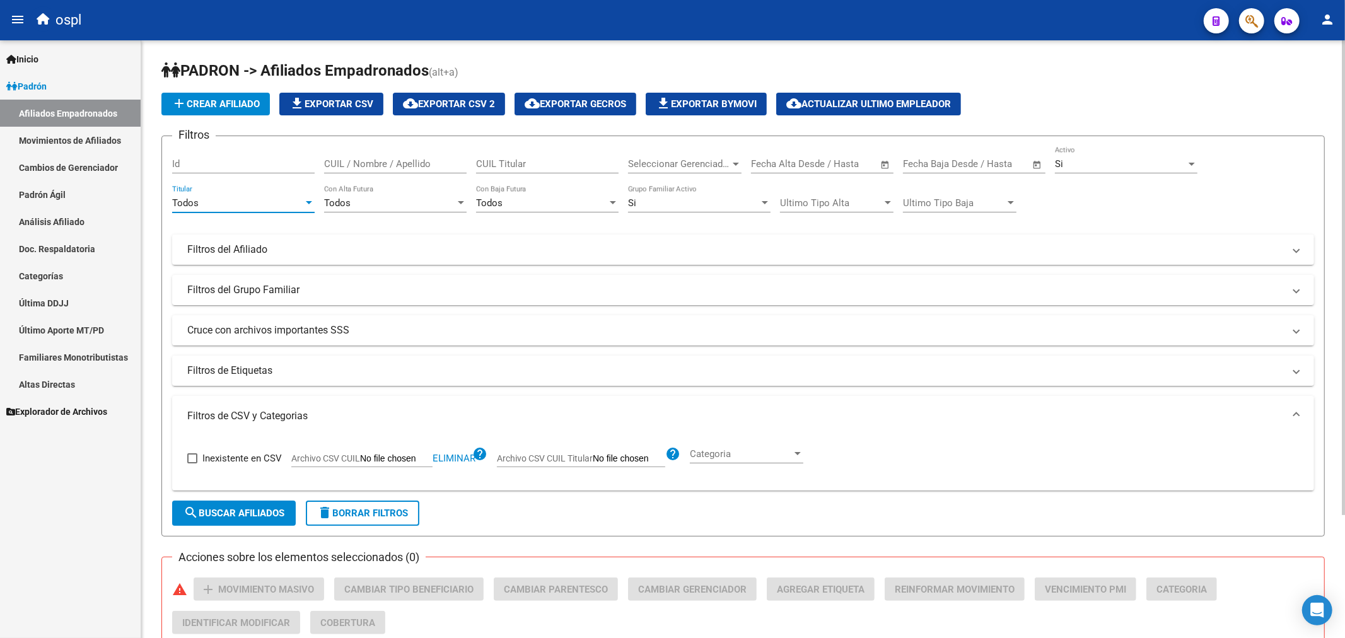
click at [249, 525] on button "search Buscar Afiliados" at bounding box center [234, 513] width 124 height 25
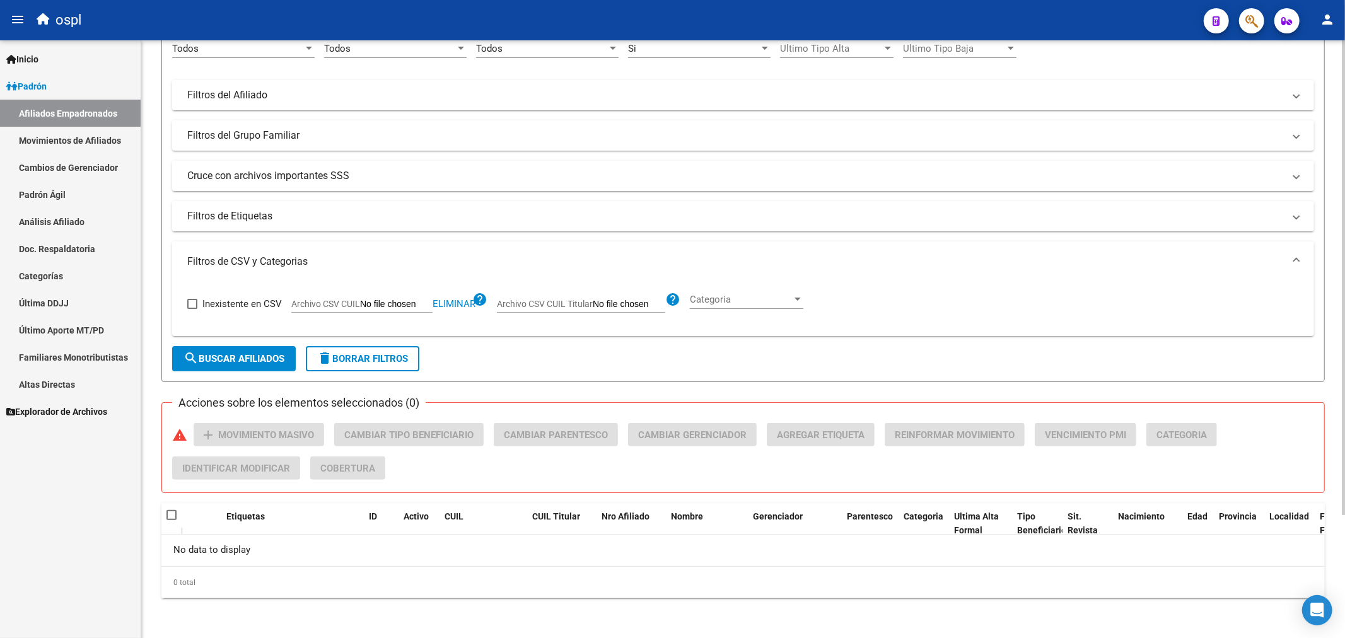
click at [385, 310] on input "Archivo CSV CUIL" at bounding box center [396, 304] width 73 height 11
type input "C:\fakepath\bajas_padrón.csv"
click at [265, 356] on span "search Buscar Afiliados" at bounding box center [234, 358] width 101 height 11
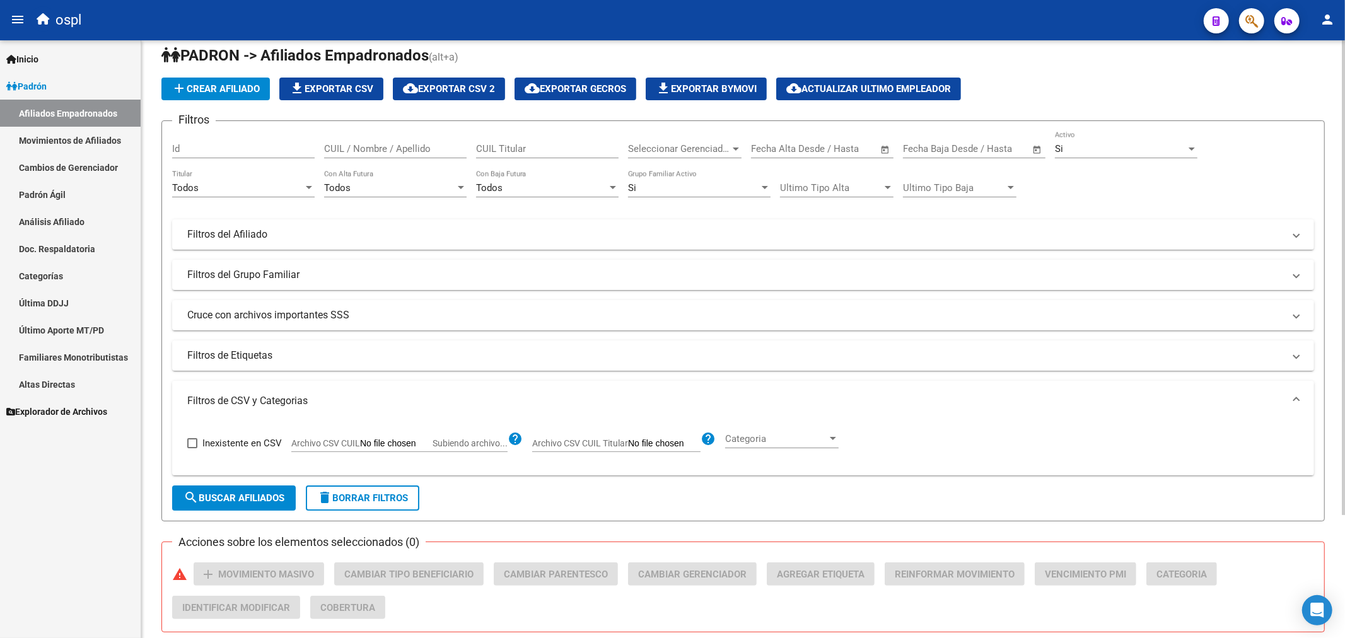
scroll to position [15, 0]
click at [95, 130] on link "Movimientos de Afiliados" at bounding box center [70, 140] width 141 height 27
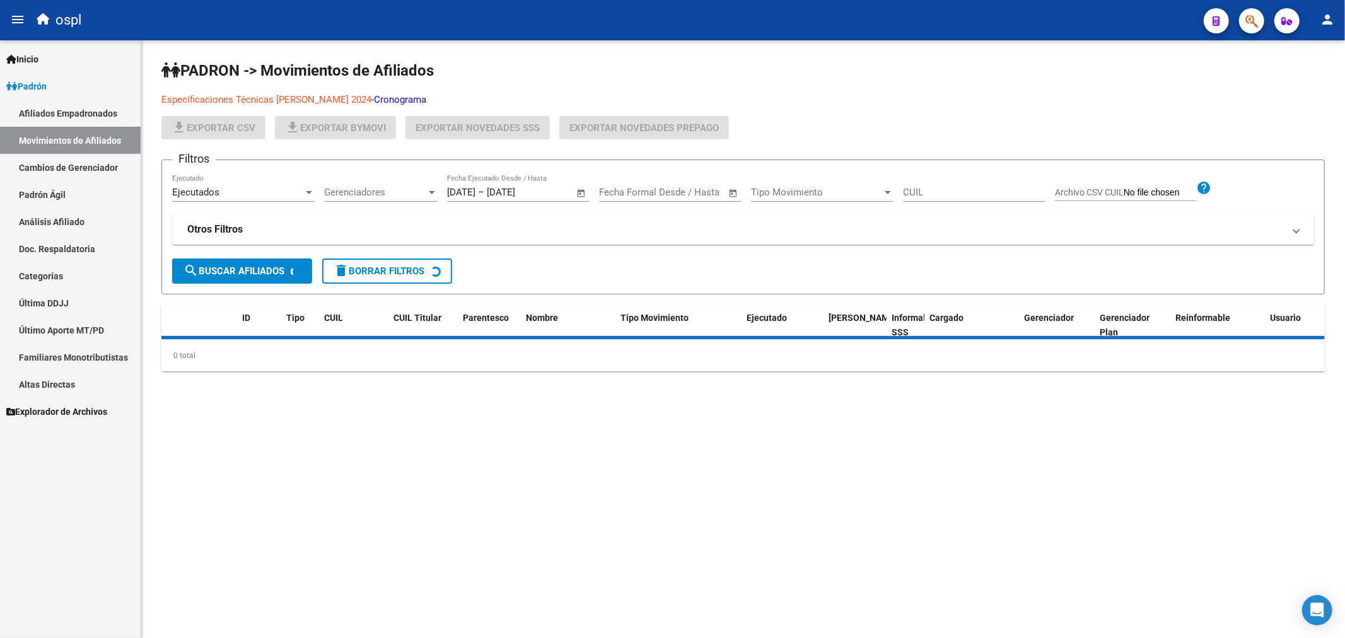
click at [95, 117] on link "Afiliados Empadronados" at bounding box center [70, 113] width 141 height 27
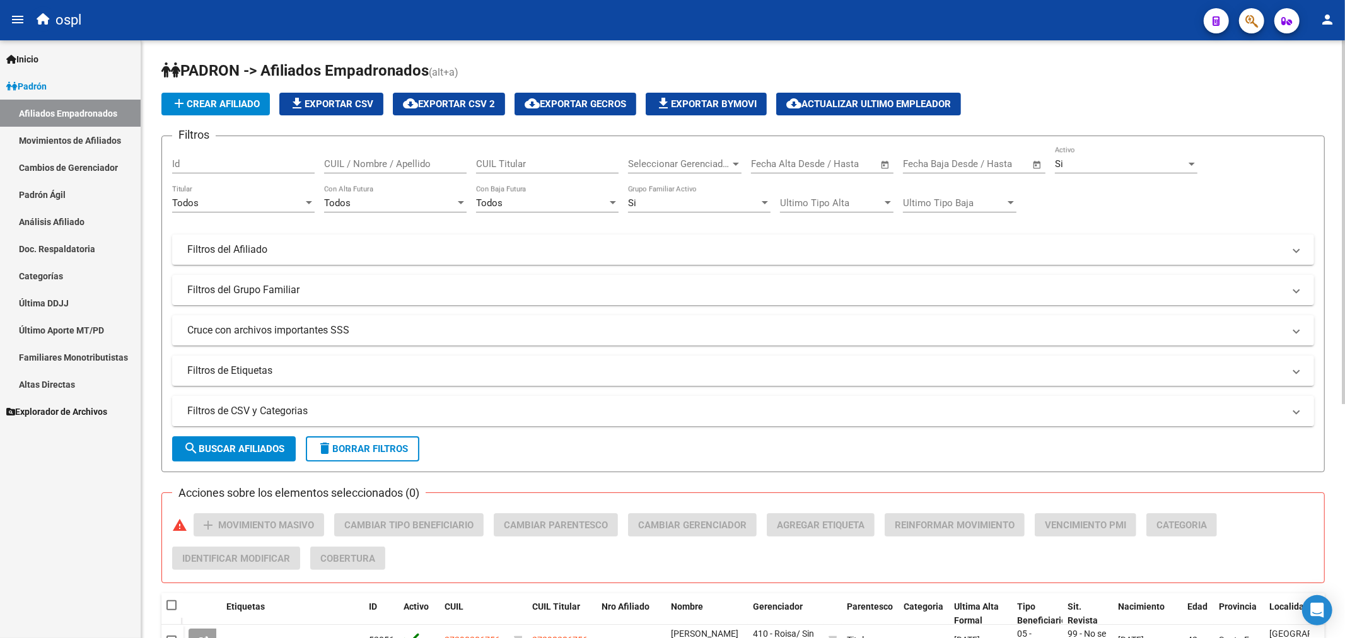
click at [296, 414] on mat-panel-title "Filtros de CSV y Categorias" at bounding box center [735, 411] width 1097 height 14
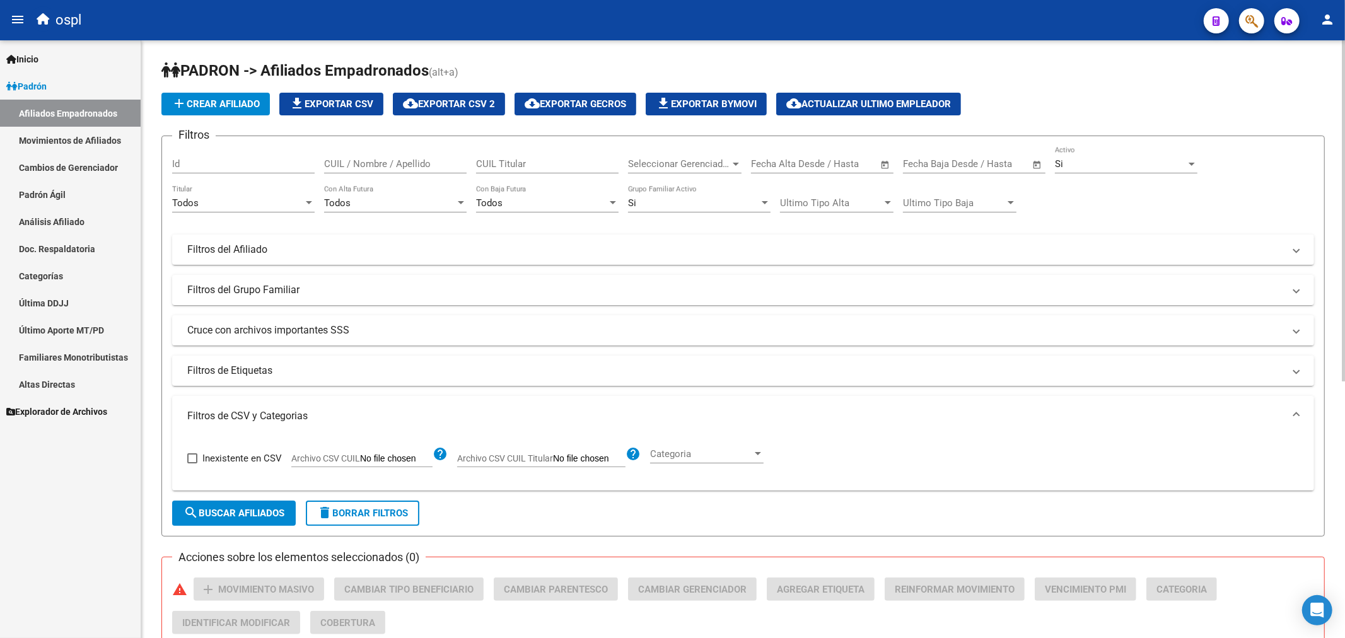
click at [388, 459] on input "Archivo CSV CUIL" at bounding box center [396, 458] width 73 height 11
type input "C:\fakepath\bajas_padrón.csv"
click at [232, 515] on span "search Buscar Afiliados" at bounding box center [234, 513] width 101 height 11
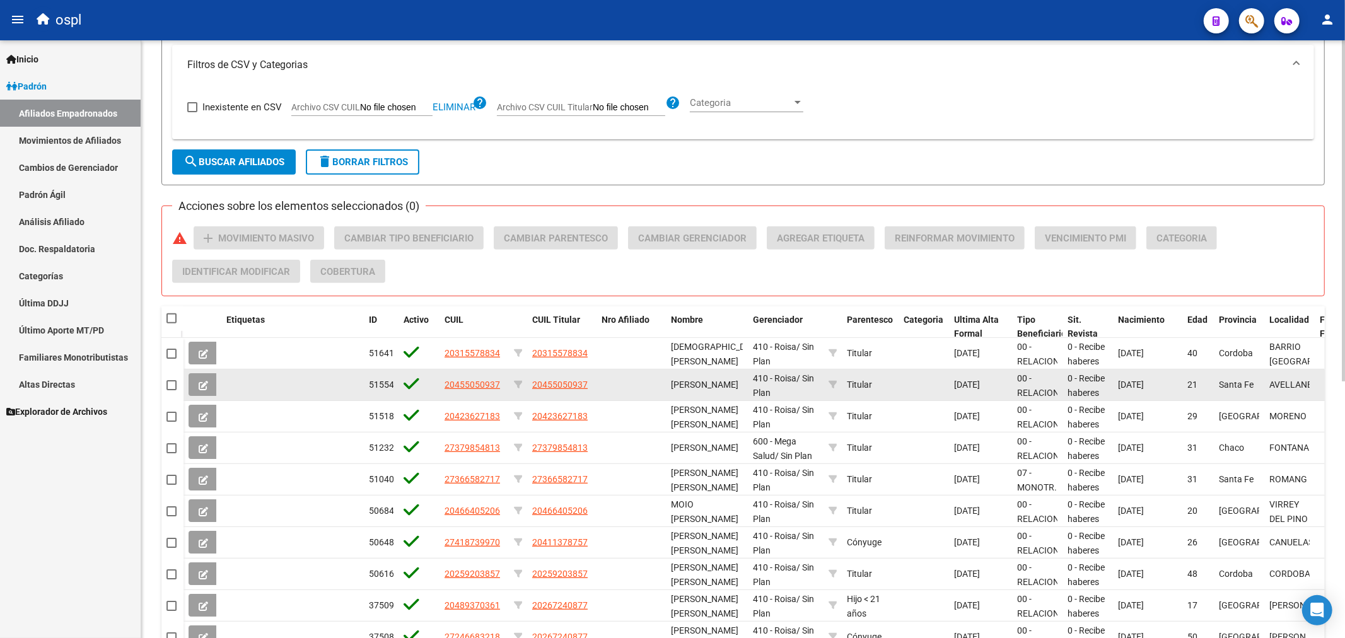
scroll to position [28, 0]
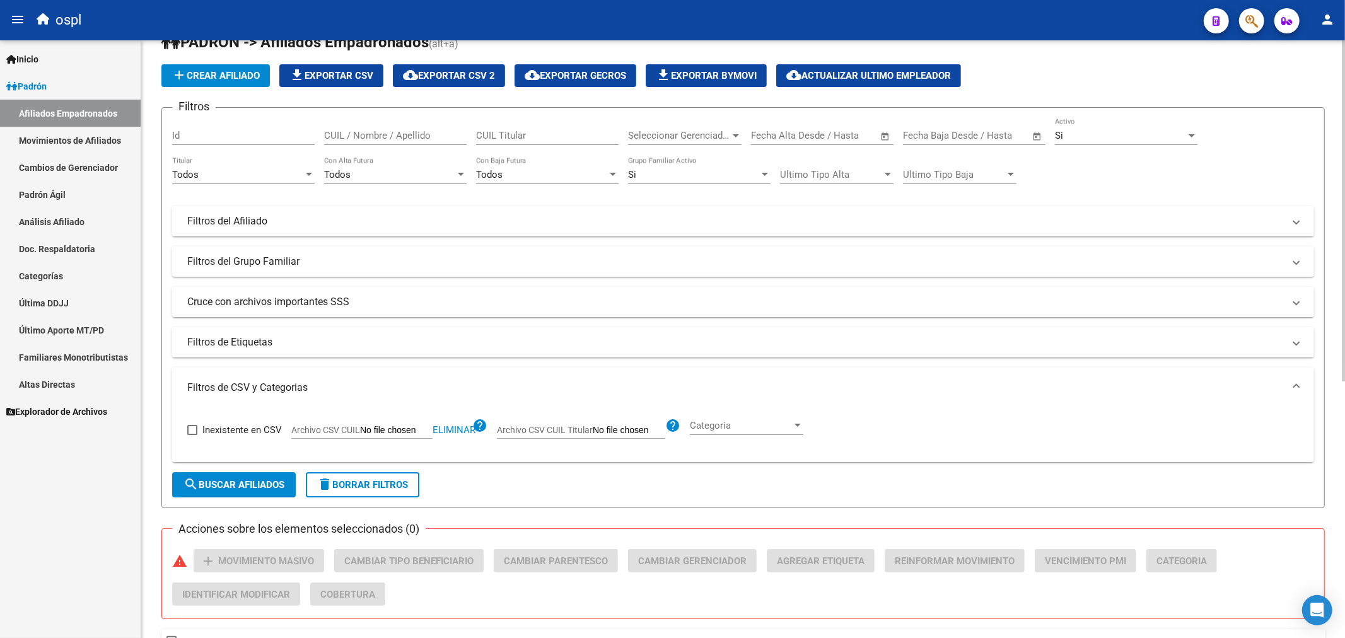
click at [272, 175] on div "Todos" at bounding box center [237, 174] width 131 height 11
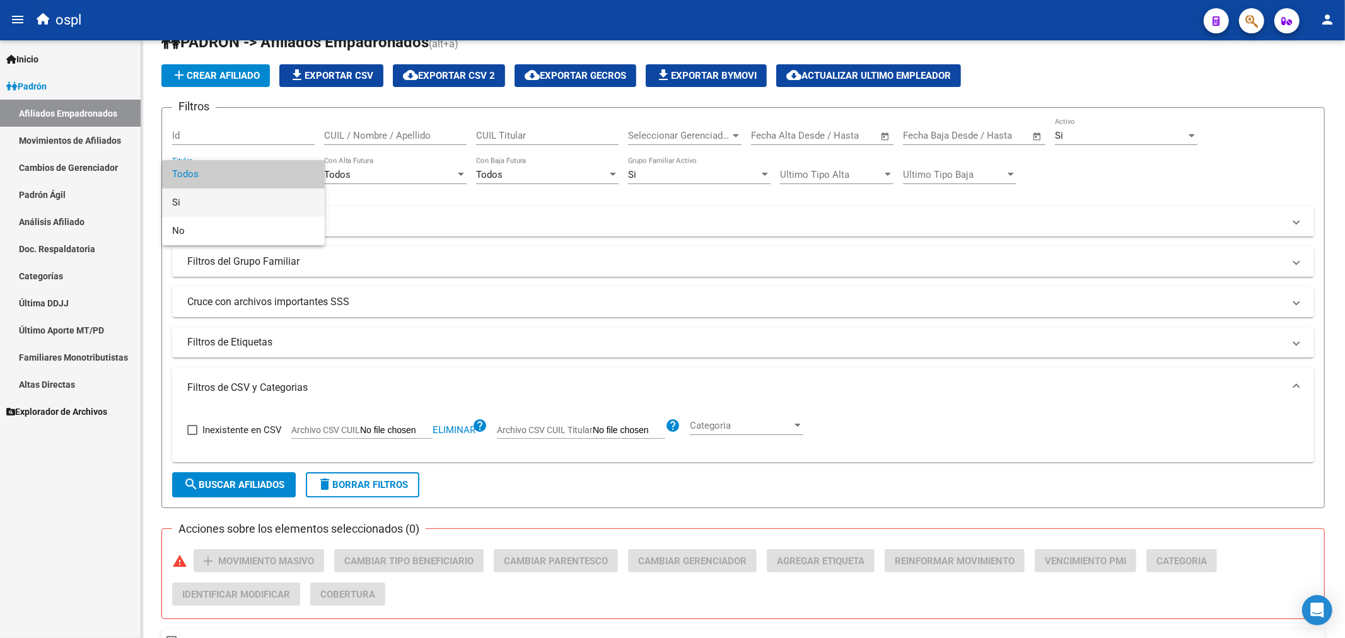
click at [251, 206] on span "Si" at bounding box center [243, 203] width 143 height 28
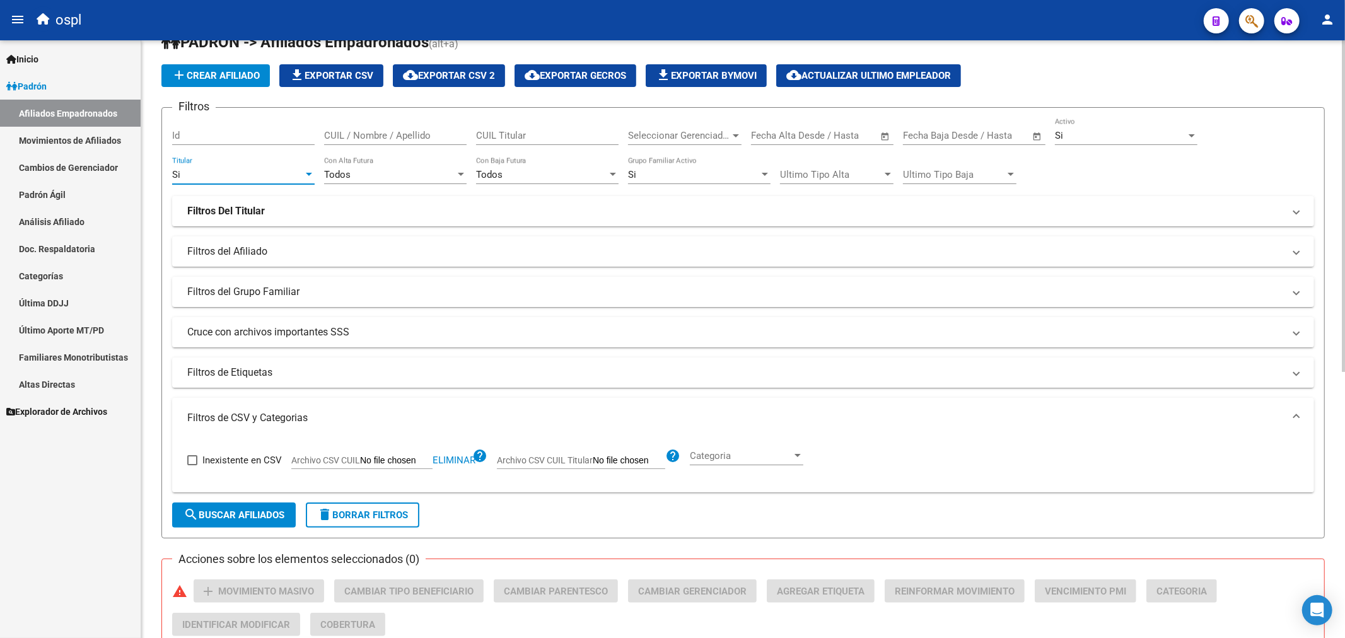
click at [269, 518] on span "search Buscar Afiliados" at bounding box center [234, 515] width 101 height 11
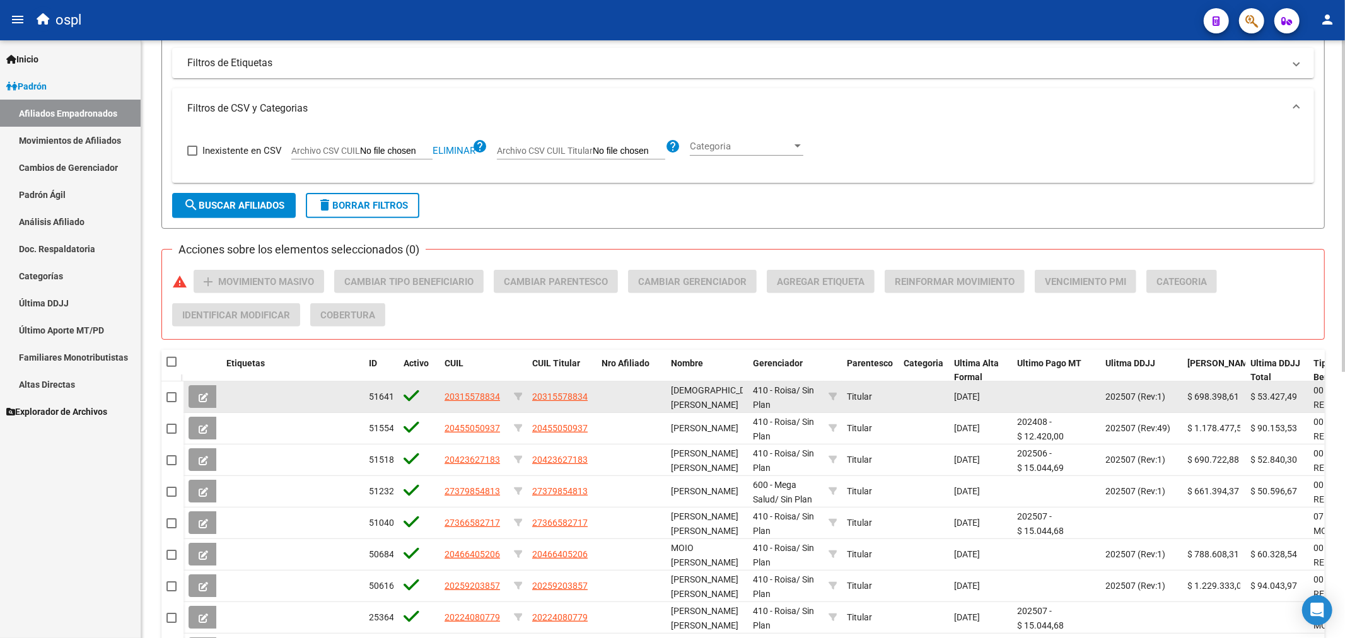
scroll to position [480, 0]
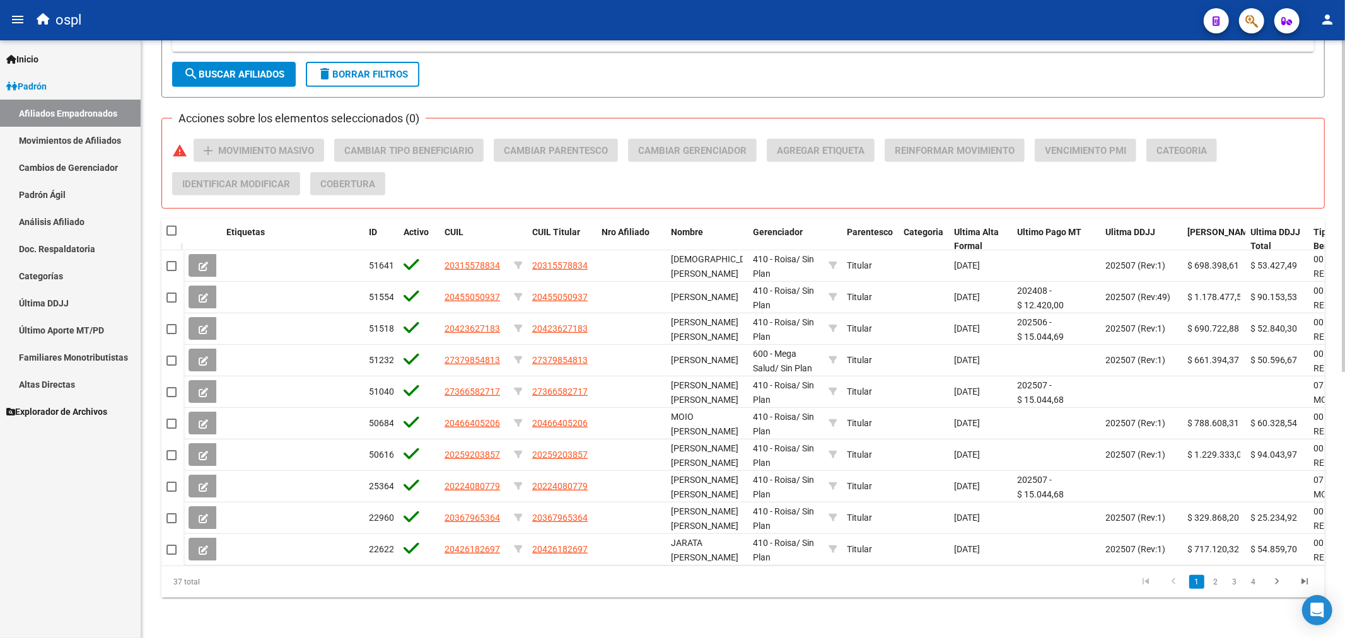
click at [175, 226] on span at bounding box center [172, 231] width 10 height 10
click at [172, 236] on input "checkbox" at bounding box center [171, 236] width 1 height 1
checkbox input "true"
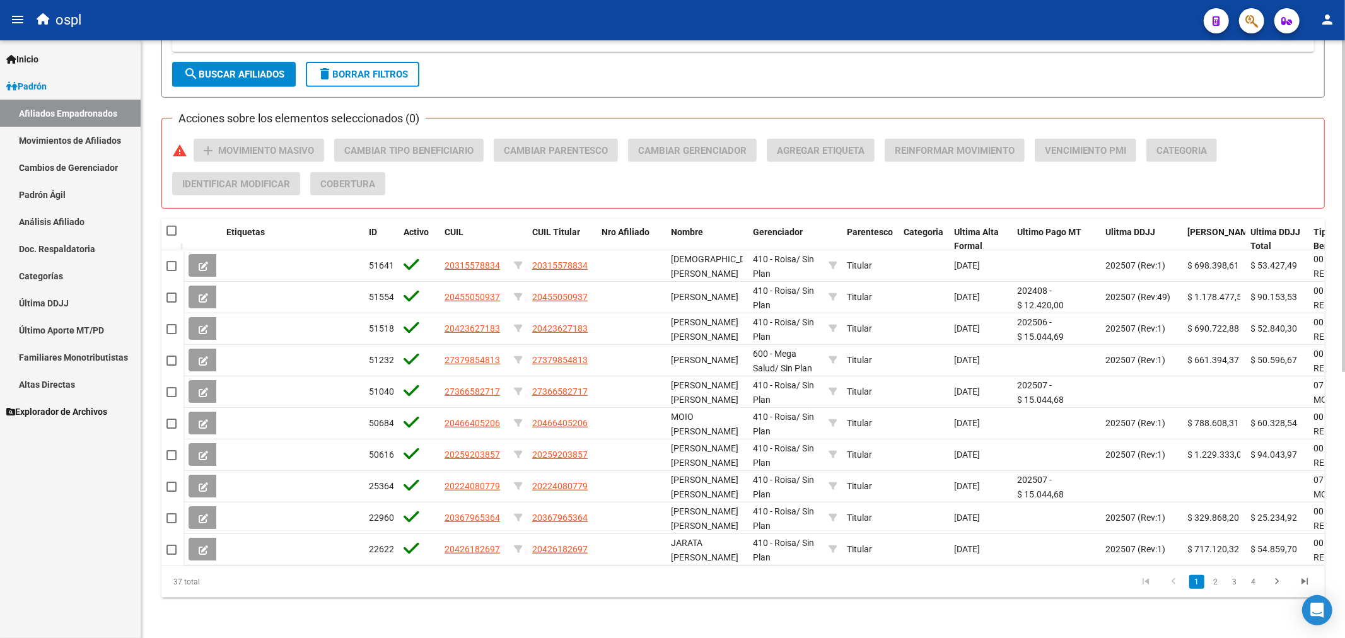
checkbox input "true"
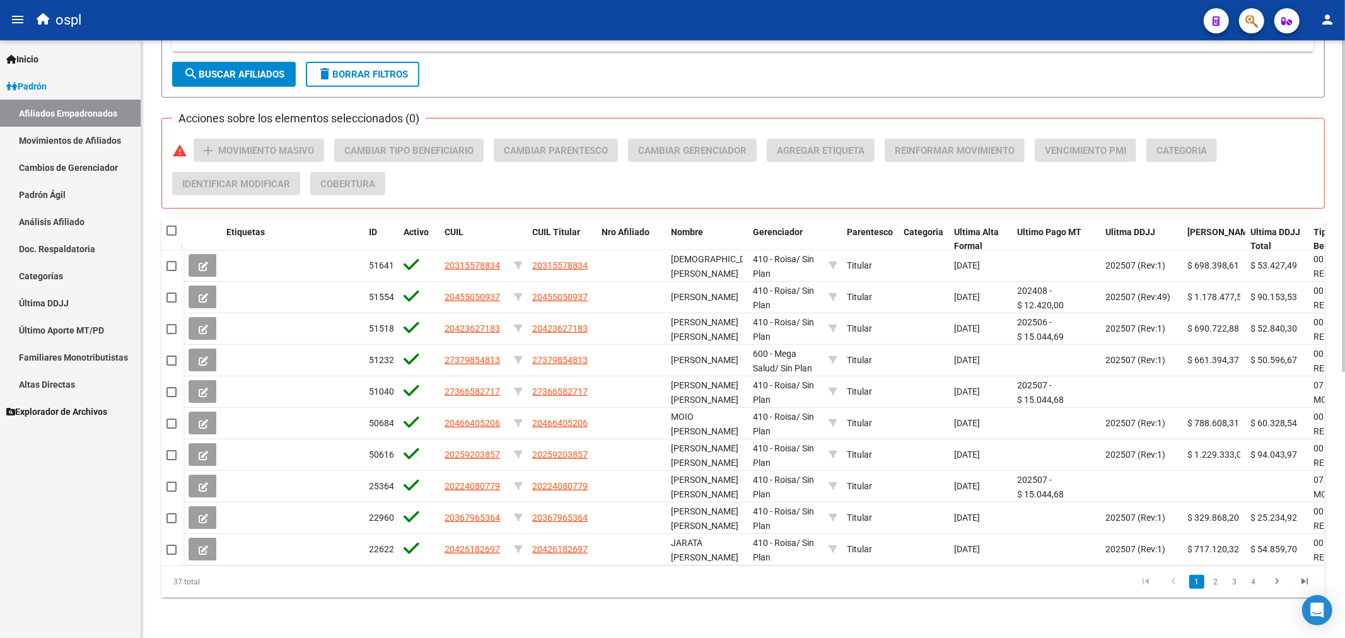
checkbox input "true"
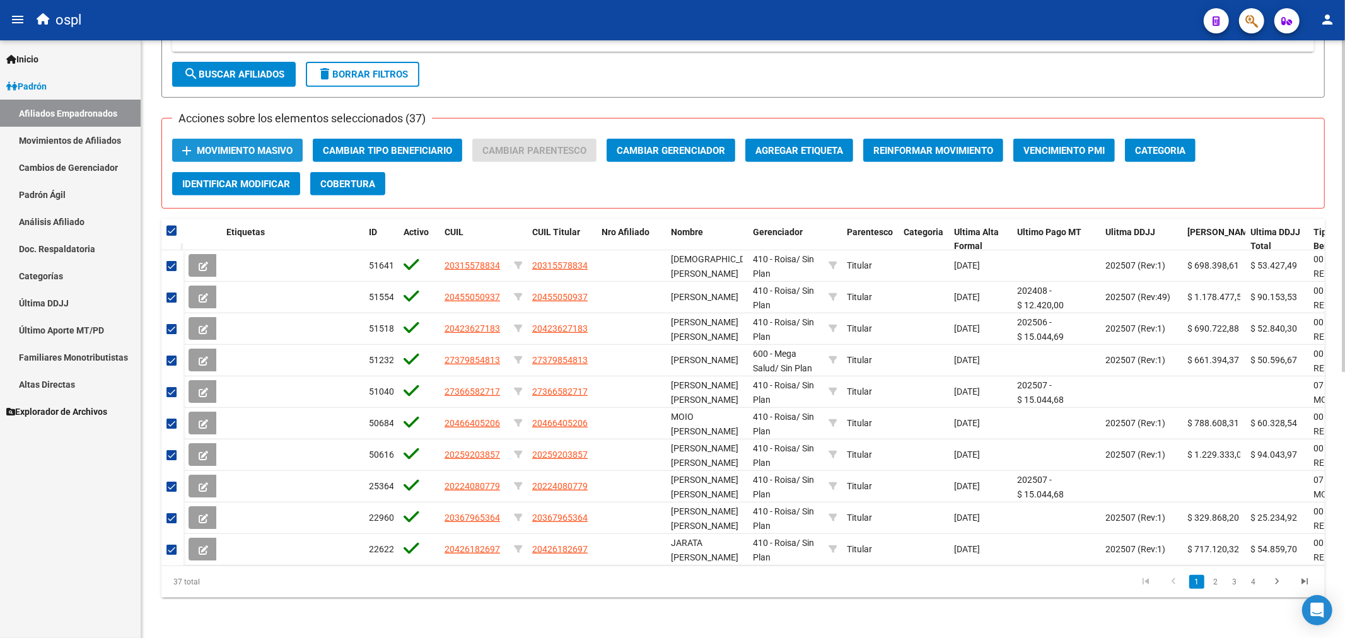
click at [255, 145] on span "Movimiento Masivo" at bounding box center [245, 150] width 96 height 11
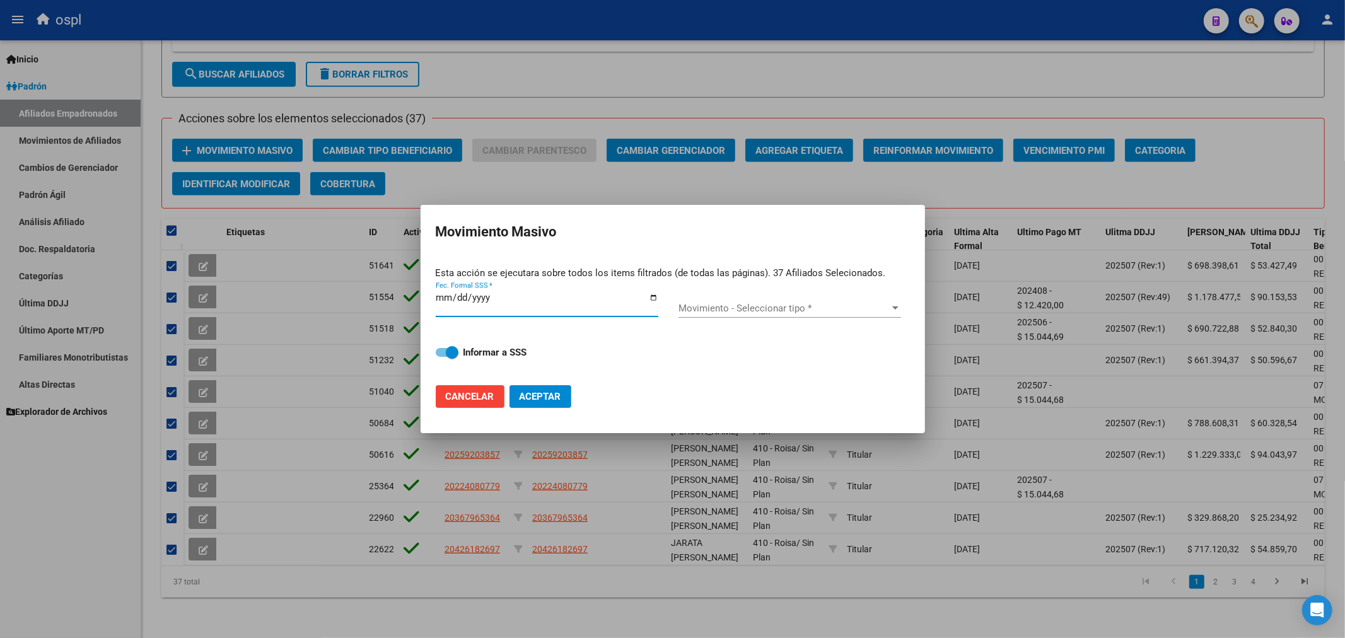
click at [657, 303] on input "Fec. Formal SSS *" at bounding box center [547, 303] width 223 height 20
type input "2025-09-11"
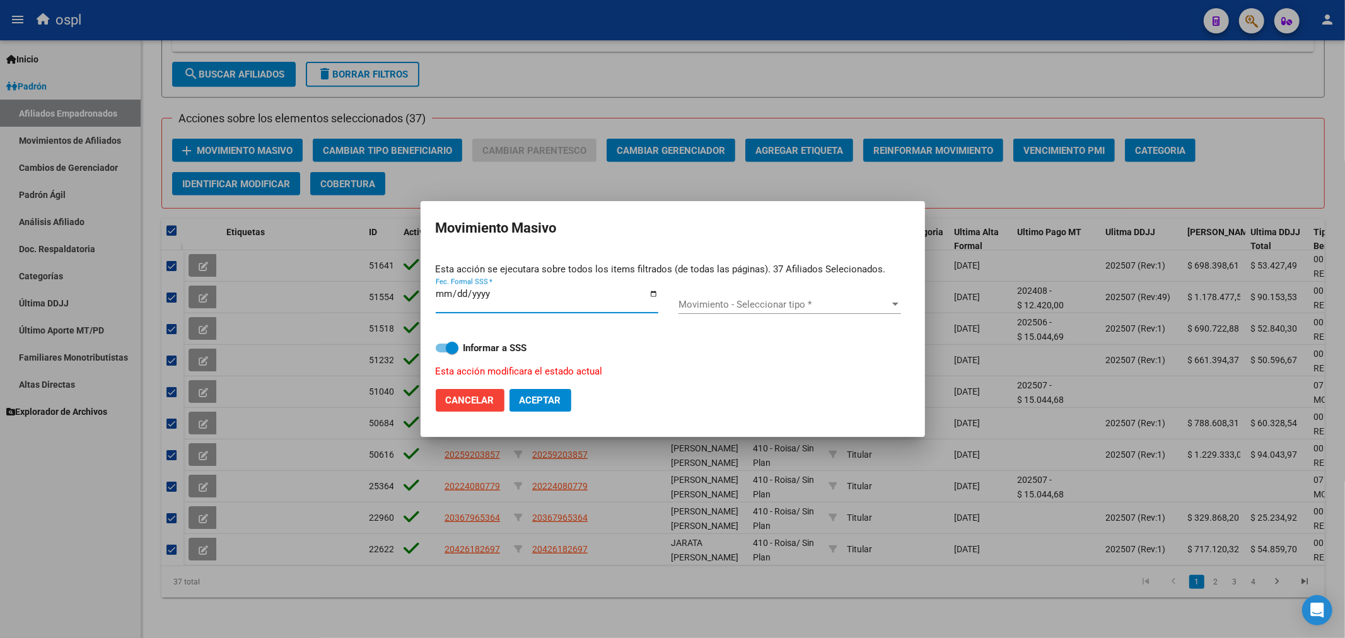
click at [701, 304] on span "Movimiento - Seleccionar tipo *" at bounding box center [784, 304] width 211 height 11
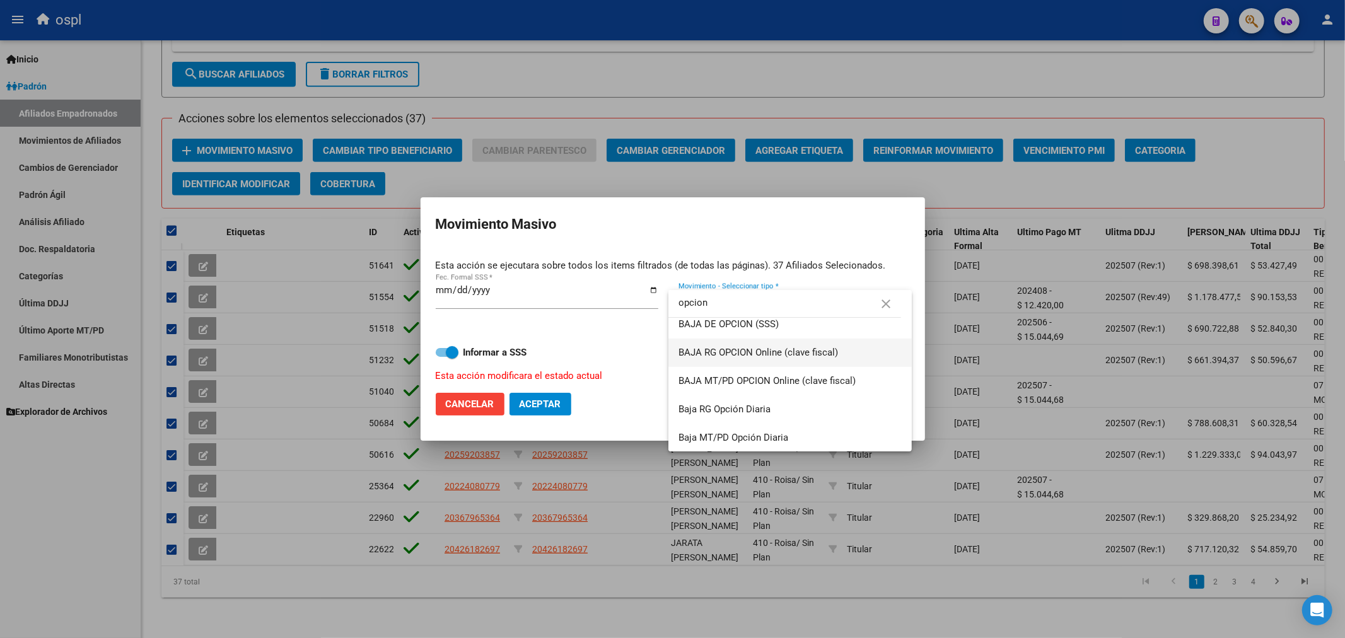
scroll to position [0, 0]
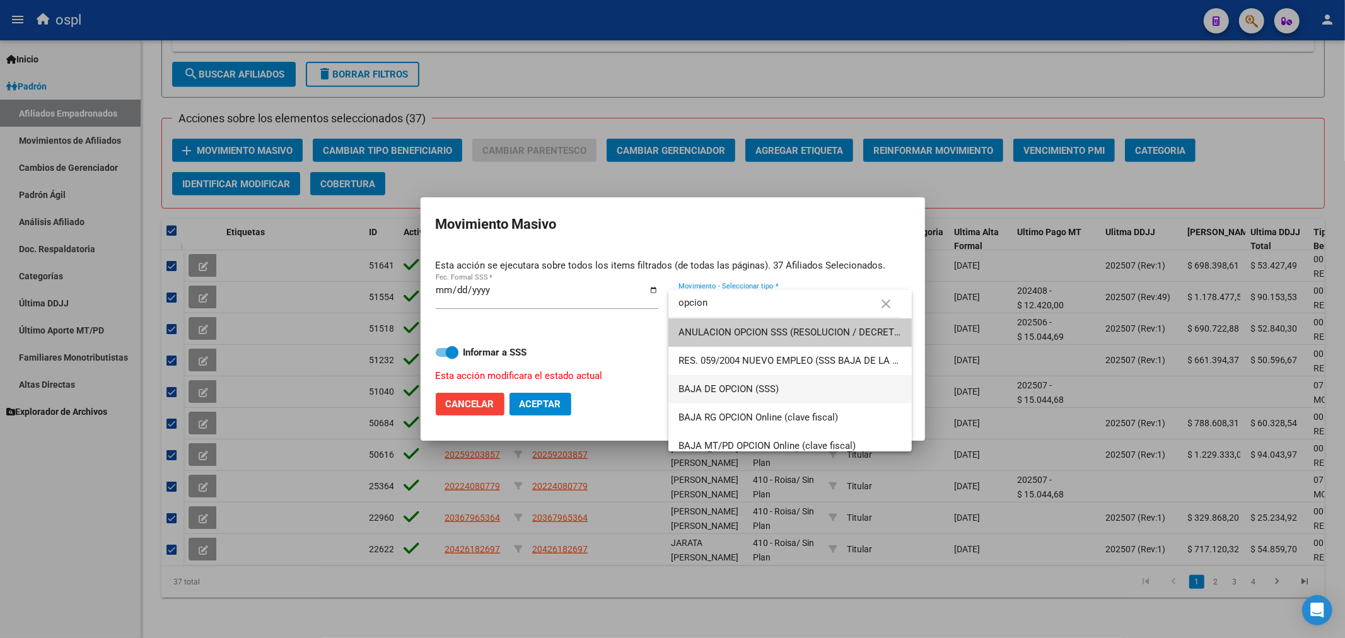
type input "opcion"
click at [818, 379] on span "BAJA DE OPCION (SSS)" at bounding box center [790, 389] width 223 height 28
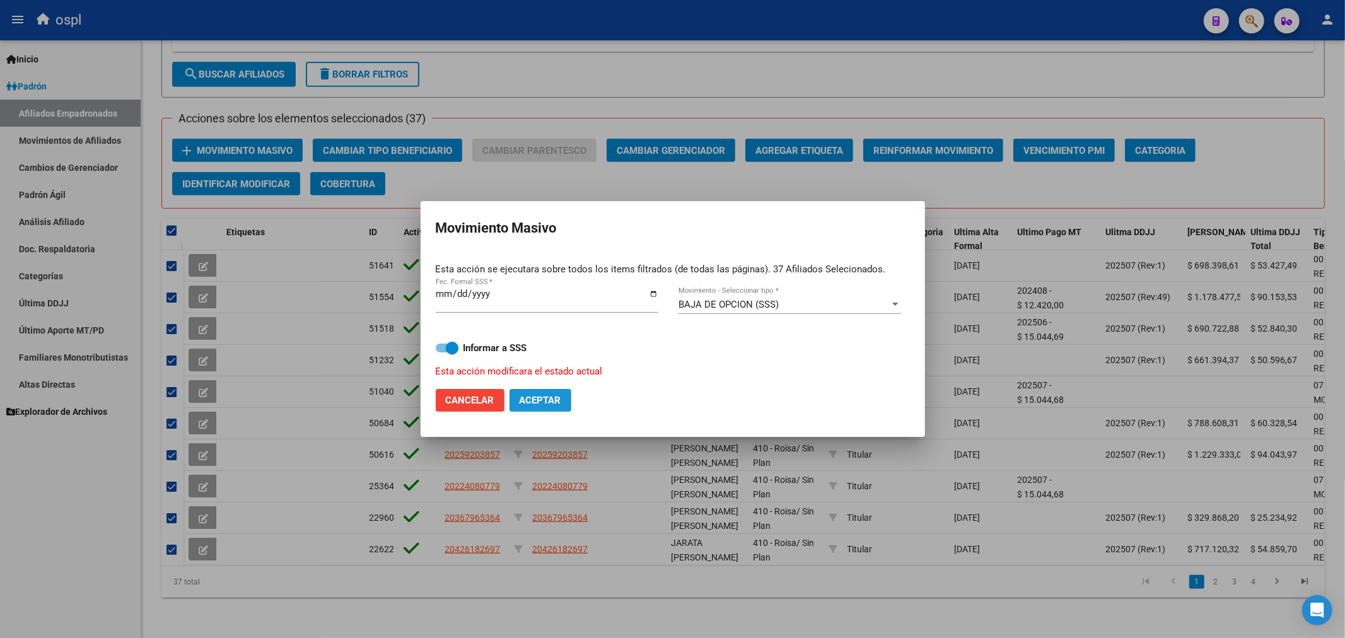
click at [529, 395] on span "Aceptar" at bounding box center [541, 400] width 42 height 11
checkbox input "false"
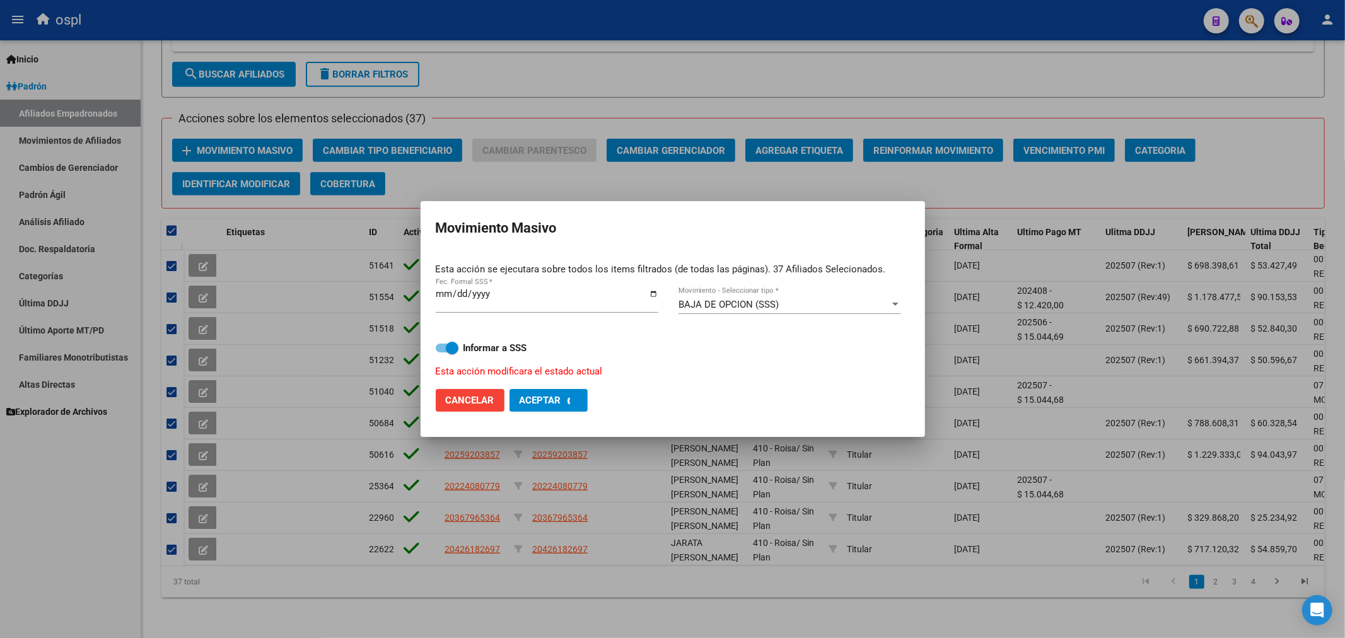
checkbox input "false"
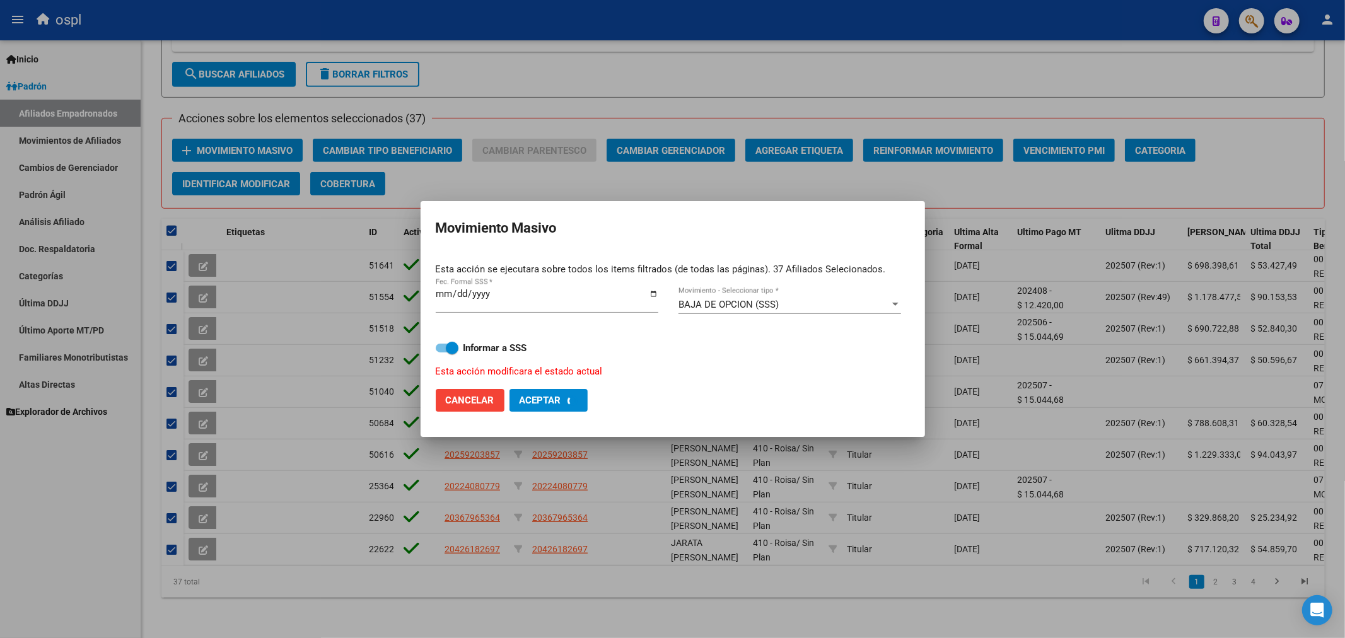
checkbox input "false"
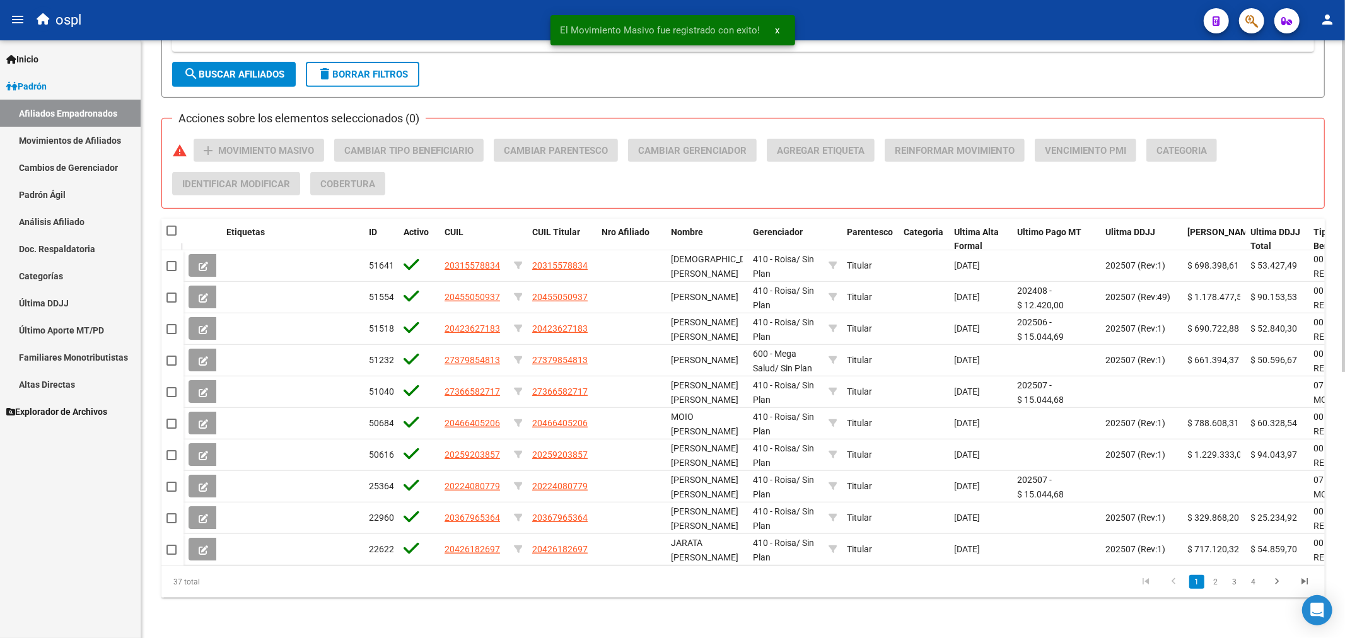
click at [216, 69] on span "search Buscar Afiliados" at bounding box center [234, 74] width 101 height 11
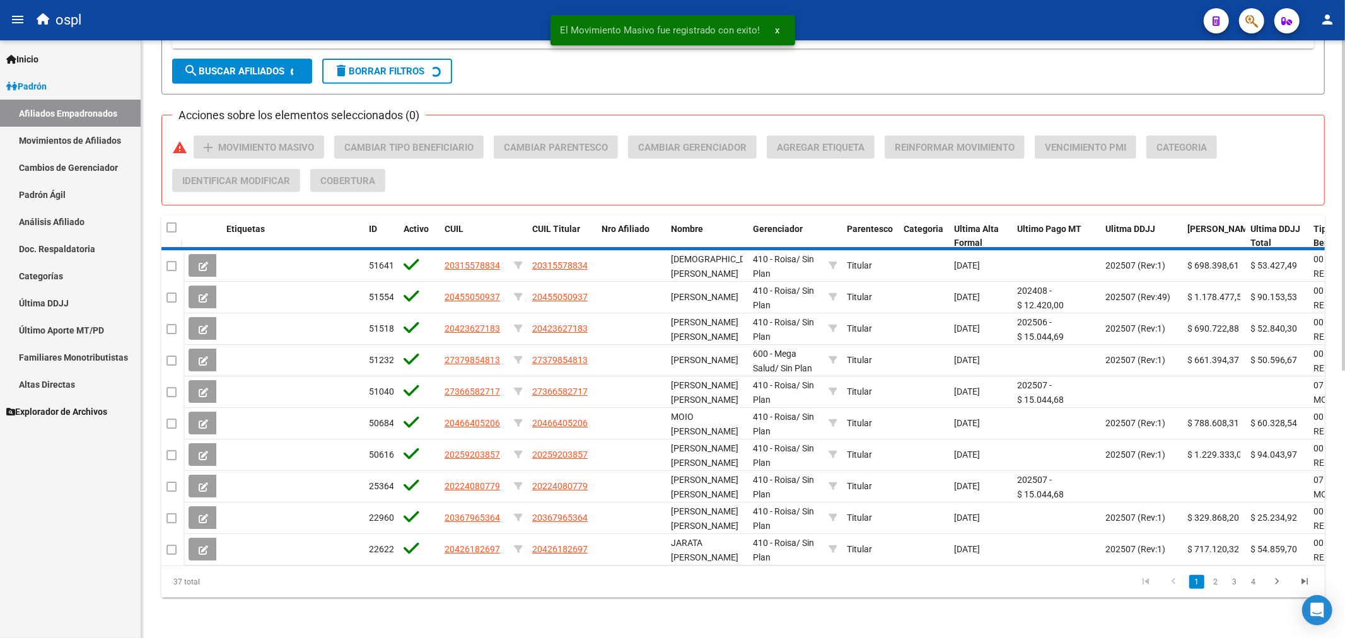
scroll to position [185, 0]
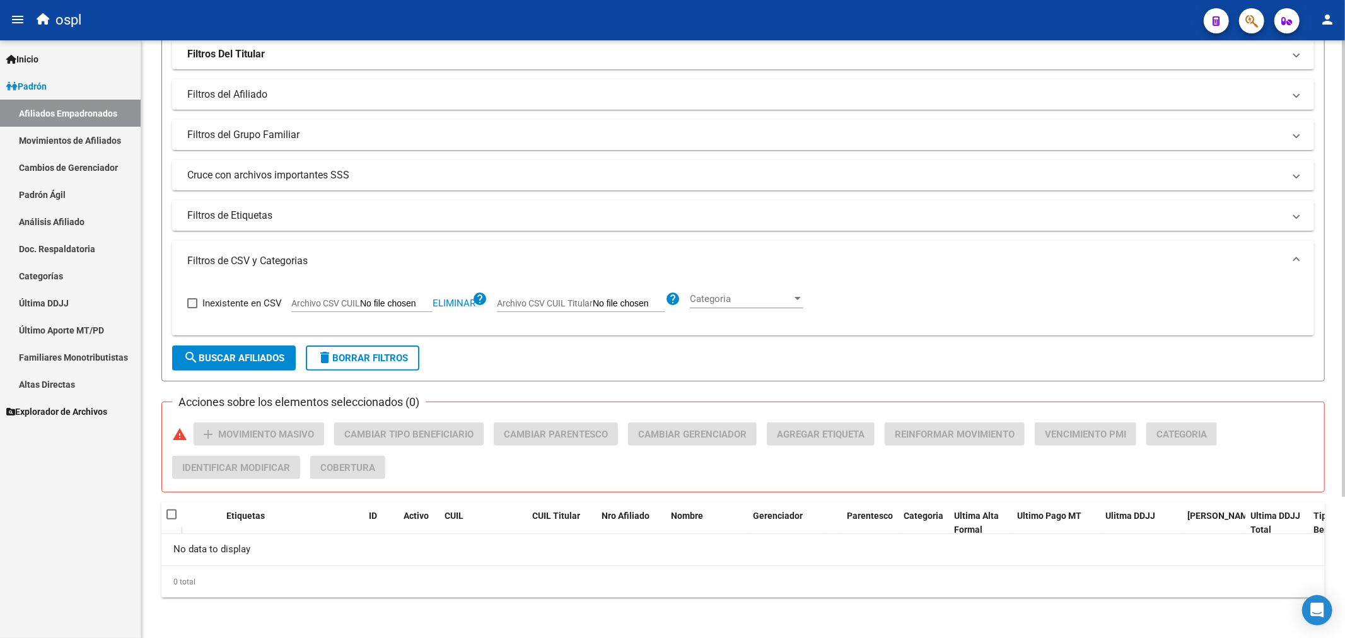
click at [602, 378] on form "Filtros Id CUIL / Nombre / Apellido CUIL Titular Seleccionar Gerenciador Selecc…" at bounding box center [743, 165] width 1164 height 431
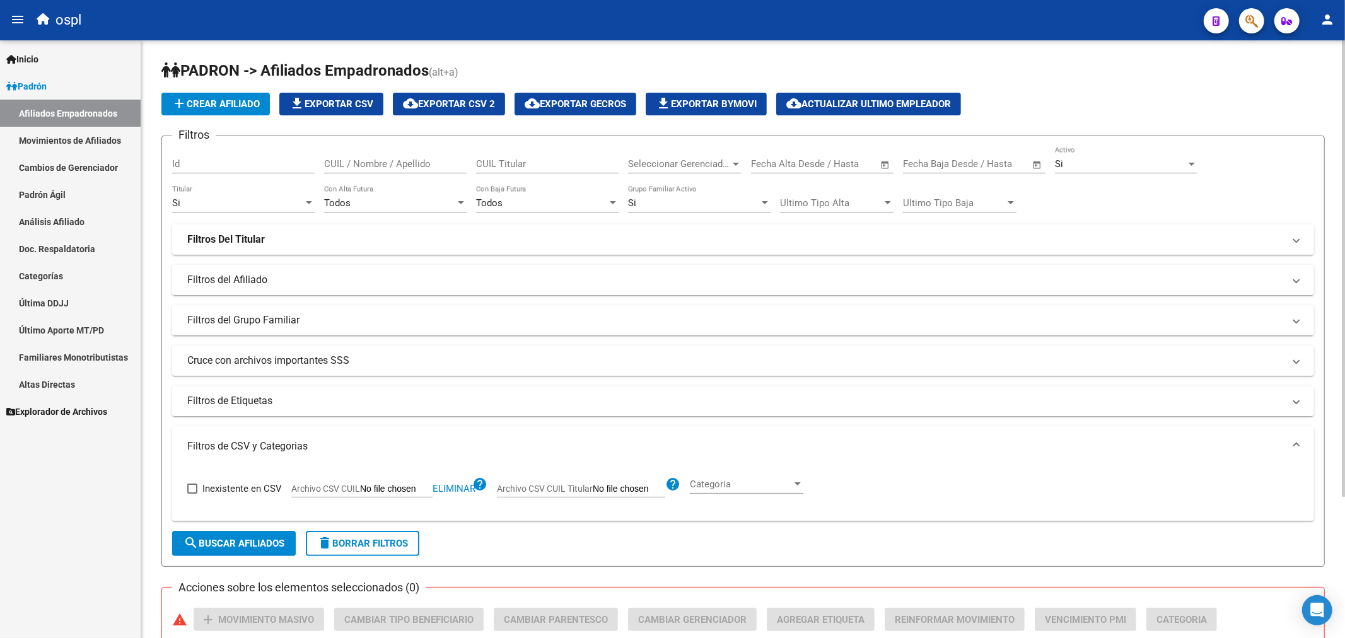
click at [513, 172] on div "CUIL Titular" at bounding box center [547, 159] width 143 height 27
type input "27437269799"
click at [521, 175] on div "27437269799 CUIL Titular" at bounding box center [547, 165] width 143 height 39
click at [521, 173] on div "27437269799 CUIL Titular" at bounding box center [547, 159] width 143 height 27
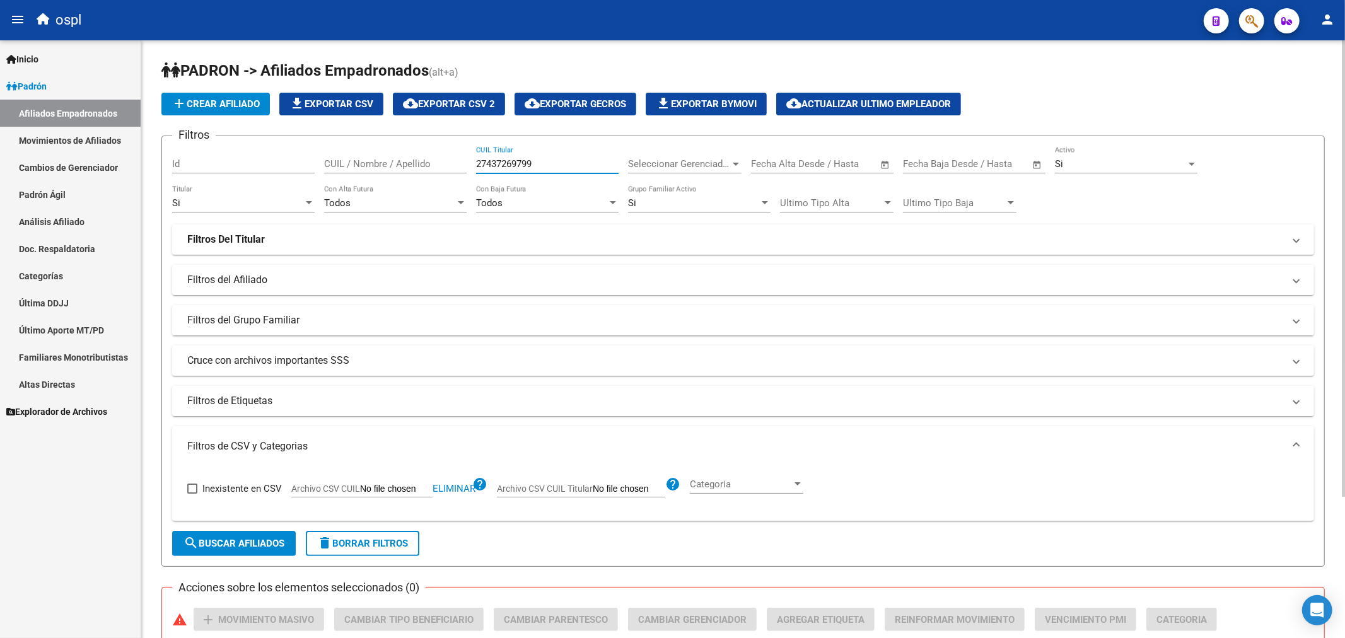
click at [519, 165] on input "27437269799" at bounding box center [547, 163] width 143 height 11
click at [502, 169] on input "27437269799" at bounding box center [547, 163] width 143 height 11
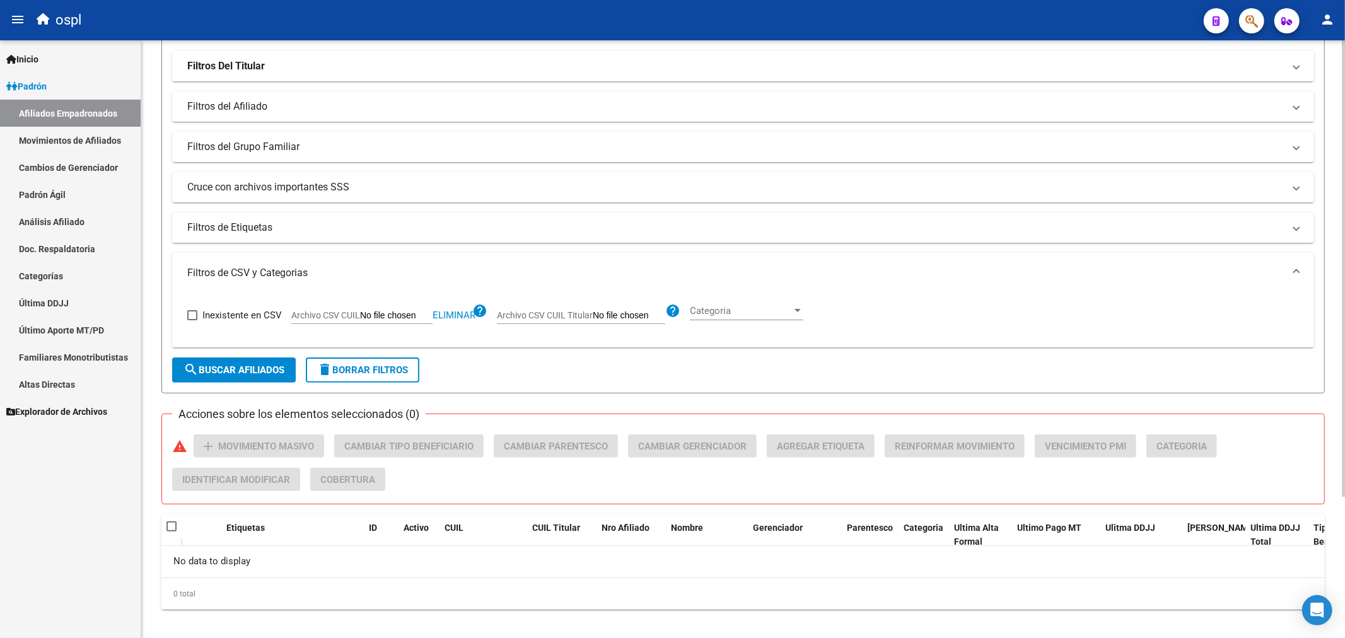
scroll to position [185, 0]
